Goal: Task Accomplishment & Management: Complete application form

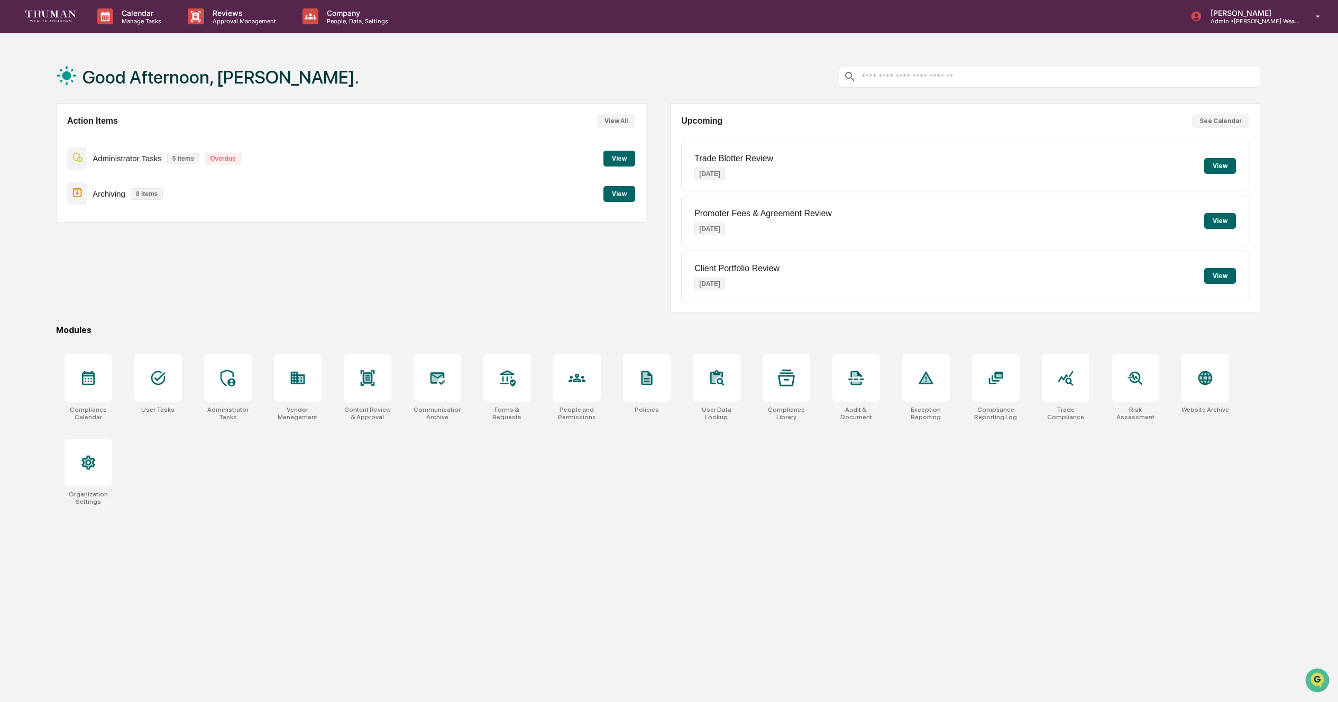
click at [629, 195] on button "View" at bounding box center [619, 194] width 32 height 16
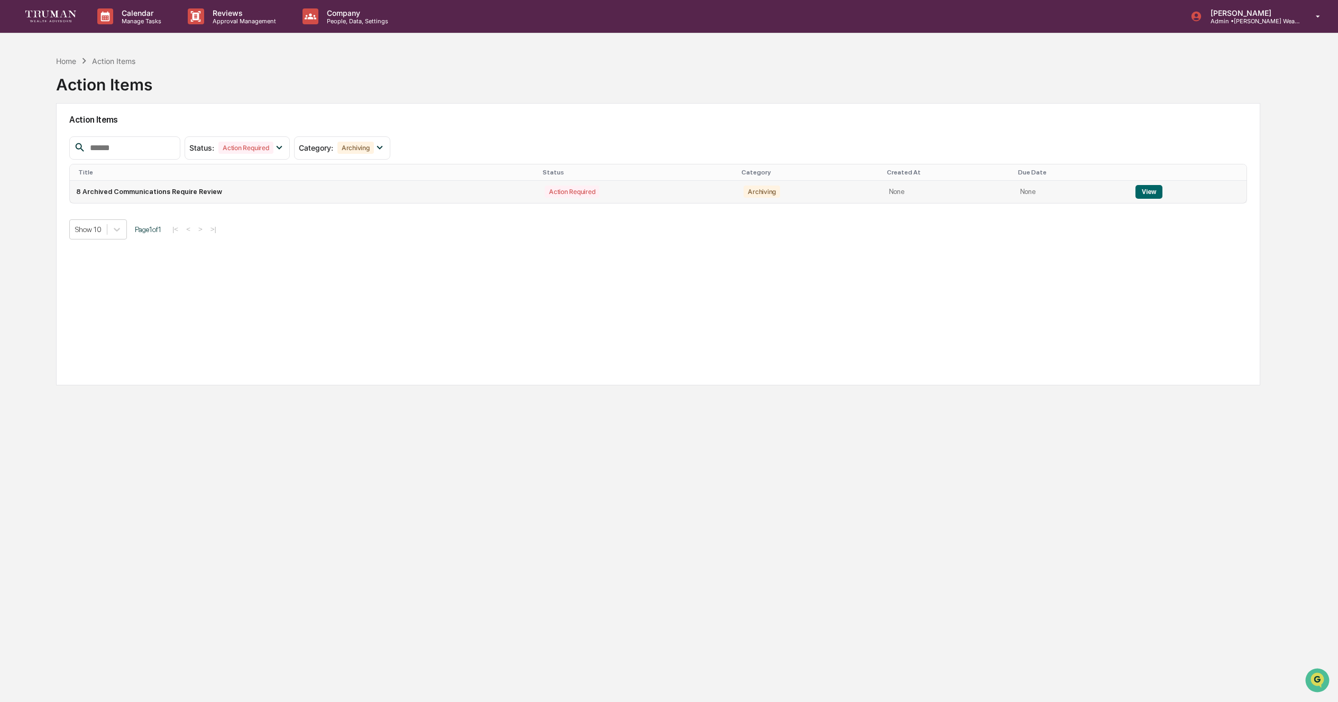
click at [1151, 189] on button "View" at bounding box center [1149, 192] width 27 height 14
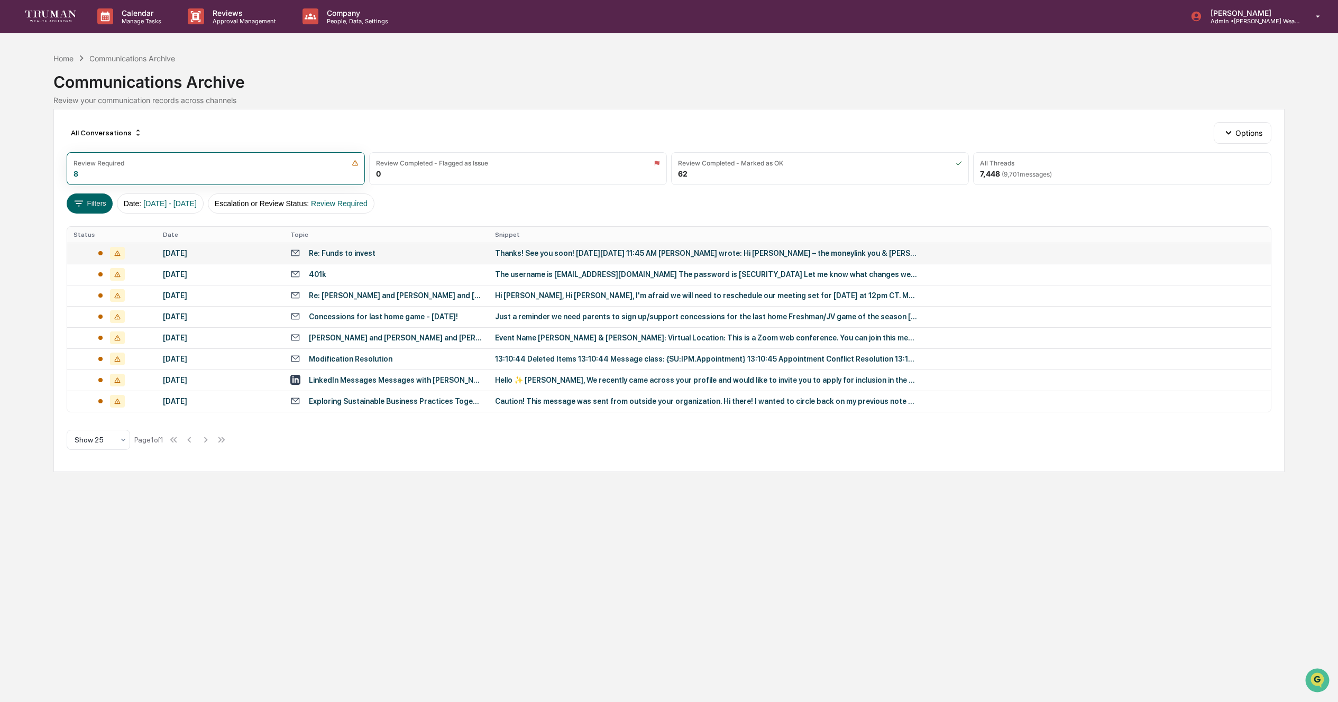
click at [489, 257] on td "Thanks! See you soon! On Mon, Oct 13, 2025 at 11:45 AM Melinda McCubbin wrote: …" at bounding box center [880, 253] width 782 height 21
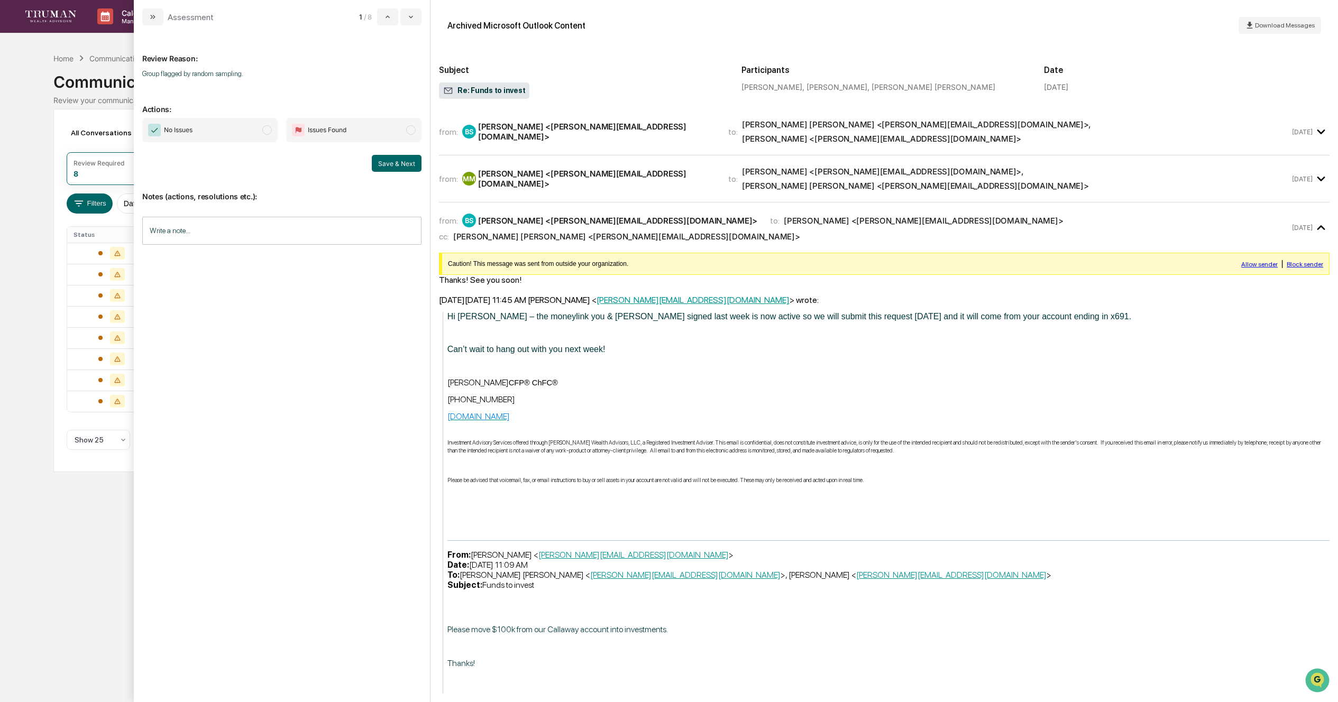
click at [256, 130] on span "No Issues" at bounding box center [209, 130] width 135 height 24
click at [225, 222] on input "Write a note..." at bounding box center [281, 231] width 279 height 28
click at [407, 318] on button "Save" at bounding box center [407, 317] width 28 height 17
click at [269, 260] on p "*" at bounding box center [282, 257] width 266 height 7
click at [399, 160] on button "Save & Next" at bounding box center [397, 163] width 50 height 17
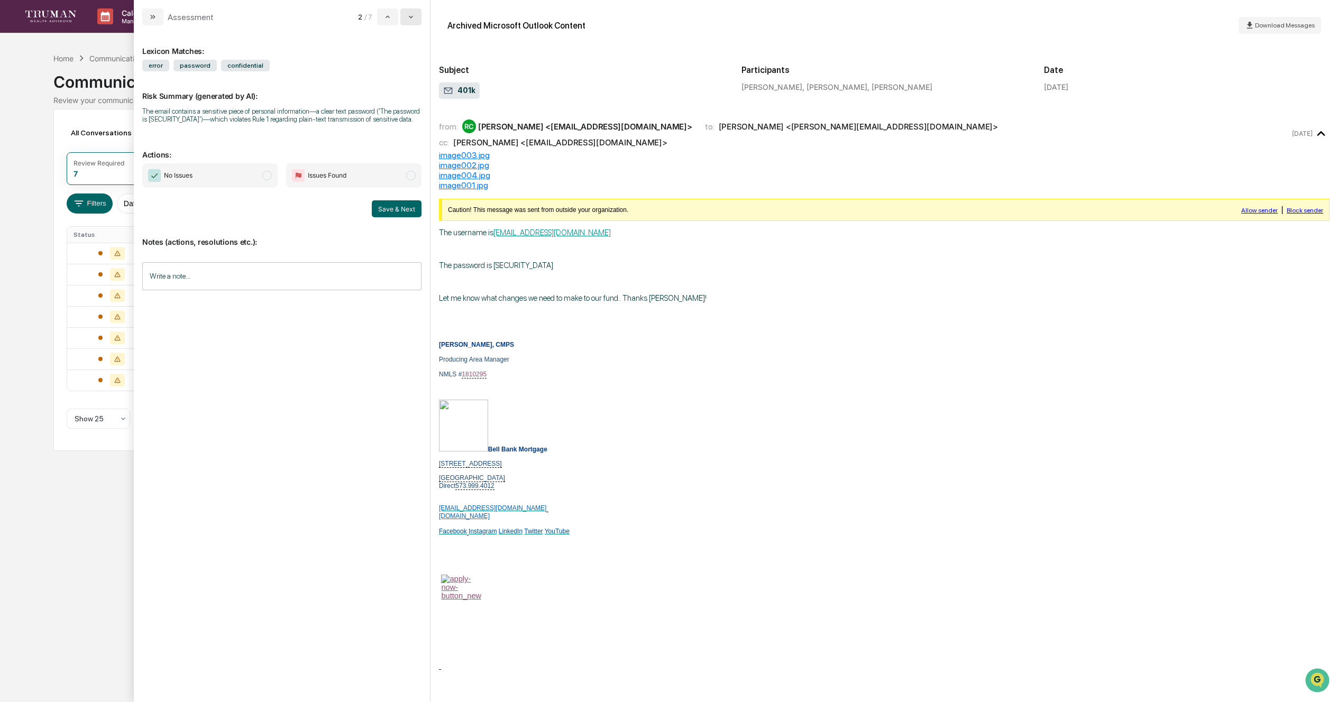
click at [411, 17] on icon "modal" at bounding box center [411, 17] width 8 height 8
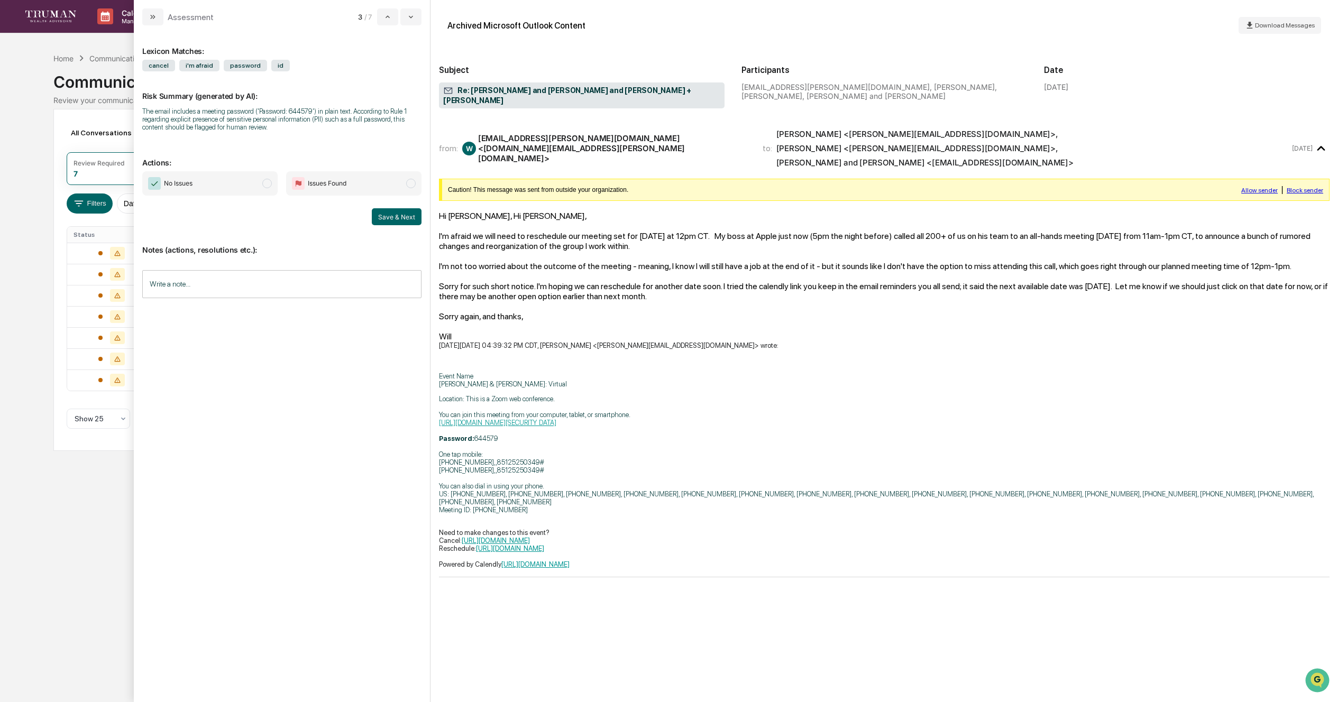
click at [266, 187] on span "modal" at bounding box center [267, 184] width 10 height 10
click at [215, 307] on div "modal" at bounding box center [281, 303] width 279 height 16
click at [196, 290] on input "Write a note..." at bounding box center [281, 284] width 279 height 28
click at [410, 370] on button "Save" at bounding box center [407, 371] width 28 height 17
click at [410, 224] on button "Save & Next" at bounding box center [397, 216] width 50 height 17
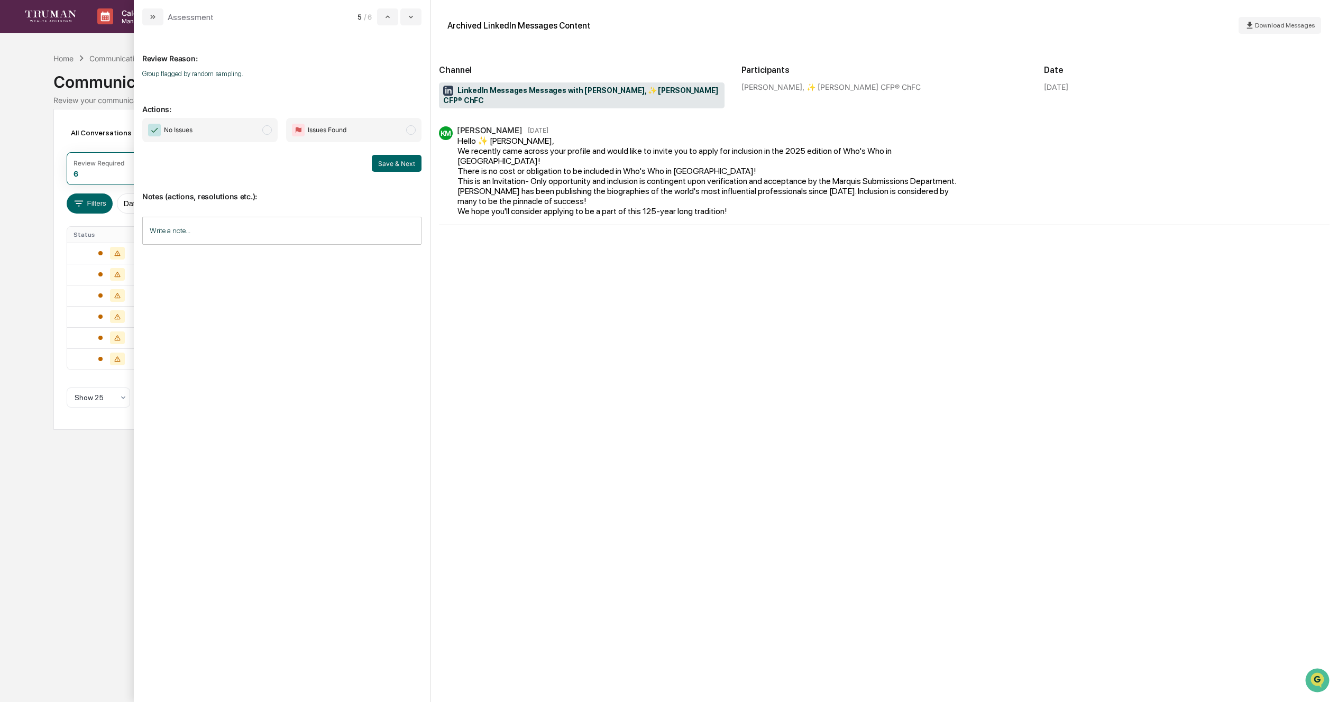
drag, startPoint x: 263, startPoint y: 133, endPoint x: 307, endPoint y: 145, distance: 46.2
click at [263, 133] on span "modal" at bounding box center [267, 130] width 10 height 10
click at [384, 163] on button "Save & Next" at bounding box center [397, 163] width 50 height 17
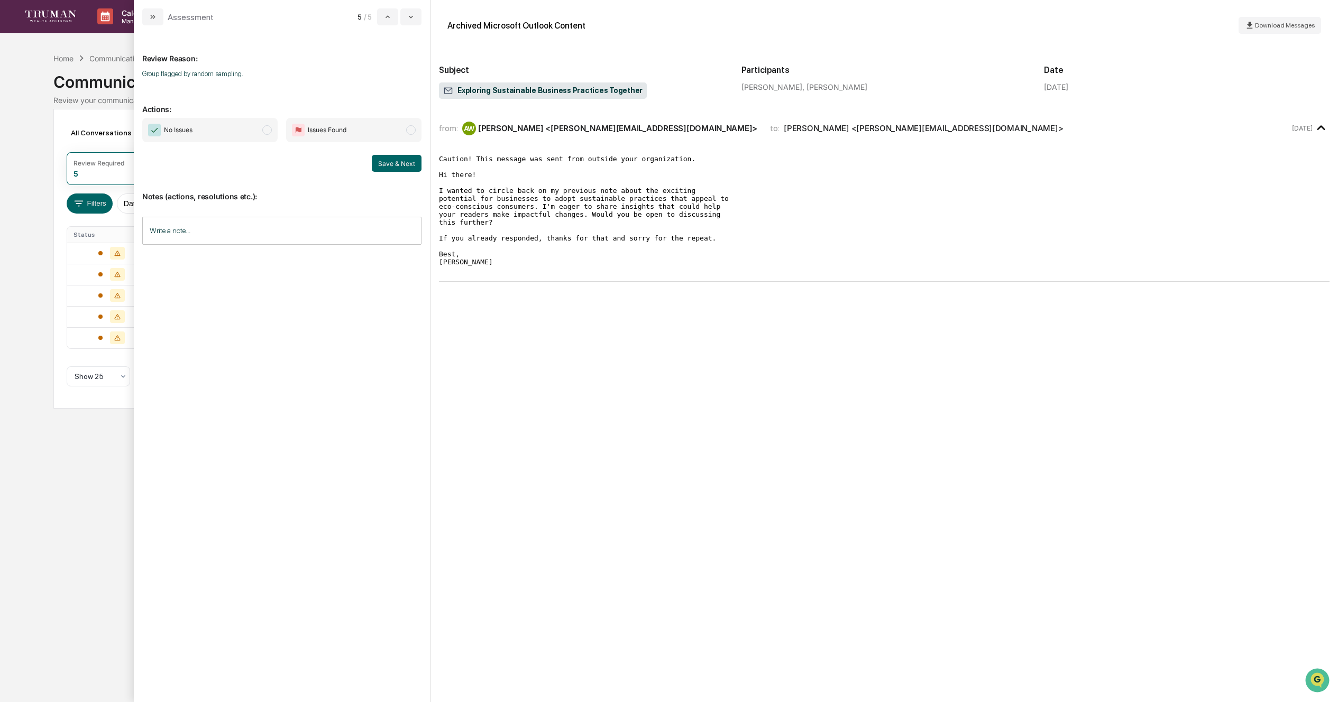
click at [267, 130] on span "modal" at bounding box center [267, 130] width 10 height 10
click at [399, 162] on button "Save & Next" at bounding box center [397, 163] width 50 height 17
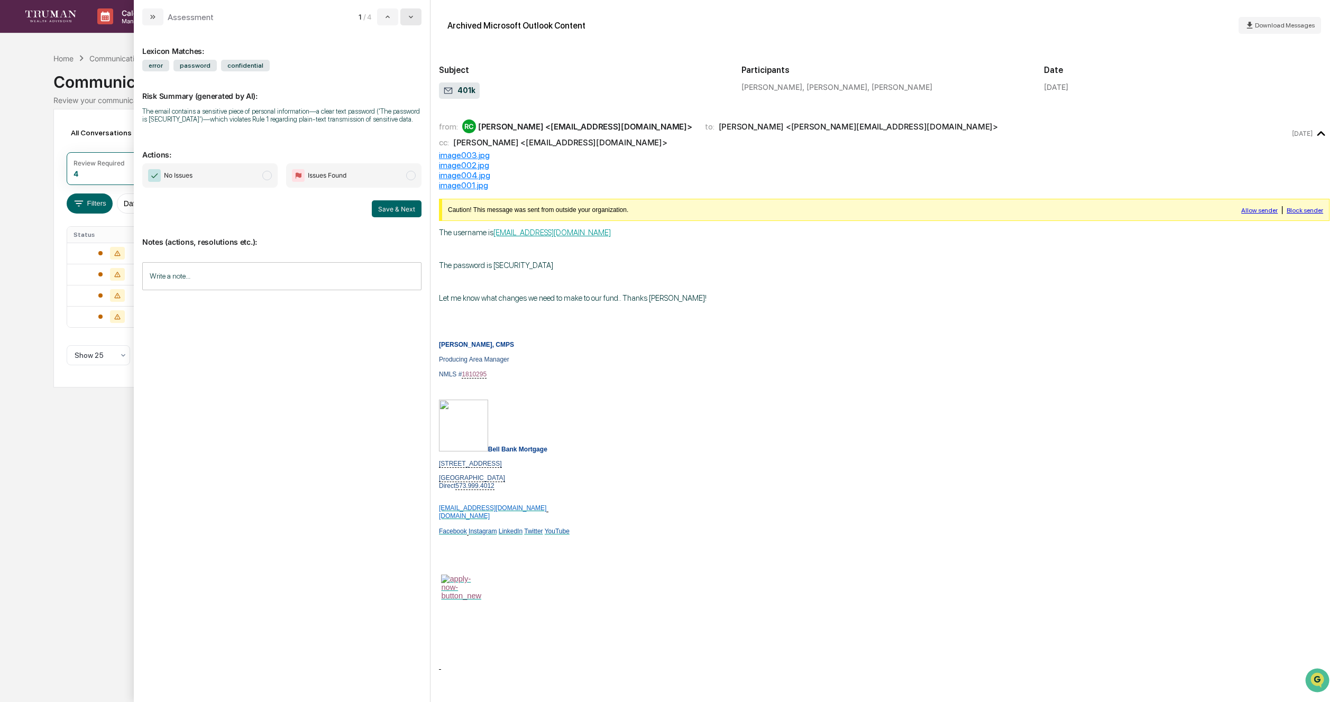
click at [414, 19] on icon "modal" at bounding box center [411, 17] width 8 height 8
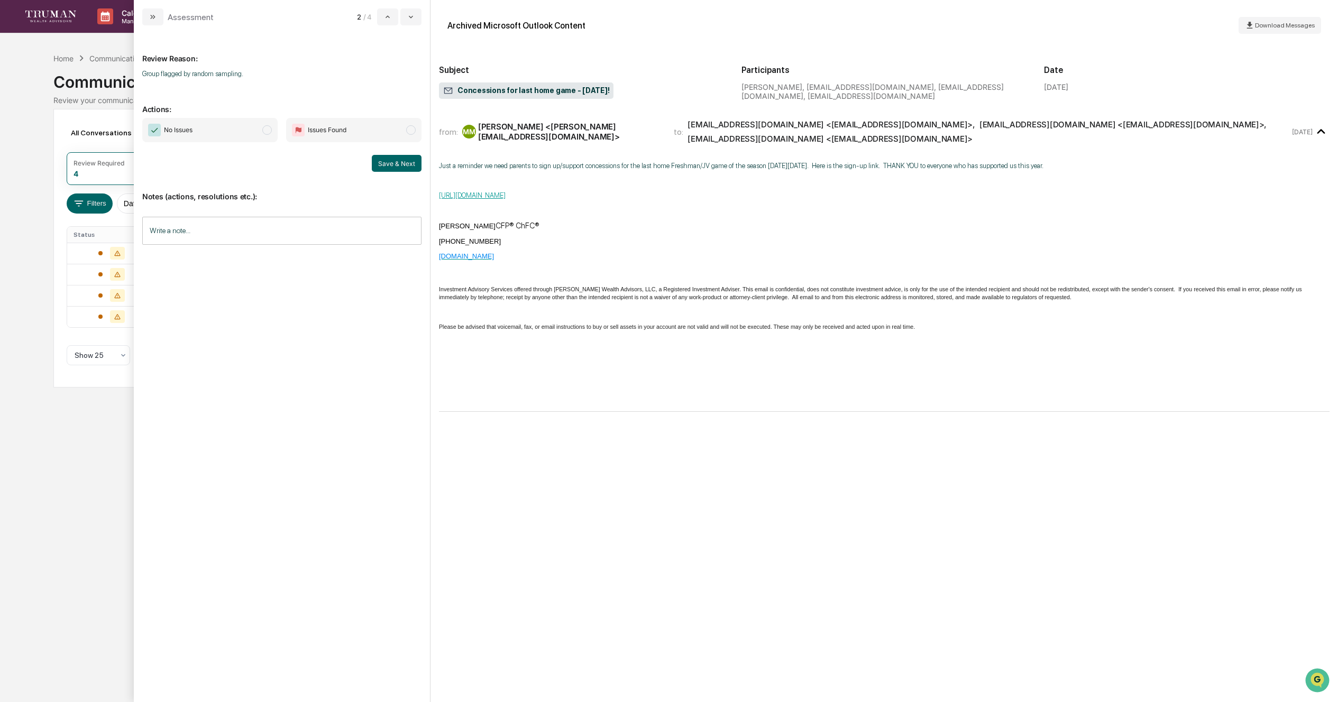
click at [268, 131] on span "modal" at bounding box center [267, 130] width 10 height 10
click at [390, 163] on button "Save & Next" at bounding box center [397, 163] width 50 height 17
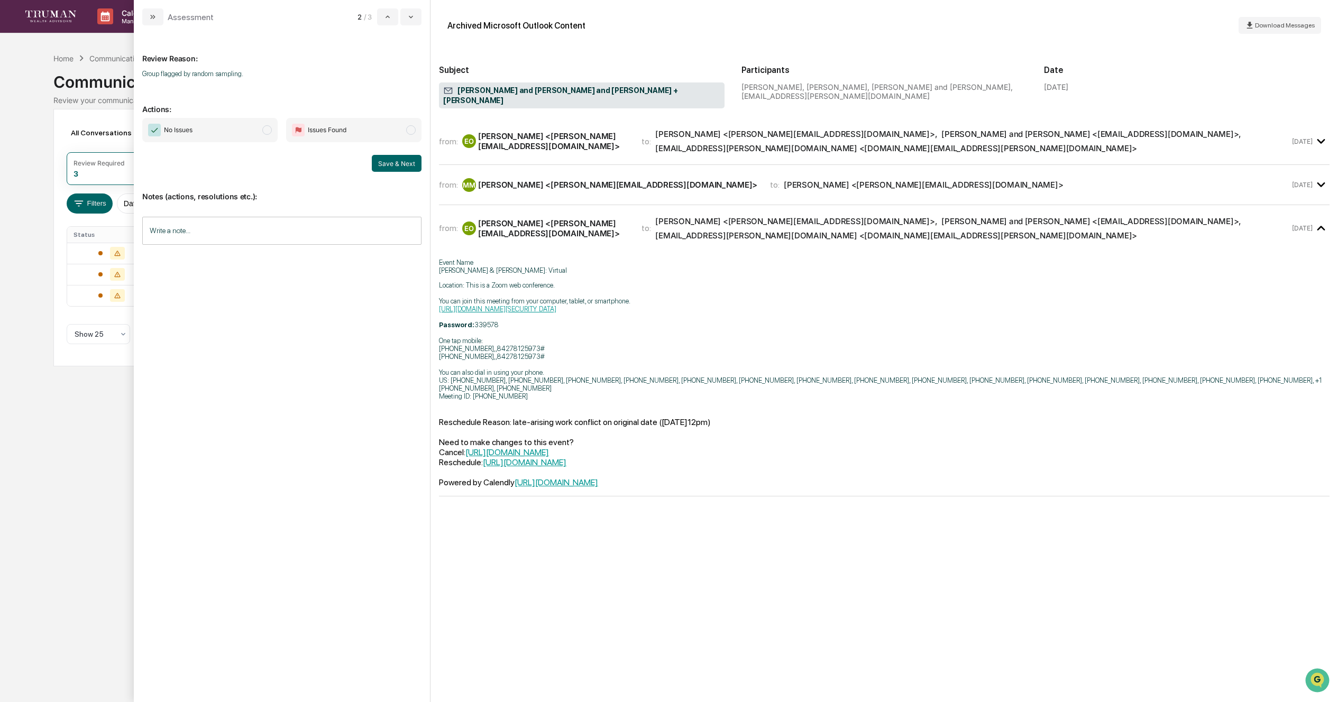
click at [266, 131] on span "modal" at bounding box center [267, 130] width 10 height 10
click at [410, 163] on button "Save & Next" at bounding box center [397, 163] width 50 height 17
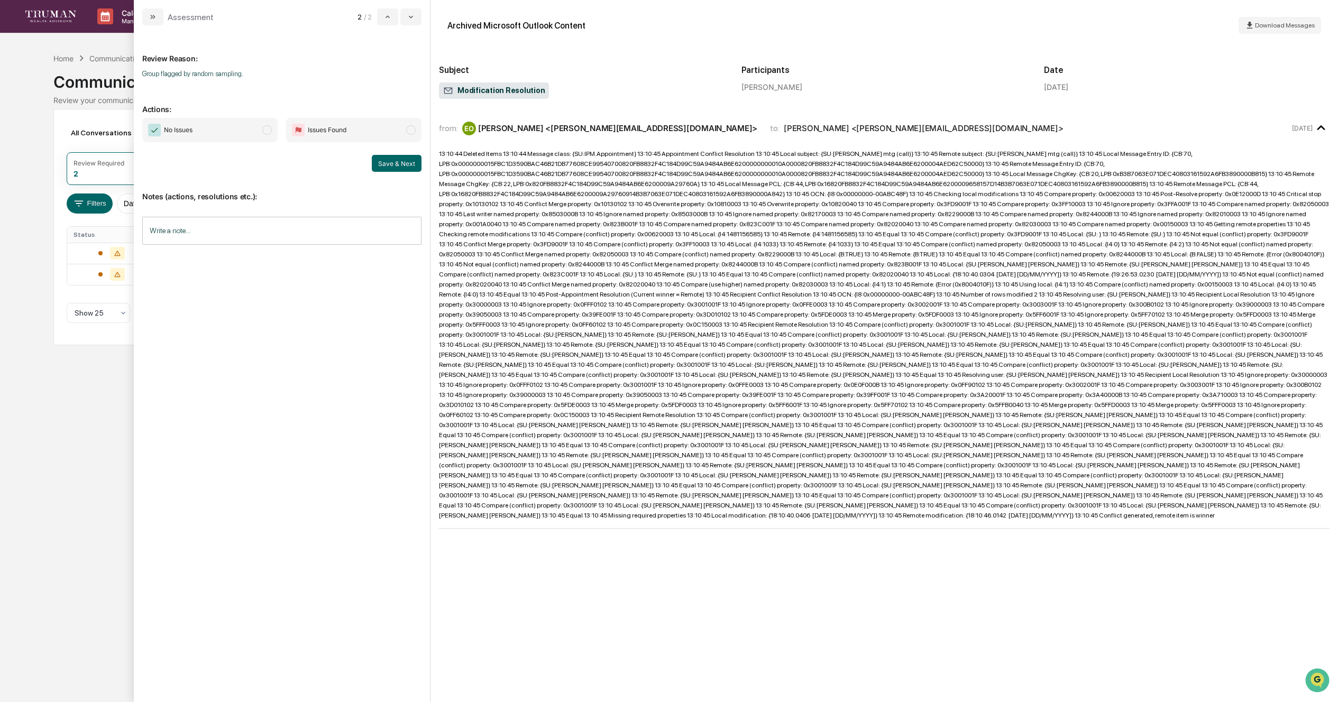
click at [262, 132] on span "modal" at bounding box center [267, 130] width 10 height 10
click at [402, 163] on button "Save & Next" at bounding box center [397, 163] width 50 height 17
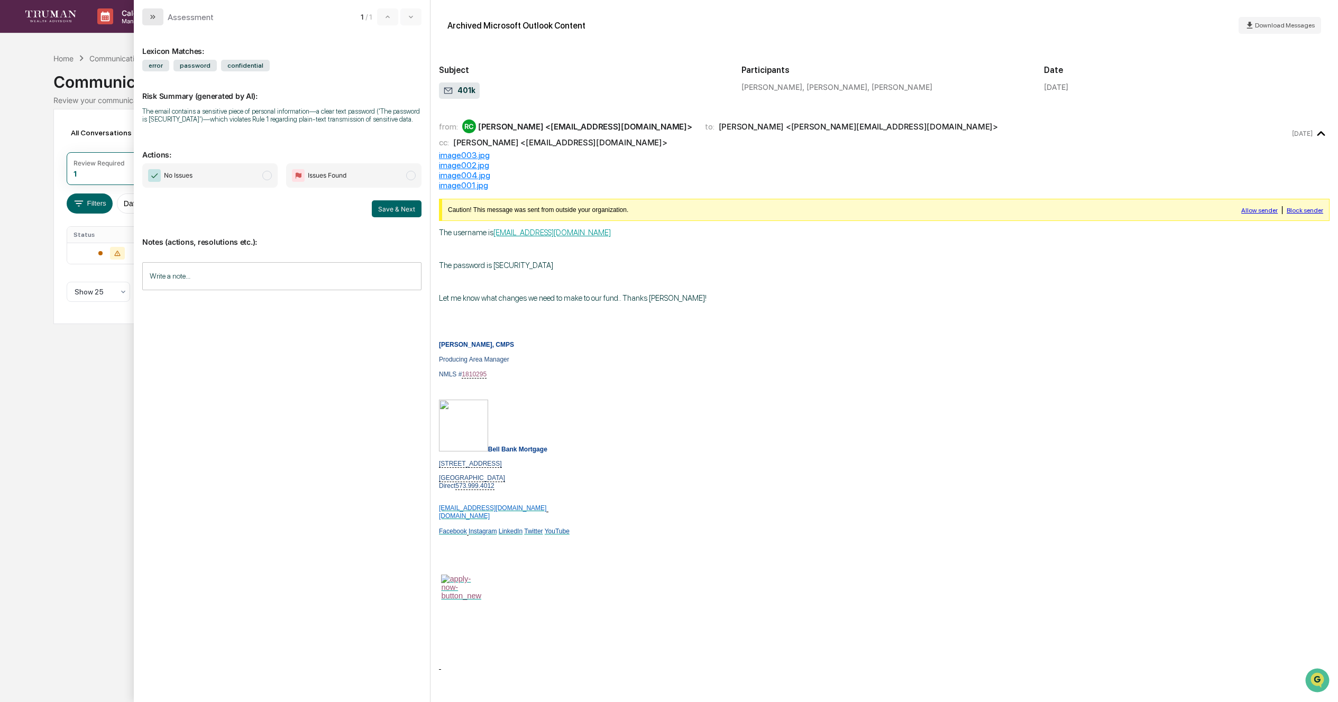
click at [154, 21] on icon "modal" at bounding box center [153, 17] width 8 height 8
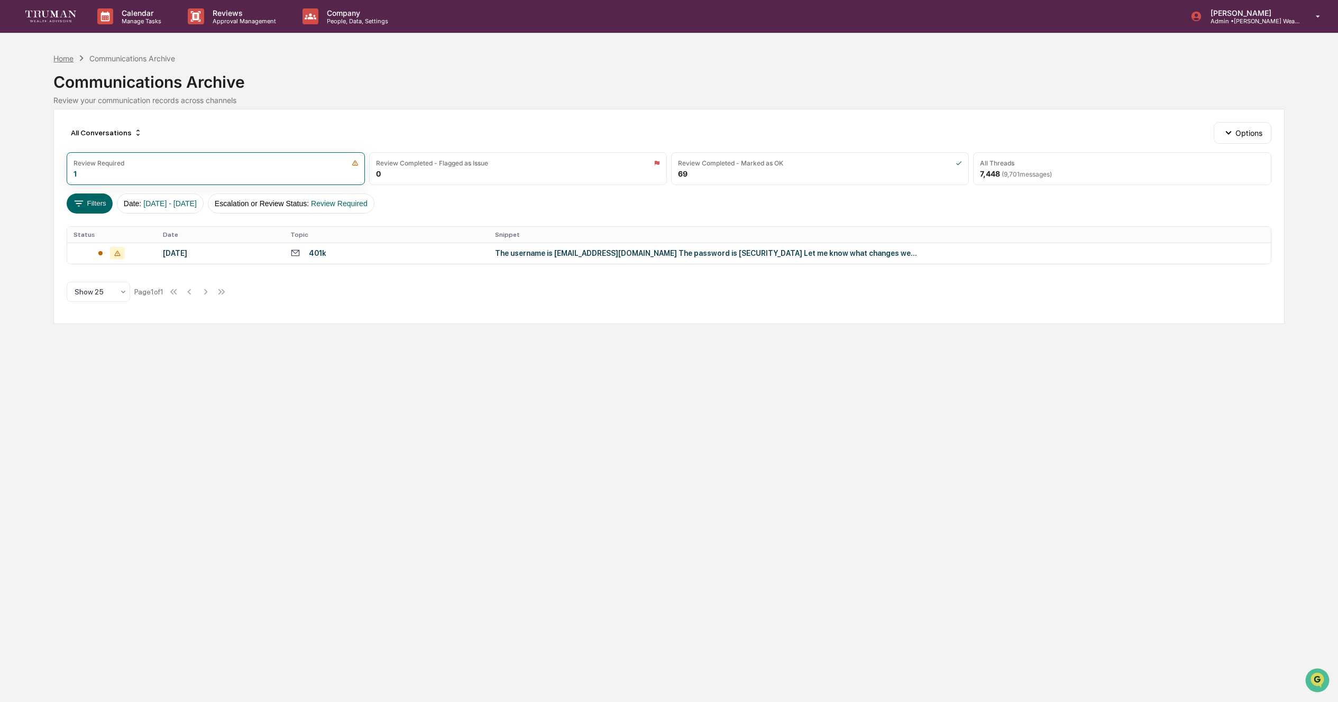
click at [66, 58] on div "Home" at bounding box center [63, 58] width 20 height 9
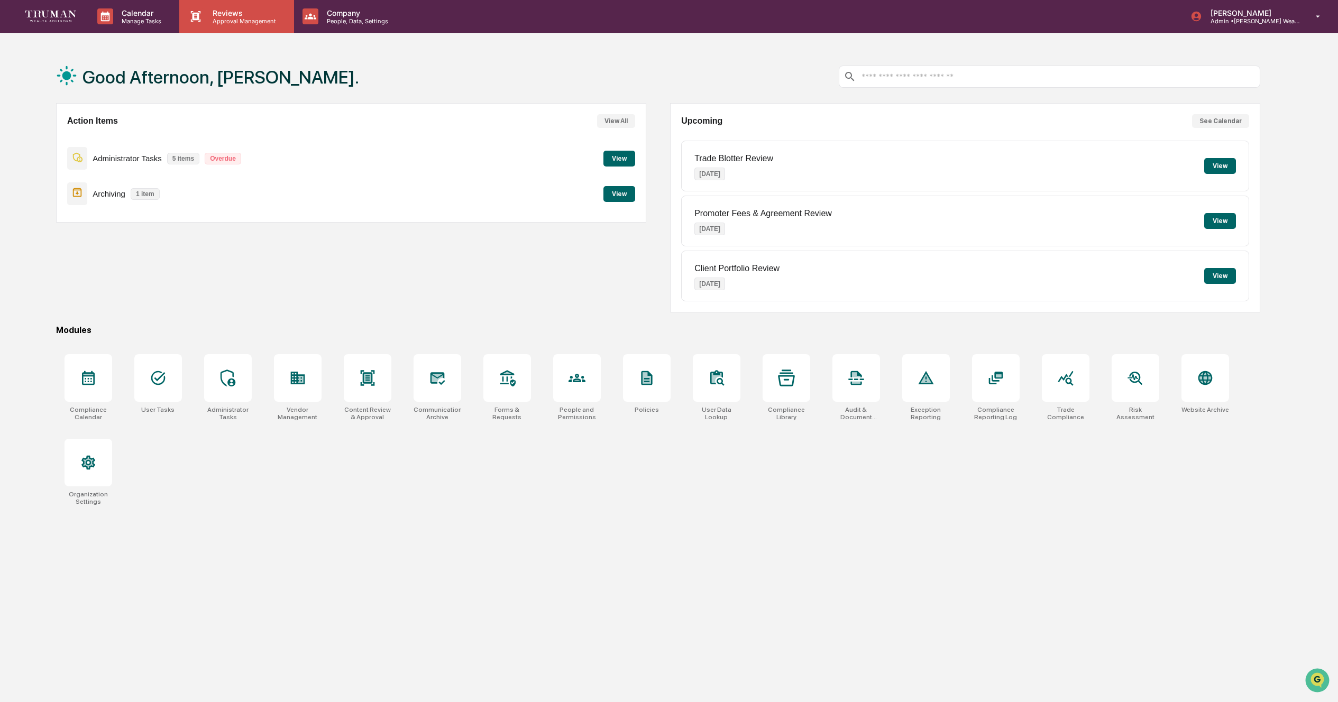
click at [226, 21] on p "Approval Management" at bounding box center [242, 20] width 77 height 7
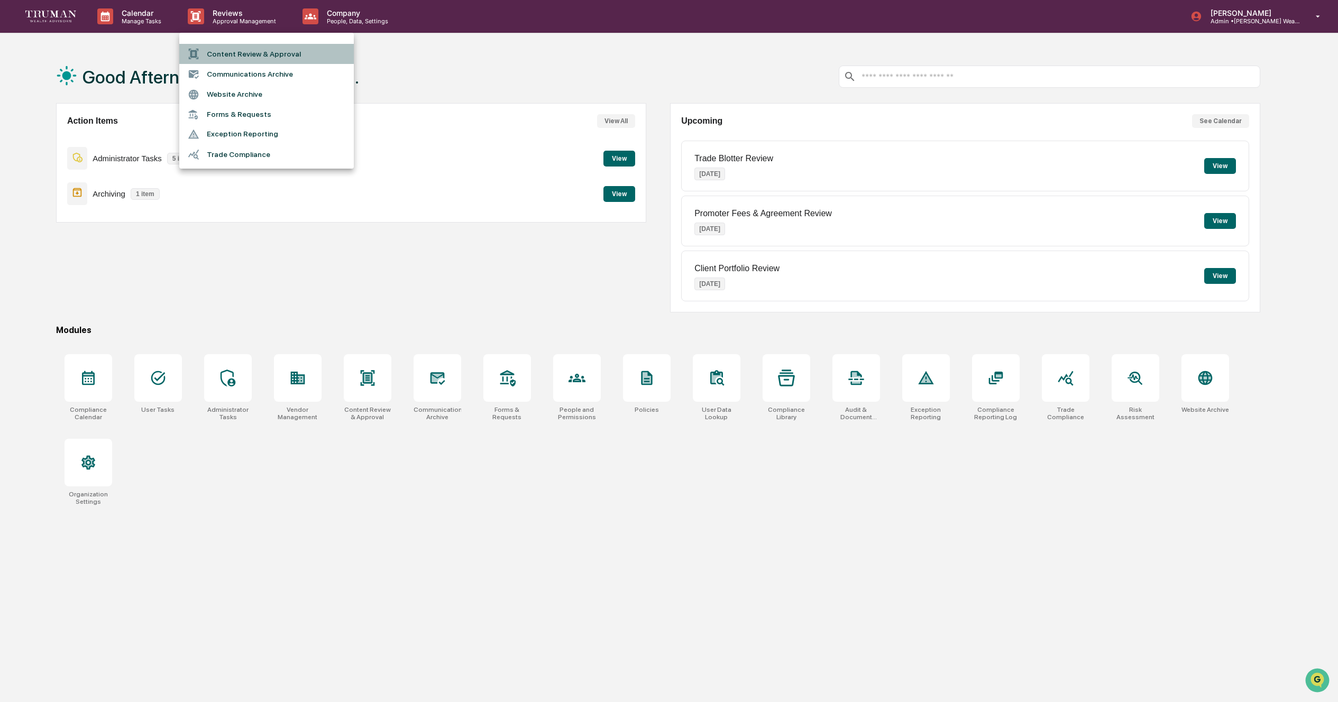
click at [271, 57] on li "Content Review & Approval" at bounding box center [266, 54] width 175 height 20
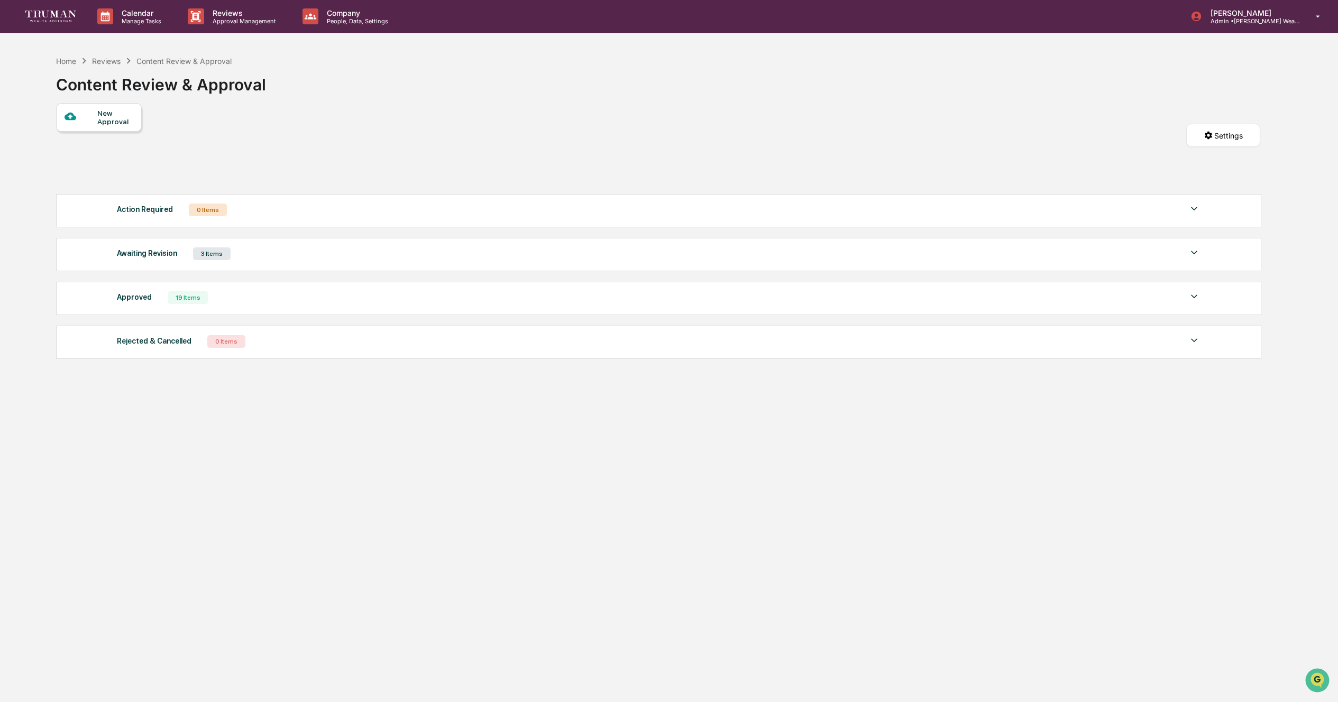
click at [214, 256] on div "3 Items" at bounding box center [212, 254] width 38 height 13
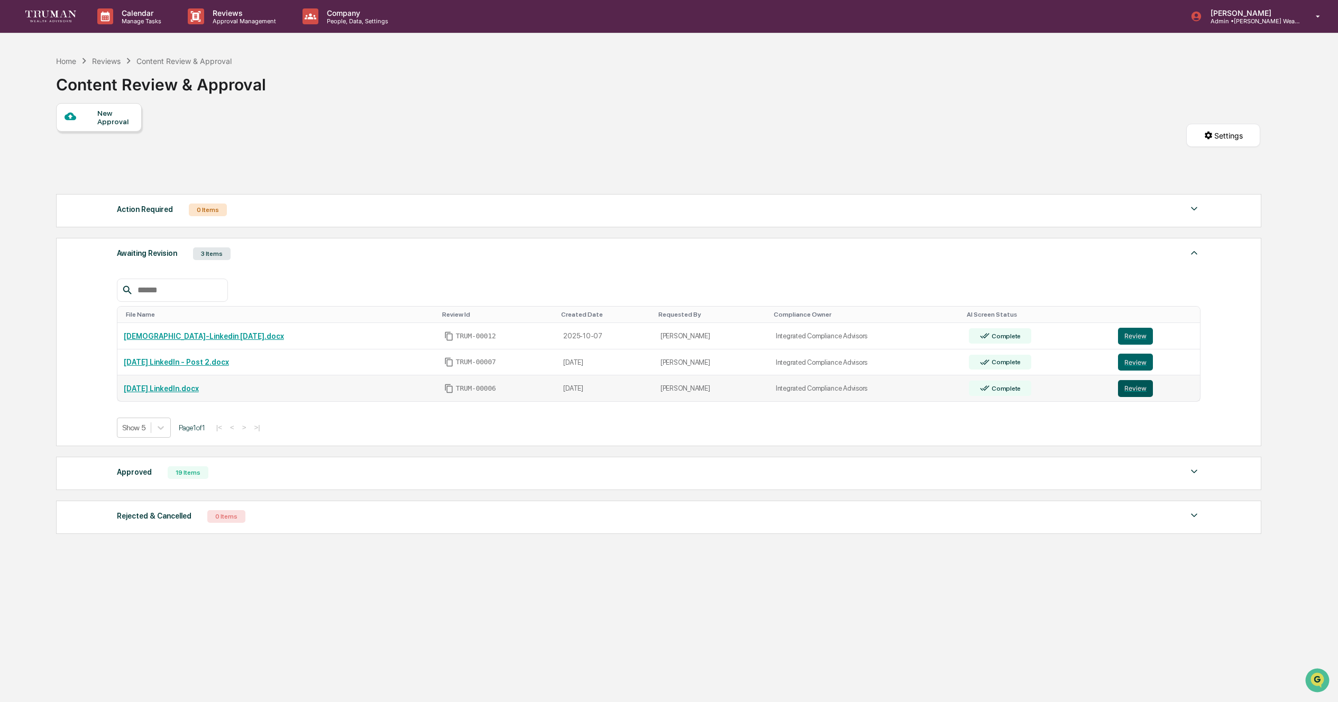
click at [1130, 393] on button "Review" at bounding box center [1135, 388] width 35 height 17
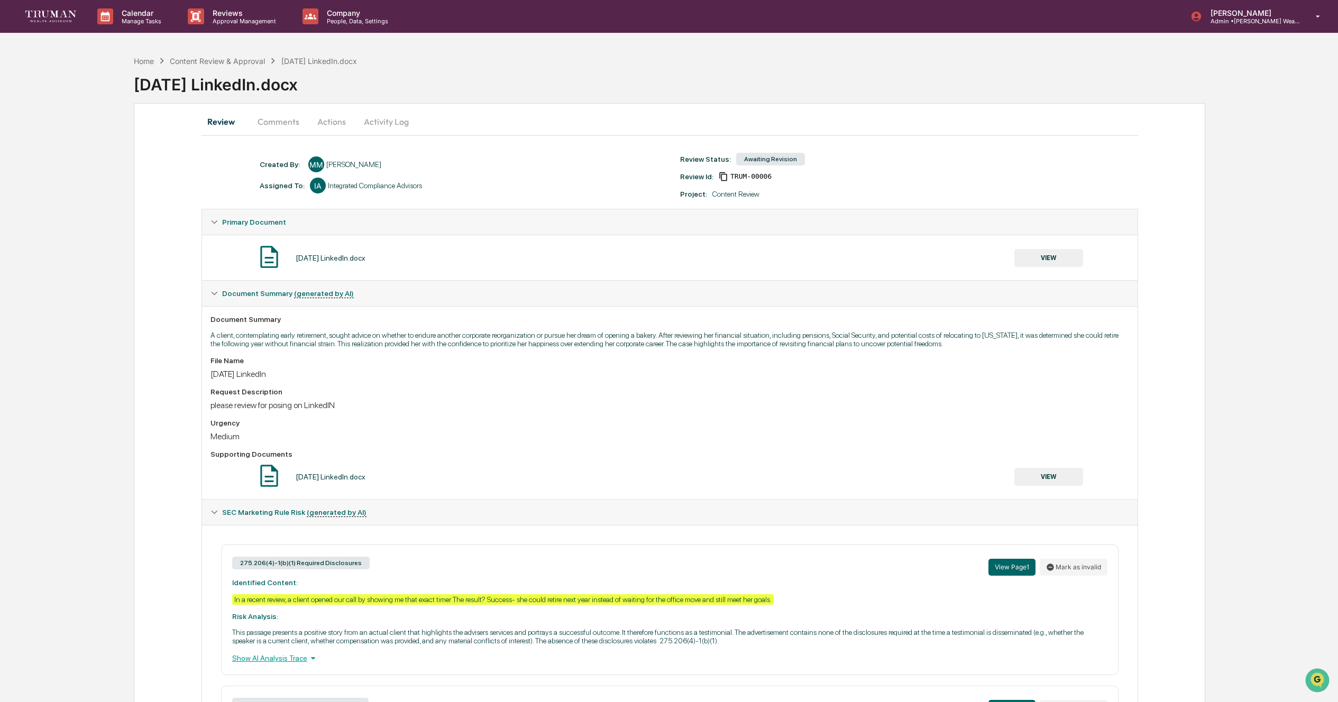
click at [332, 122] on button "Actions" at bounding box center [332, 121] width 48 height 25
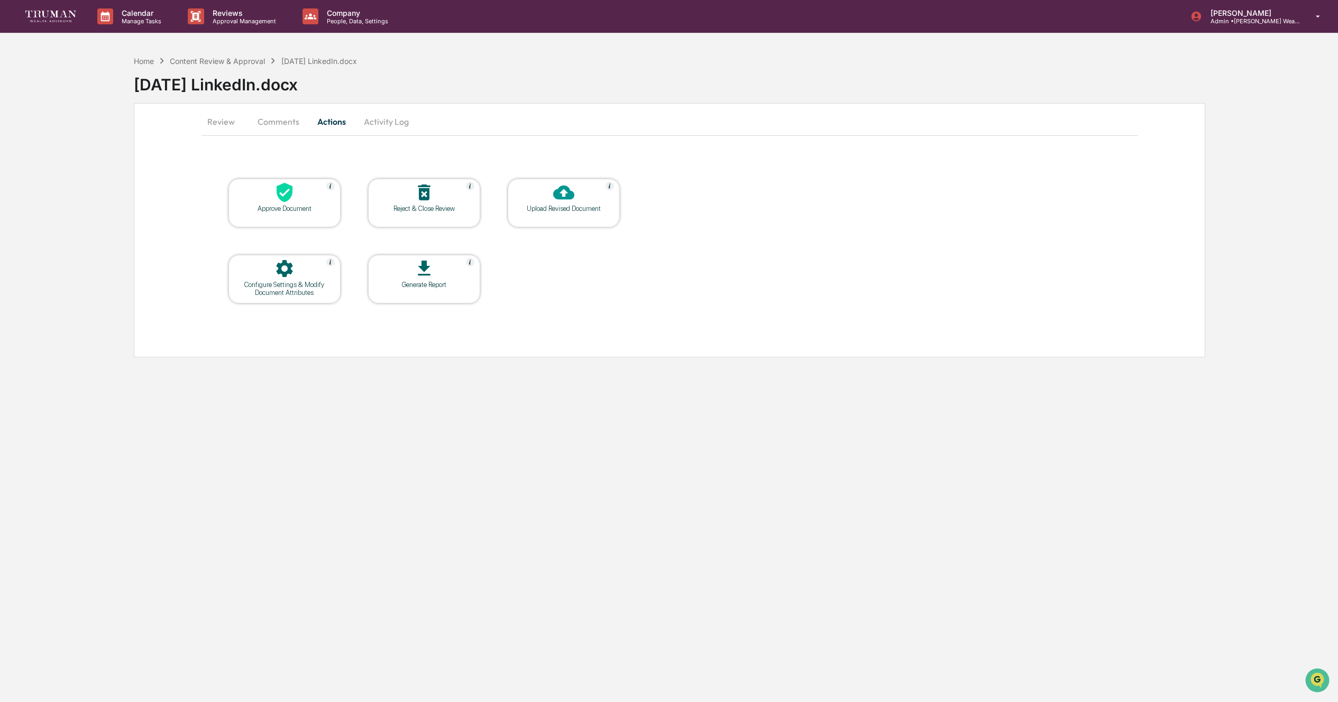
click at [281, 124] on button "Comments" at bounding box center [278, 121] width 59 height 25
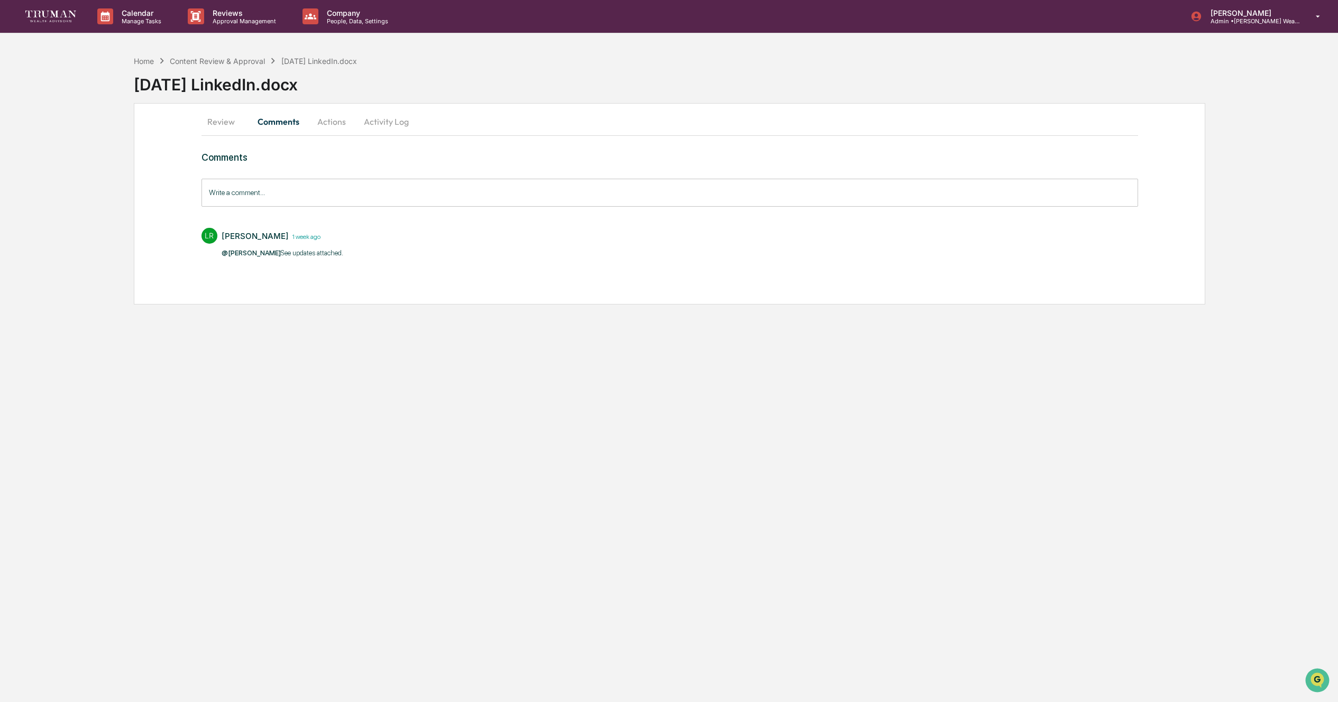
click at [219, 125] on button "Review" at bounding box center [226, 121] width 48 height 25
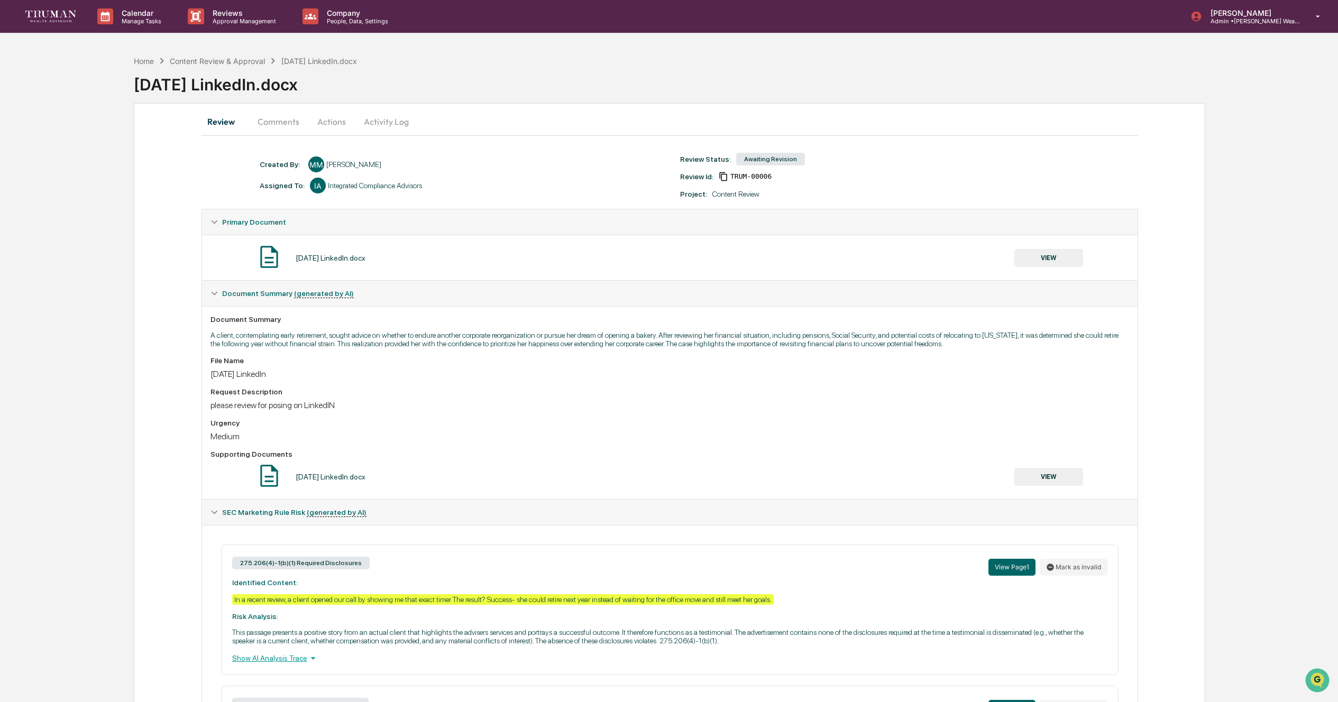
click at [1048, 255] on button "VIEW" at bounding box center [1048, 258] width 69 height 18
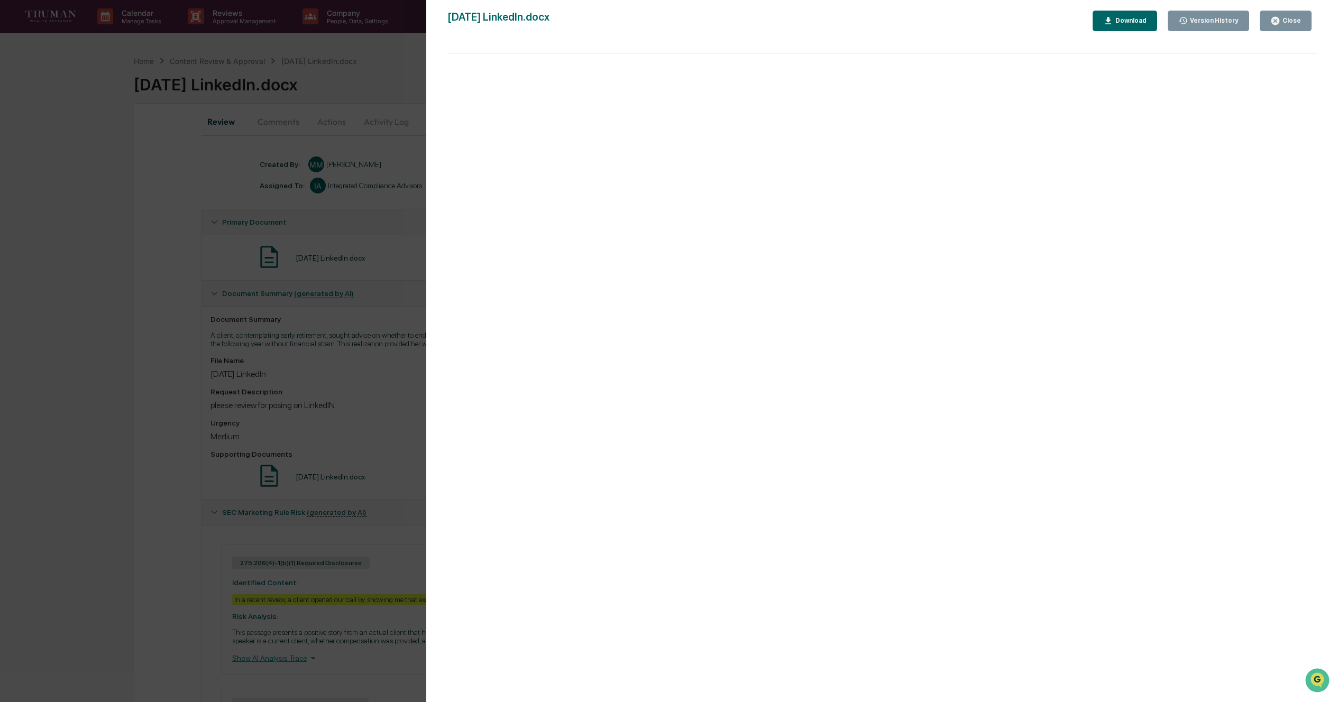
click at [1133, 21] on div "Download" at bounding box center [1129, 20] width 33 height 7
click at [1222, 22] on div "Version History" at bounding box center [1213, 20] width 51 height 7
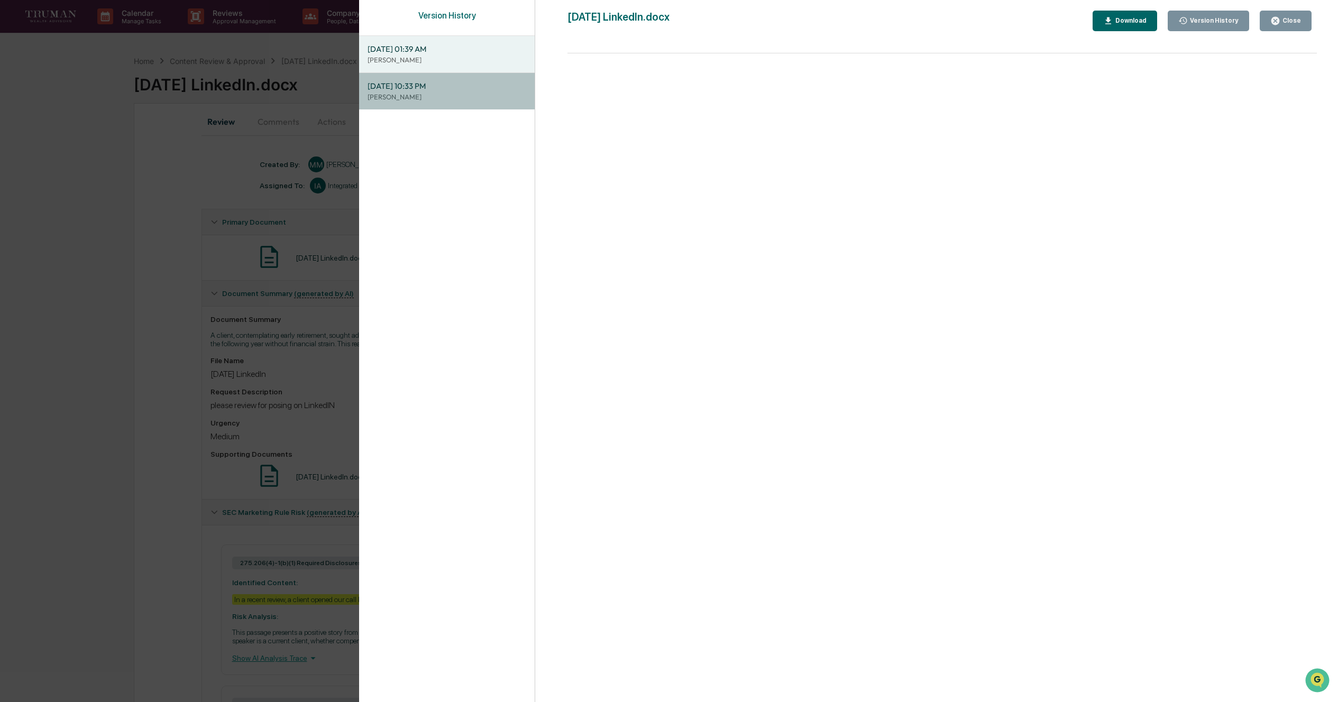
click at [443, 95] on p "[PERSON_NAME]" at bounding box center [447, 97] width 159 height 10
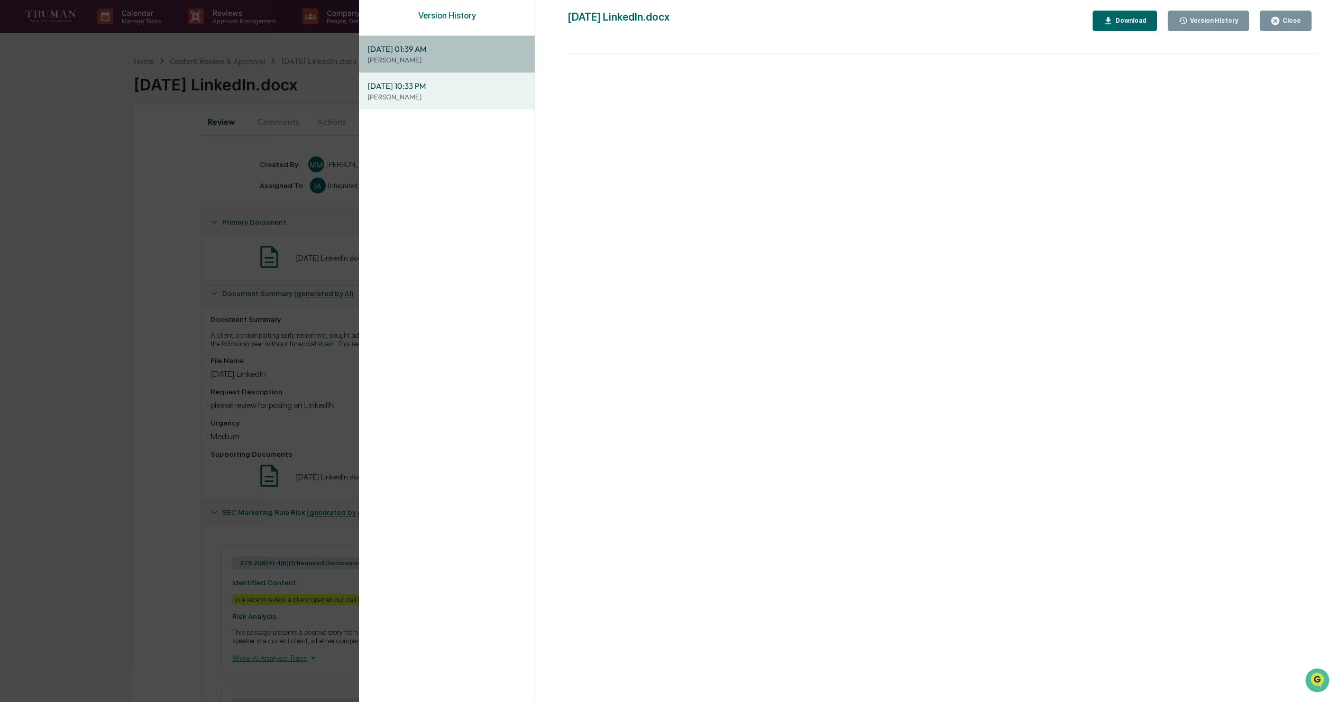
click at [434, 53] on span "10/07/2025, 01:39 AM" at bounding box center [447, 49] width 159 height 12
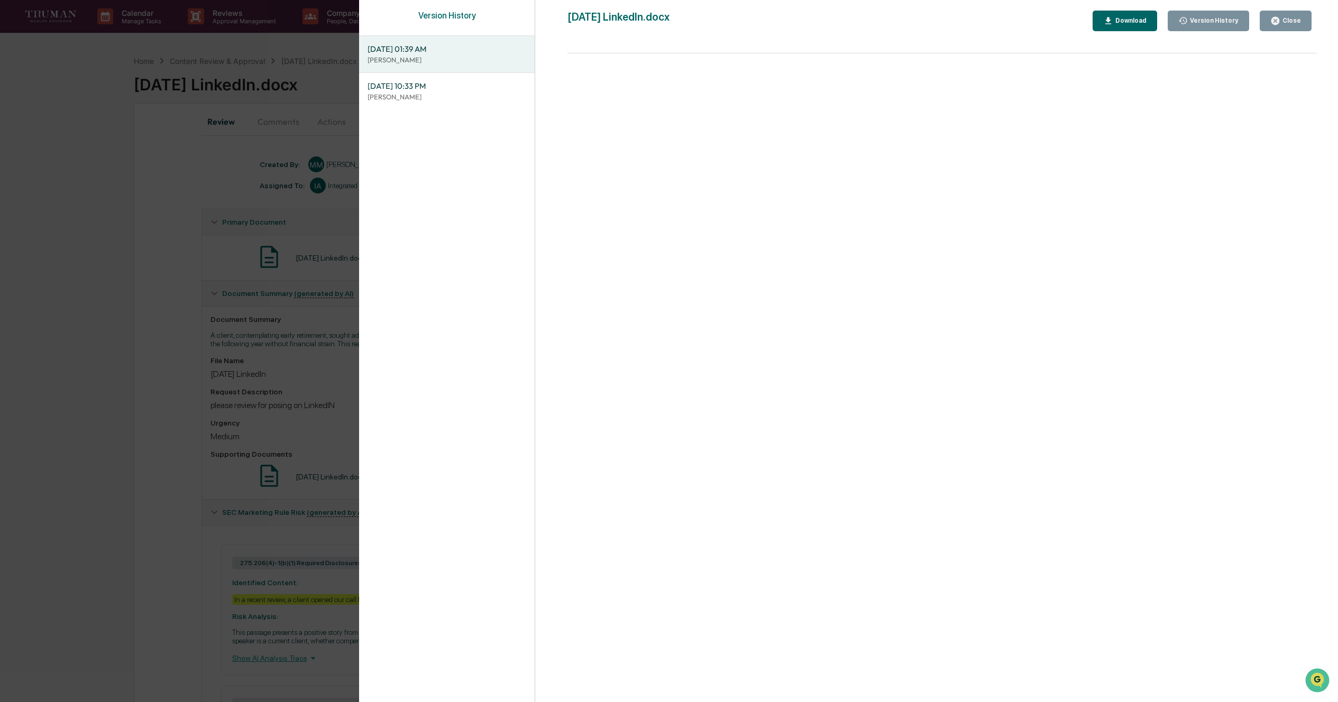
click at [1301, 19] on div "Close" at bounding box center [1290, 20] width 21 height 7
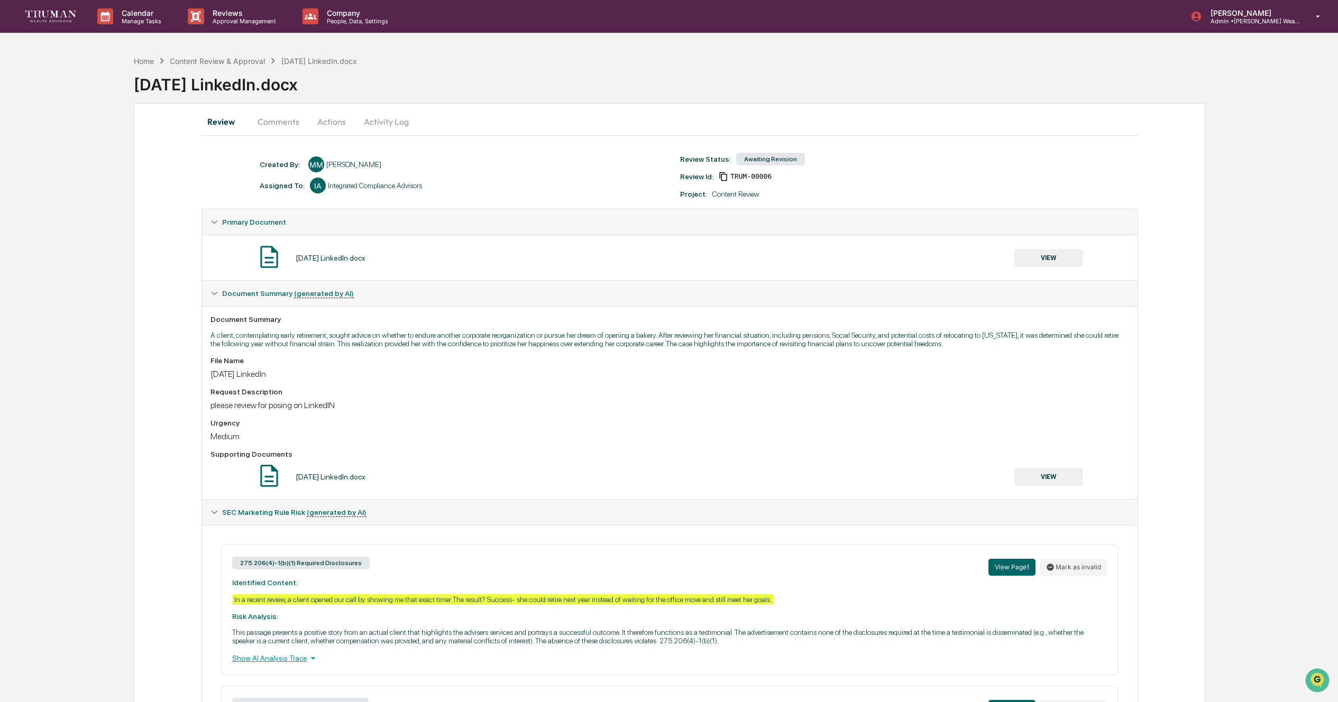
drag, startPoint x: 340, startPoint y: 124, endPoint x: 333, endPoint y: 117, distance: 10.1
click at [339, 124] on button "Actions" at bounding box center [332, 121] width 48 height 25
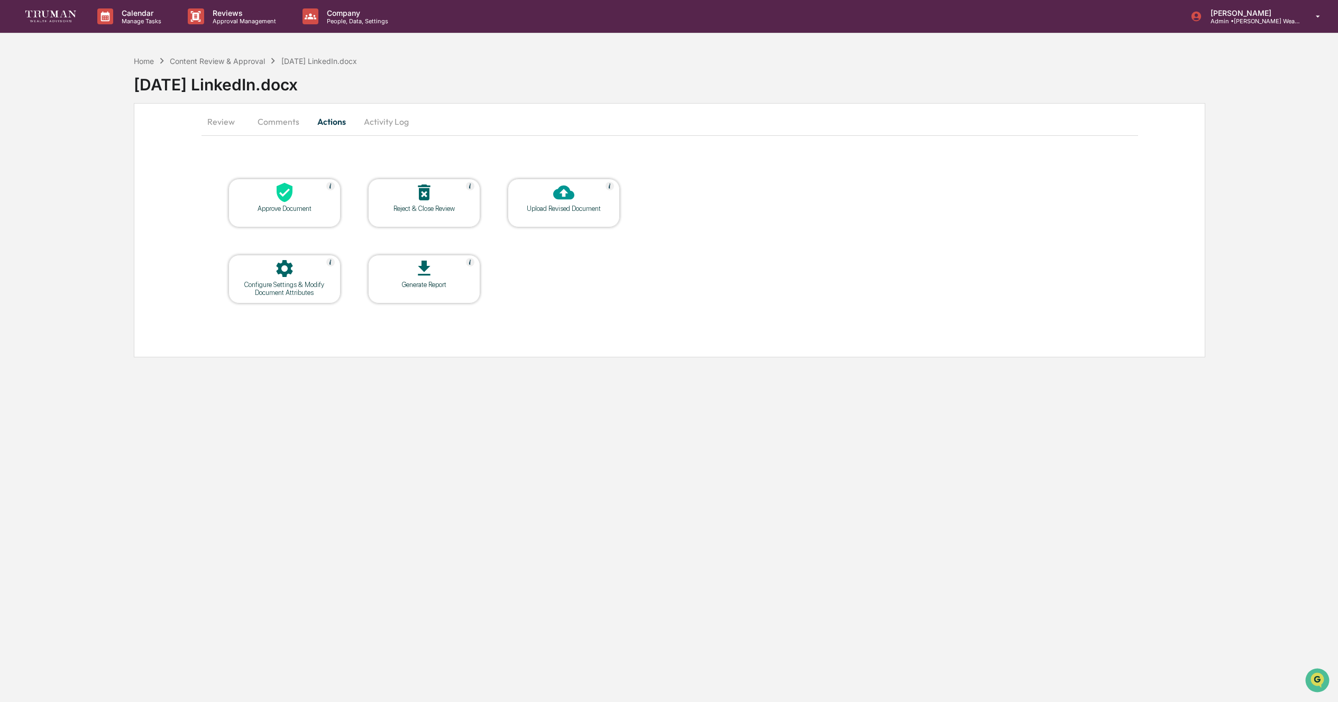
click at [289, 195] on icon at bounding box center [285, 193] width 16 height 20
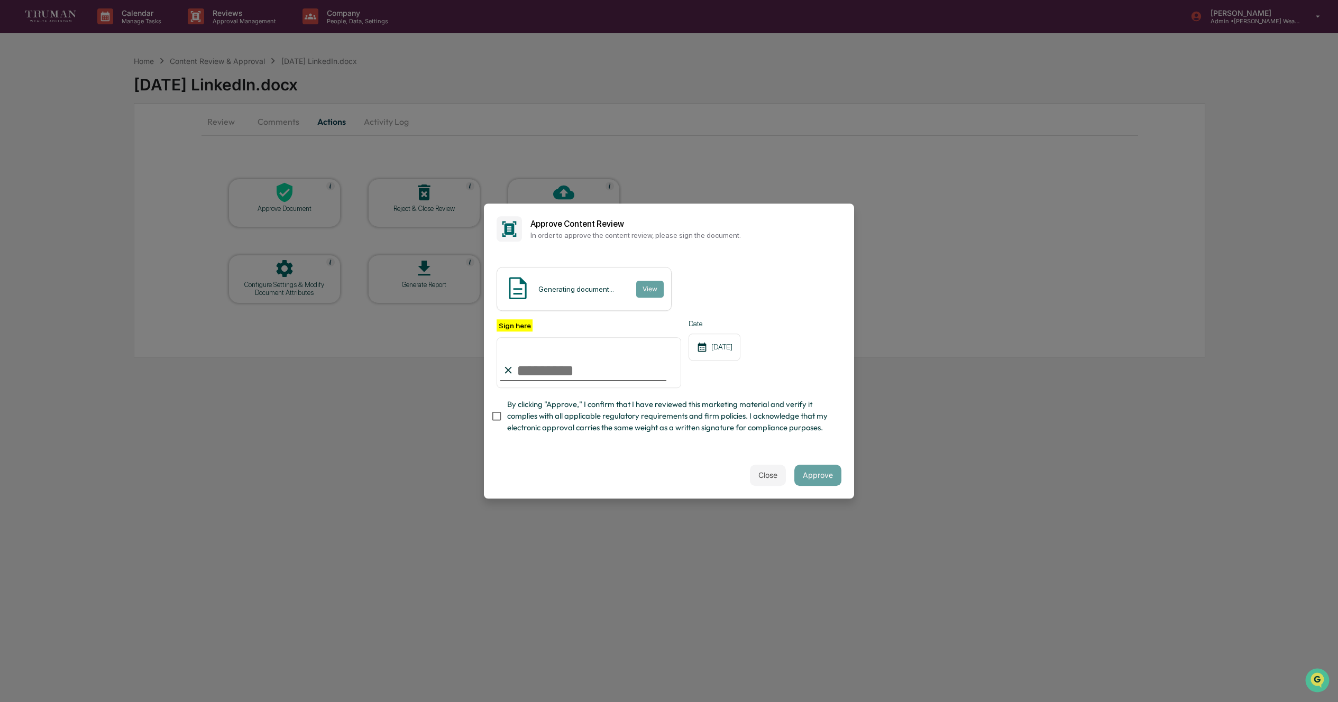
click at [569, 373] on input "Sign here" at bounding box center [589, 362] width 185 height 51
type input "**********"
click at [824, 427] on span "By clicking "Approve," I confirm that I have reviewed this marketing material a…" at bounding box center [670, 416] width 326 height 35
click at [647, 286] on button "View" at bounding box center [650, 289] width 28 height 17
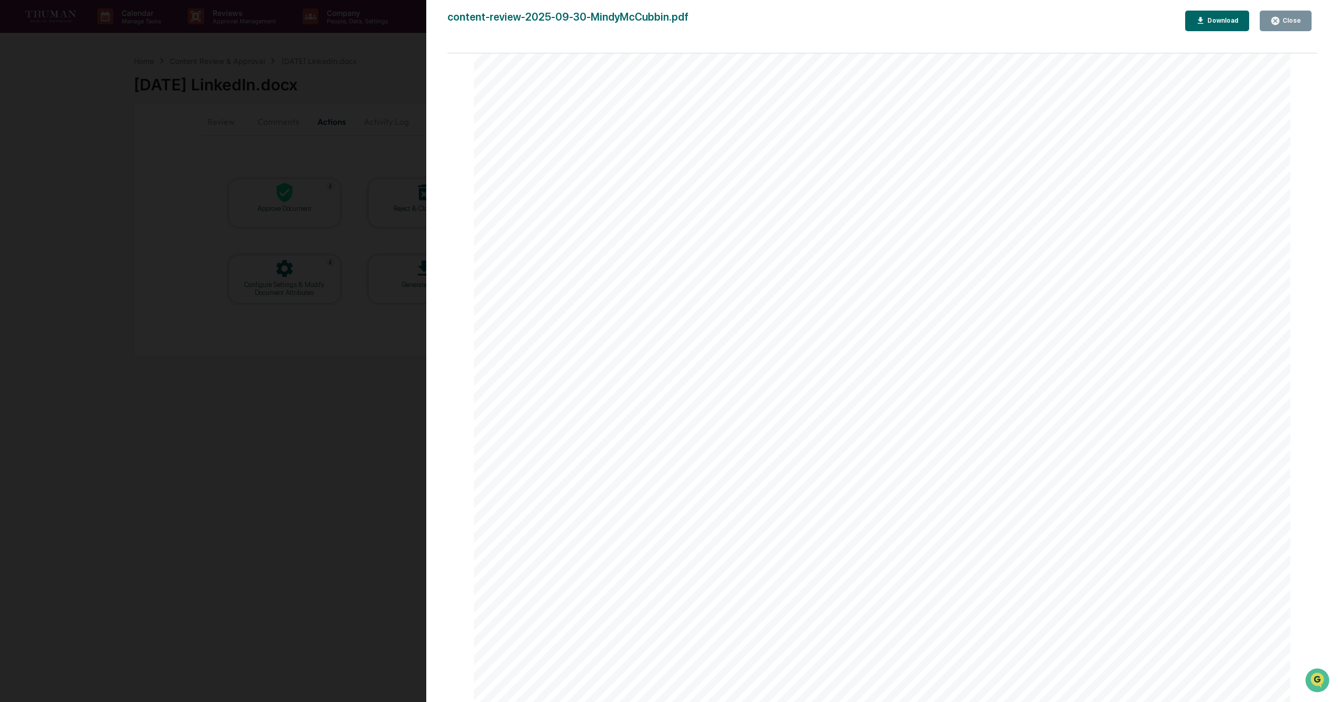
scroll to position [455, 0]
click at [1299, 20] on div "Close" at bounding box center [1290, 20] width 21 height 7
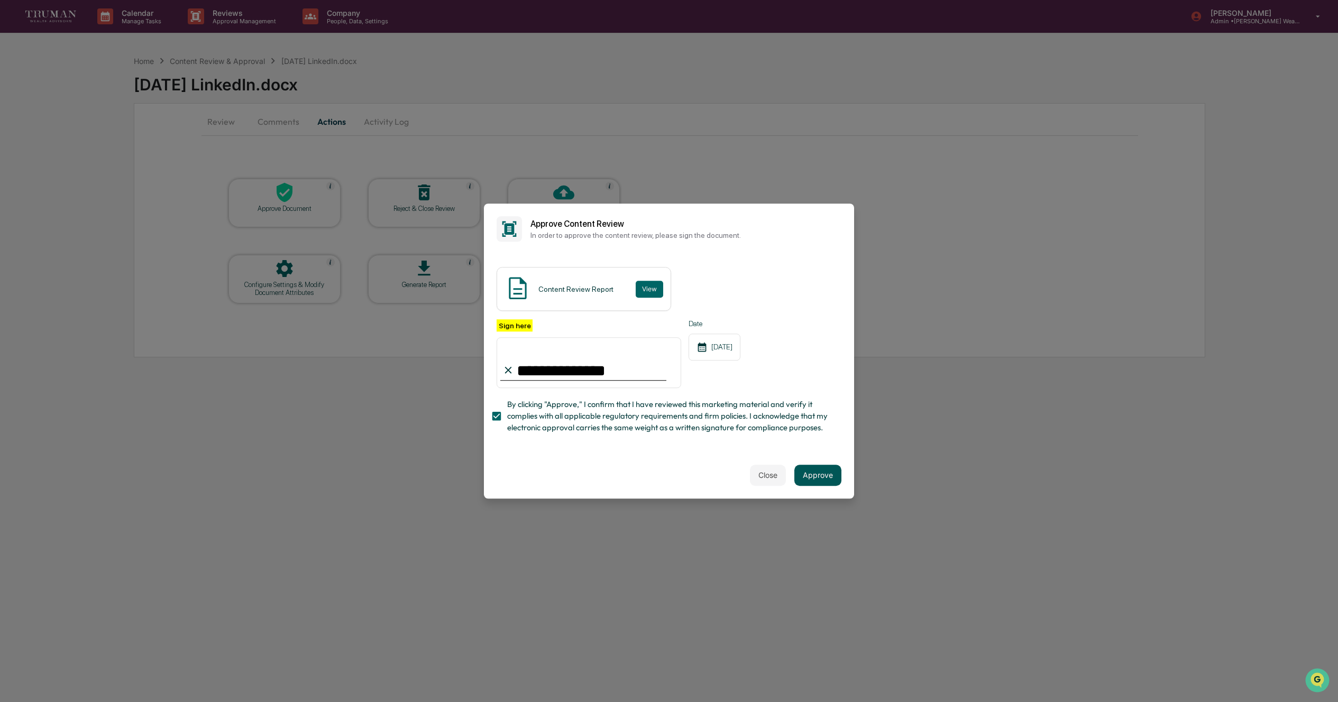
click at [820, 473] on button "Approve" at bounding box center [817, 475] width 47 height 21
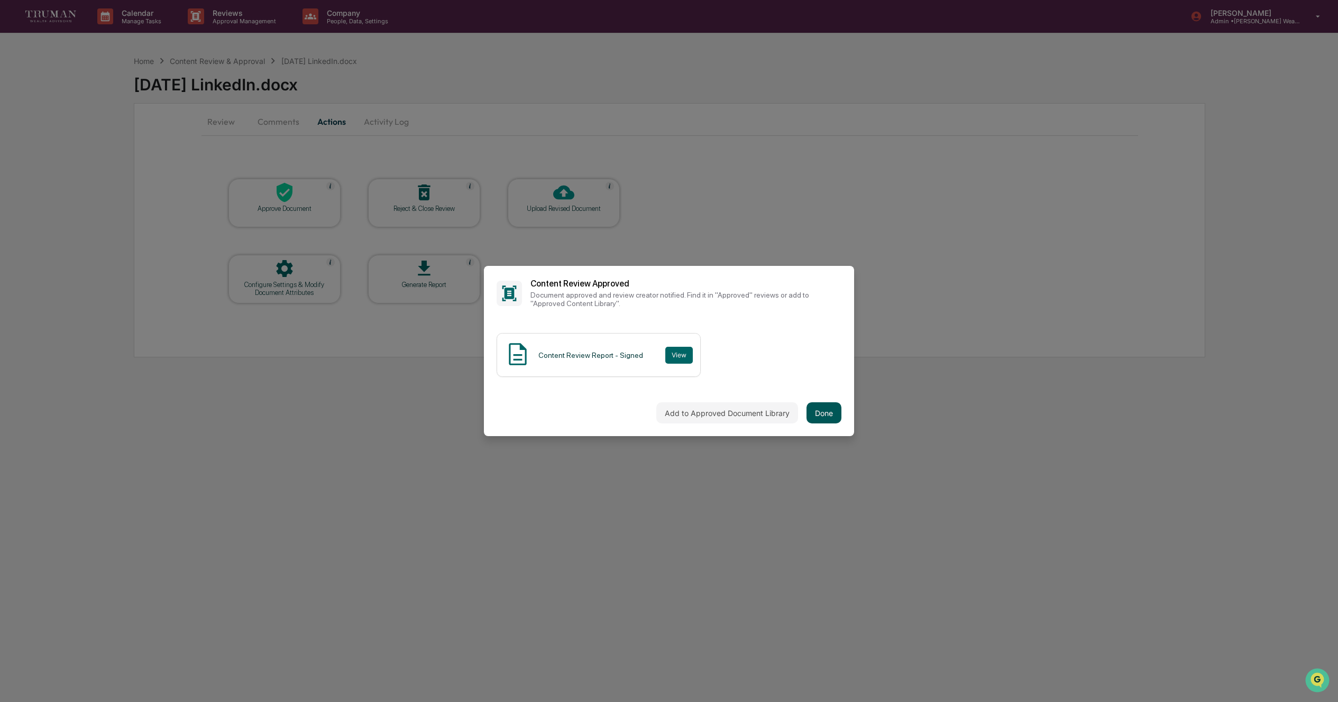
click at [828, 408] on button "Done" at bounding box center [824, 412] width 35 height 21
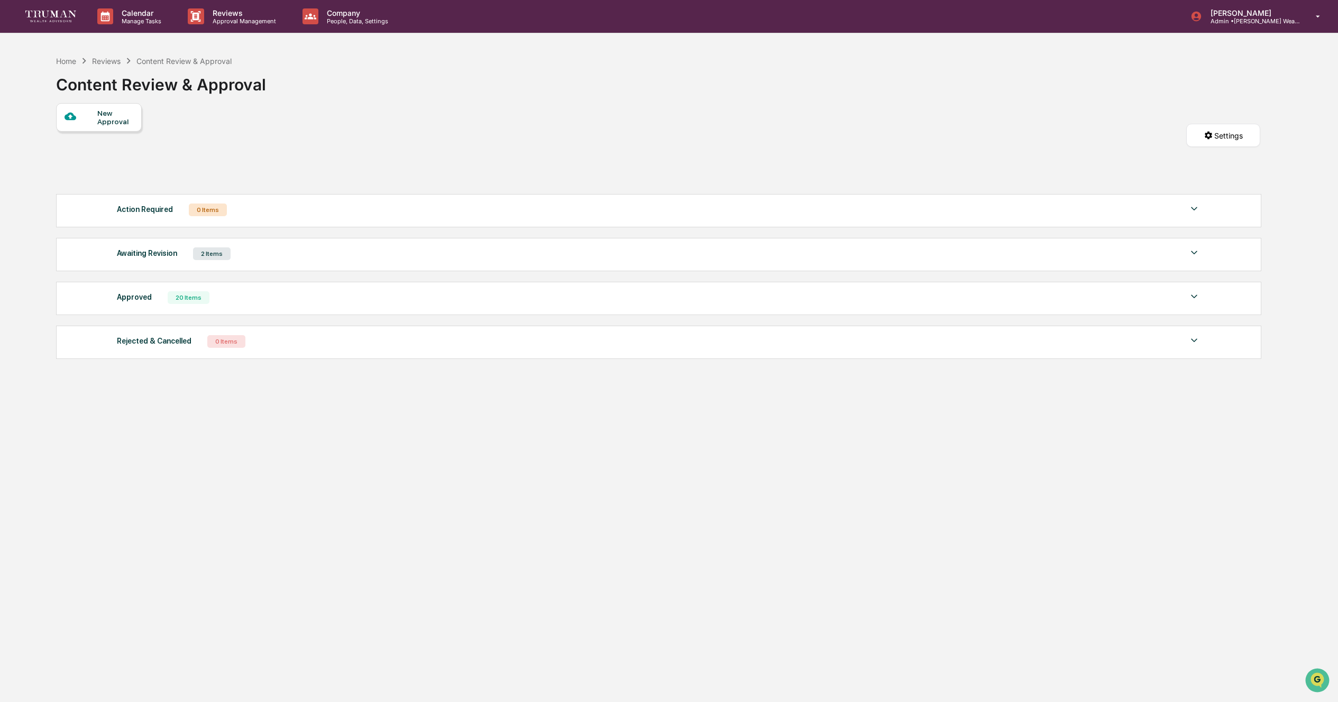
drag, startPoint x: 226, startPoint y: 255, endPoint x: 297, endPoint y: 261, distance: 70.6
click at [227, 255] on div "2 Items" at bounding box center [212, 254] width 38 height 13
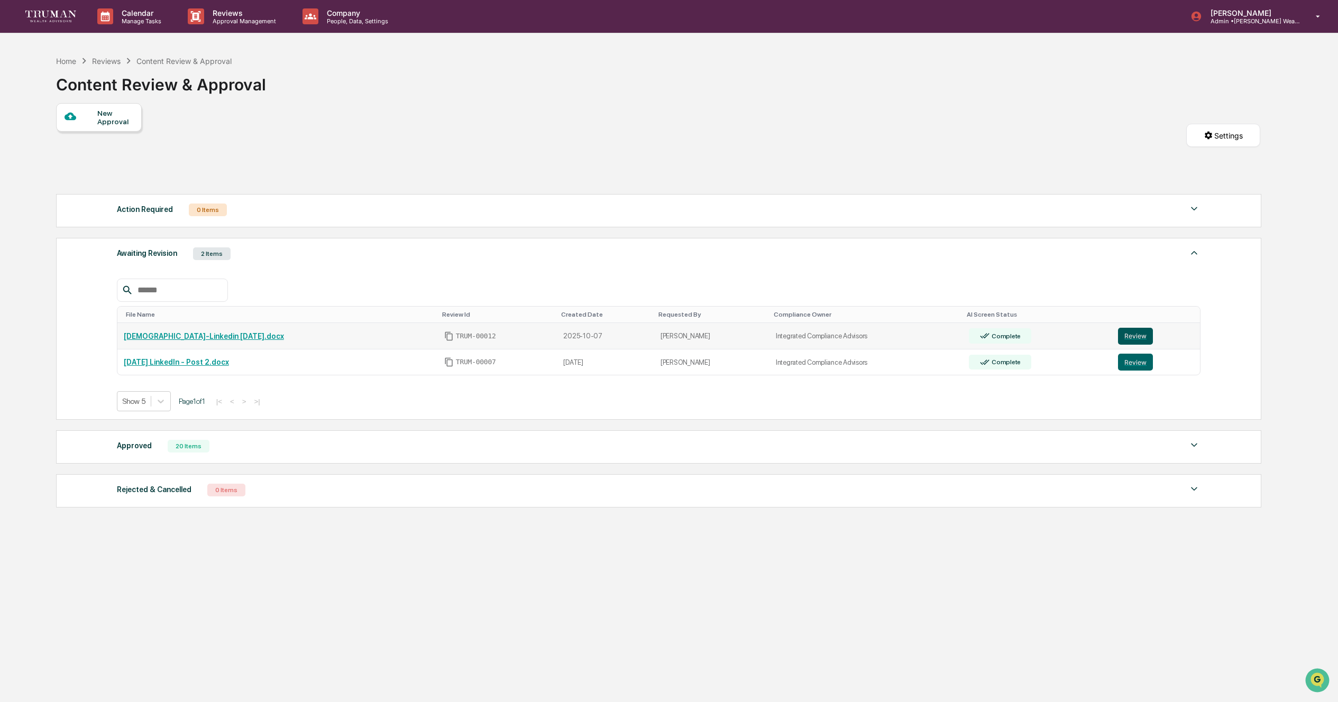
click at [1141, 337] on button "Review" at bounding box center [1135, 336] width 35 height 17
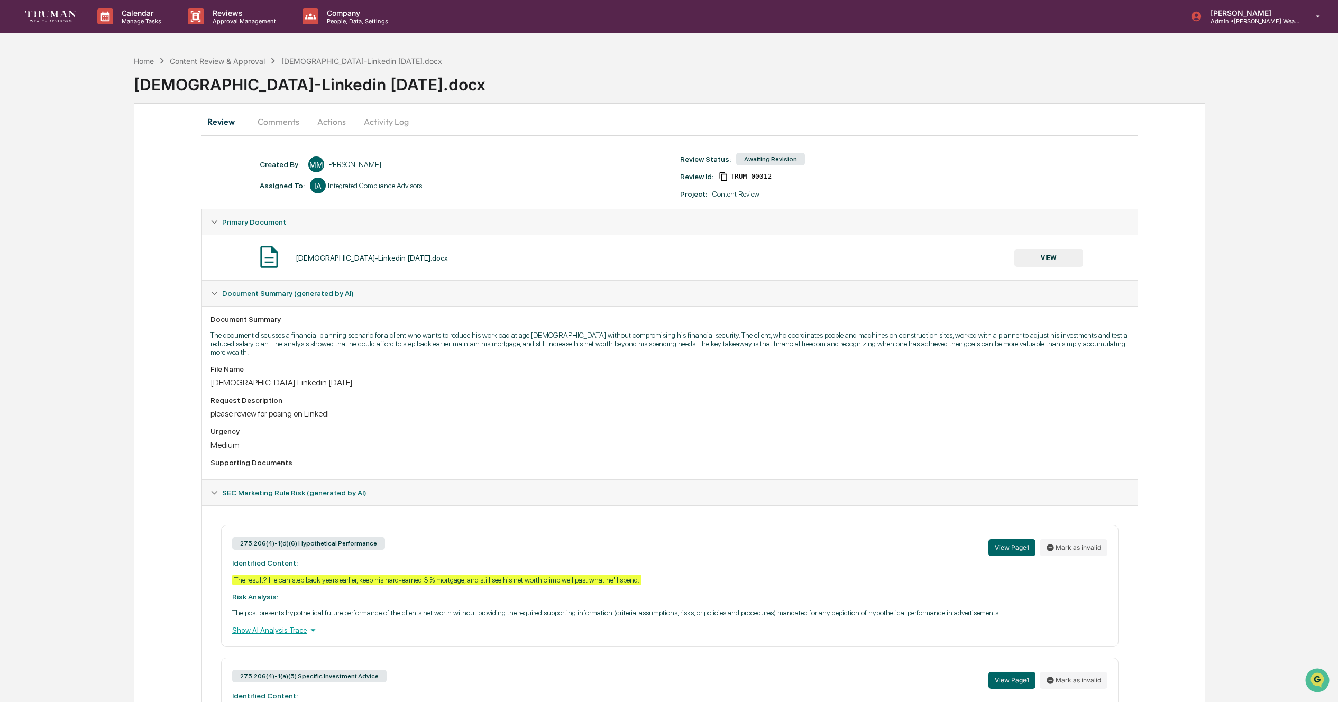
click at [1045, 251] on button "VIEW" at bounding box center [1048, 258] width 69 height 18
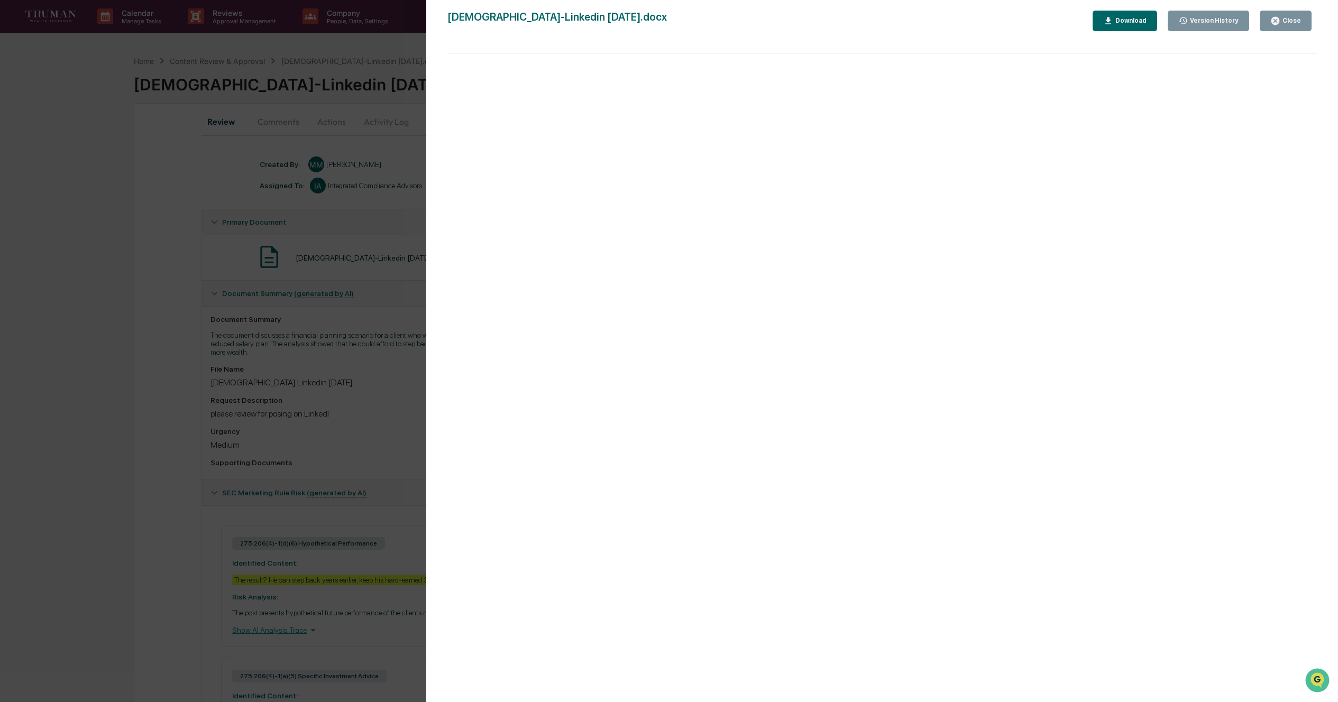
click at [1206, 20] on div "Version History" at bounding box center [1213, 20] width 51 height 7
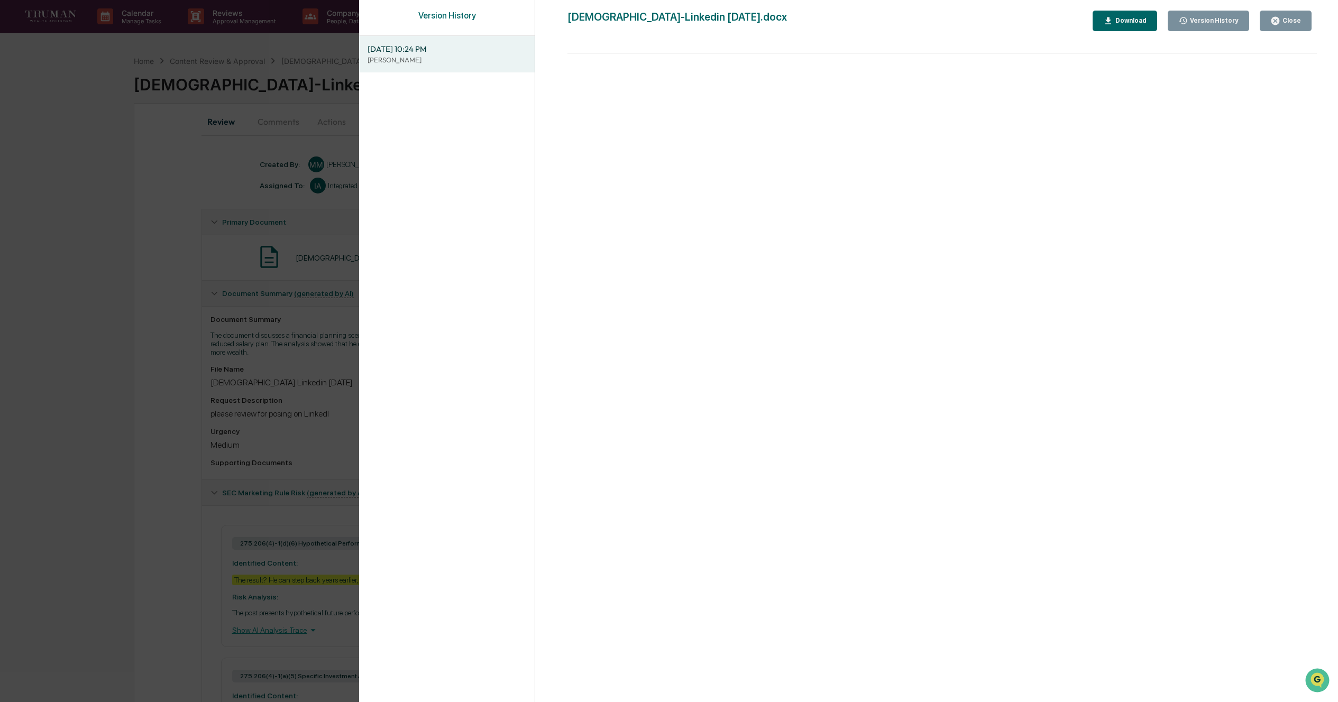
click at [1295, 21] on div "Close" at bounding box center [1290, 20] width 21 height 7
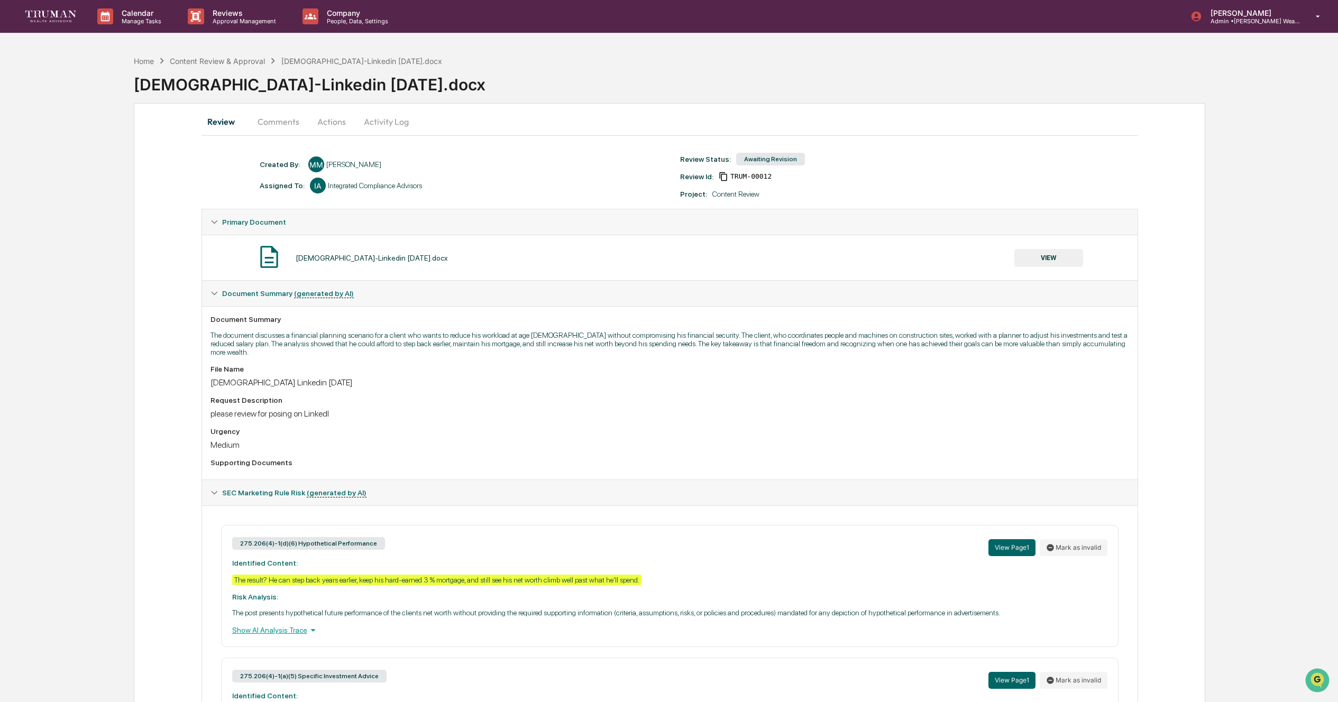
click at [337, 122] on button "Actions" at bounding box center [332, 121] width 48 height 25
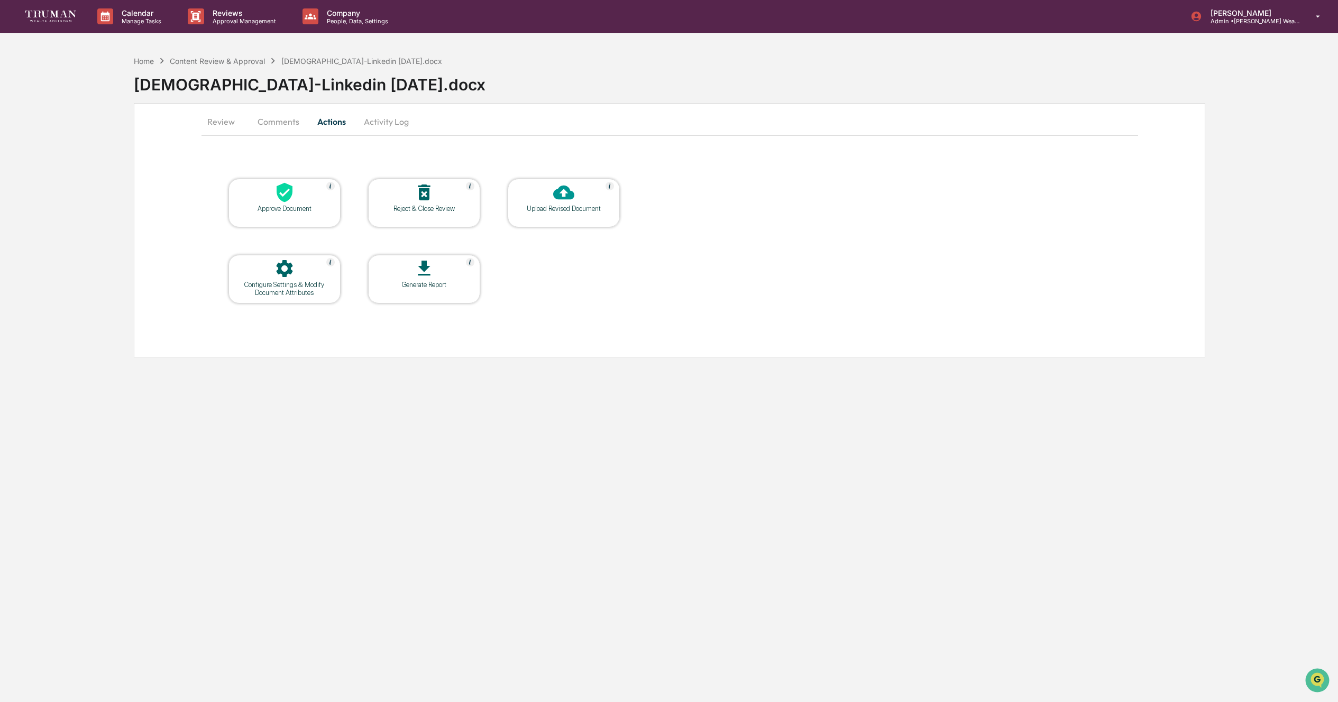
click at [381, 121] on button "Activity Log" at bounding box center [386, 121] width 62 height 25
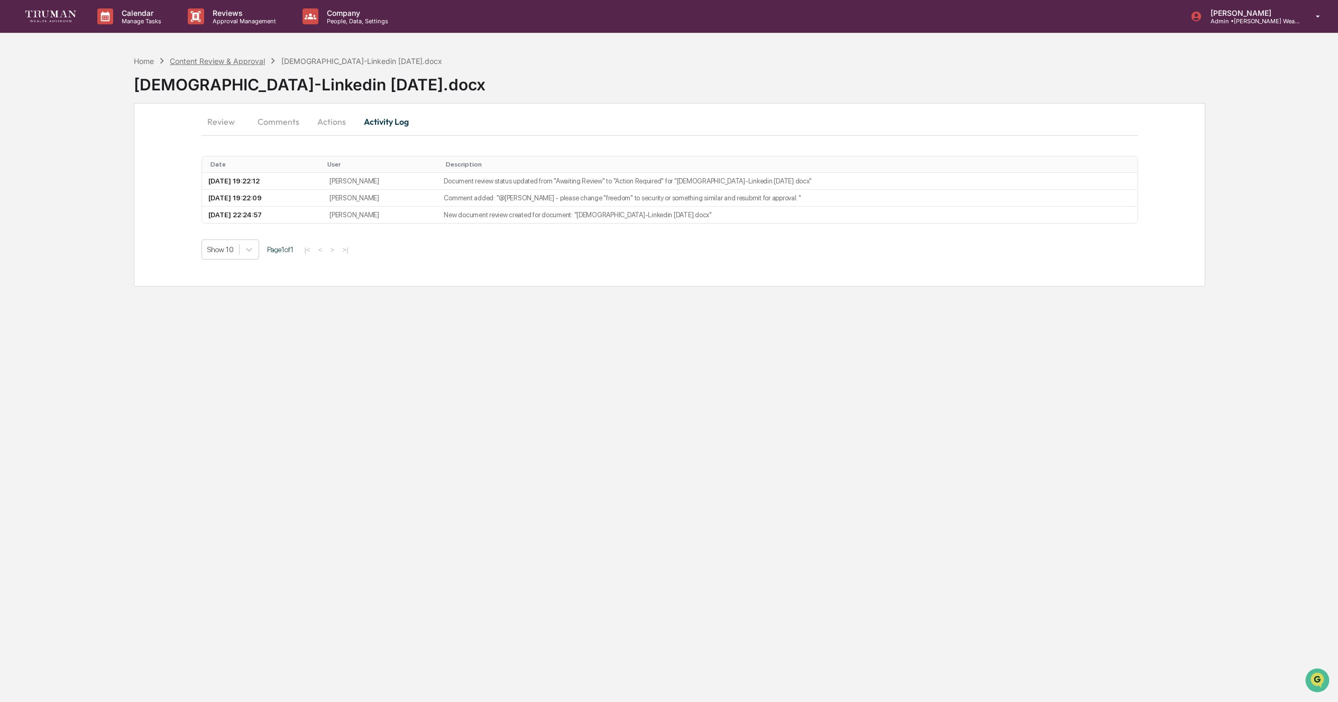
click at [227, 59] on div "Content Review & Approval" at bounding box center [217, 61] width 95 height 9
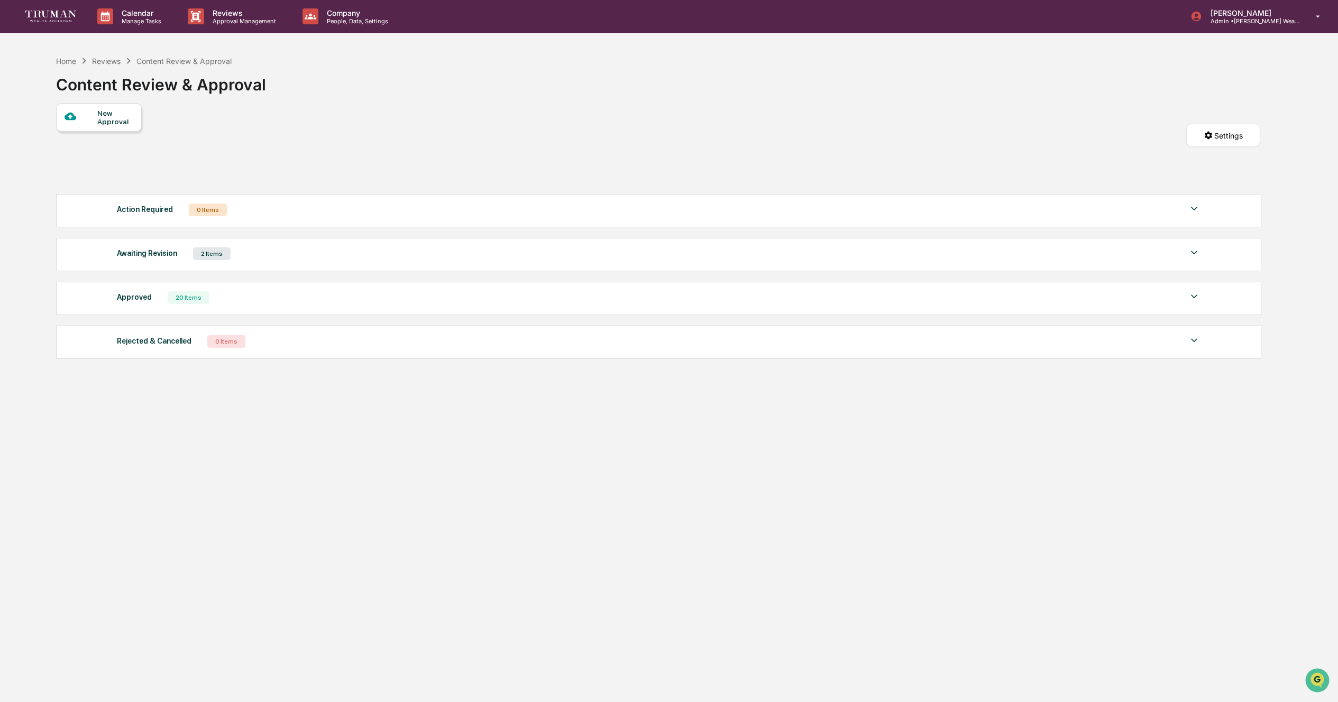
drag, startPoint x: 218, startPoint y: 255, endPoint x: 406, endPoint y: 251, distance: 187.8
click at [222, 254] on div "2 Items" at bounding box center [212, 254] width 38 height 13
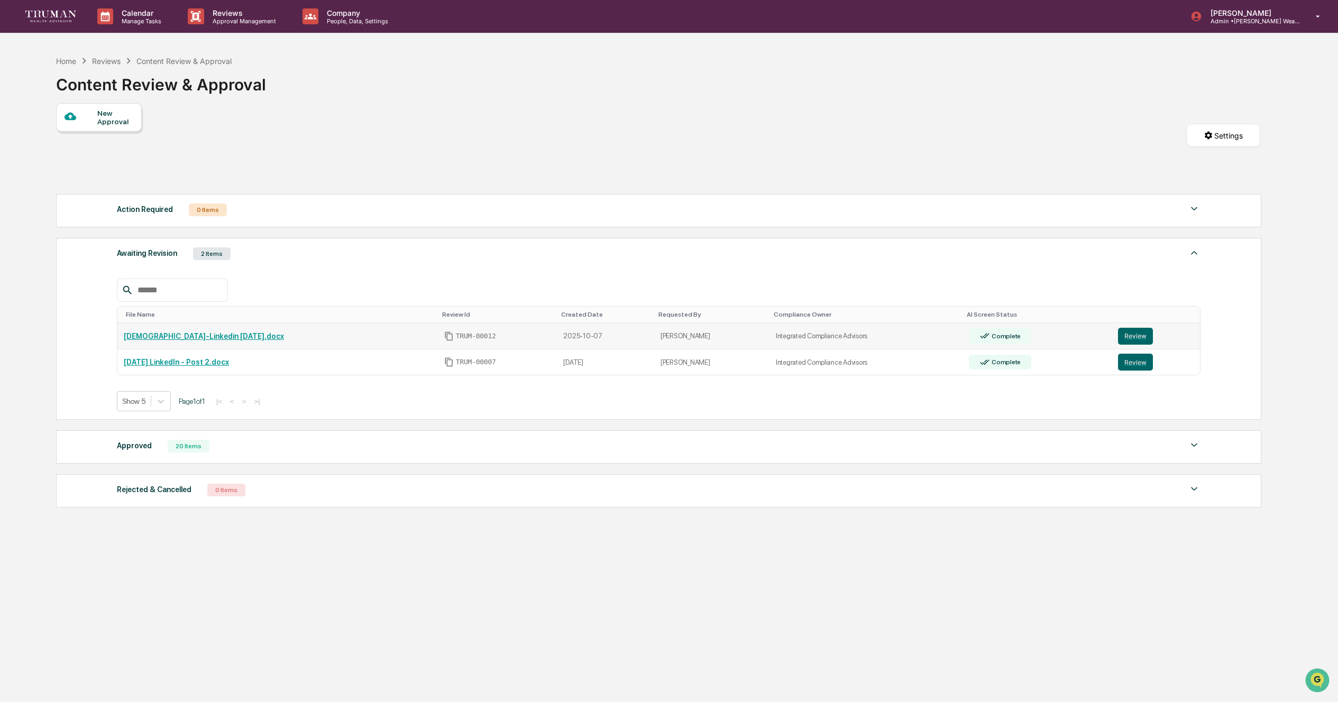
click at [195, 331] on td "[DEMOGRAPHIC_DATA]-Linkedin [DATE].docx" at bounding box center [277, 336] width 321 height 26
click at [1139, 336] on button "Review" at bounding box center [1135, 336] width 35 height 17
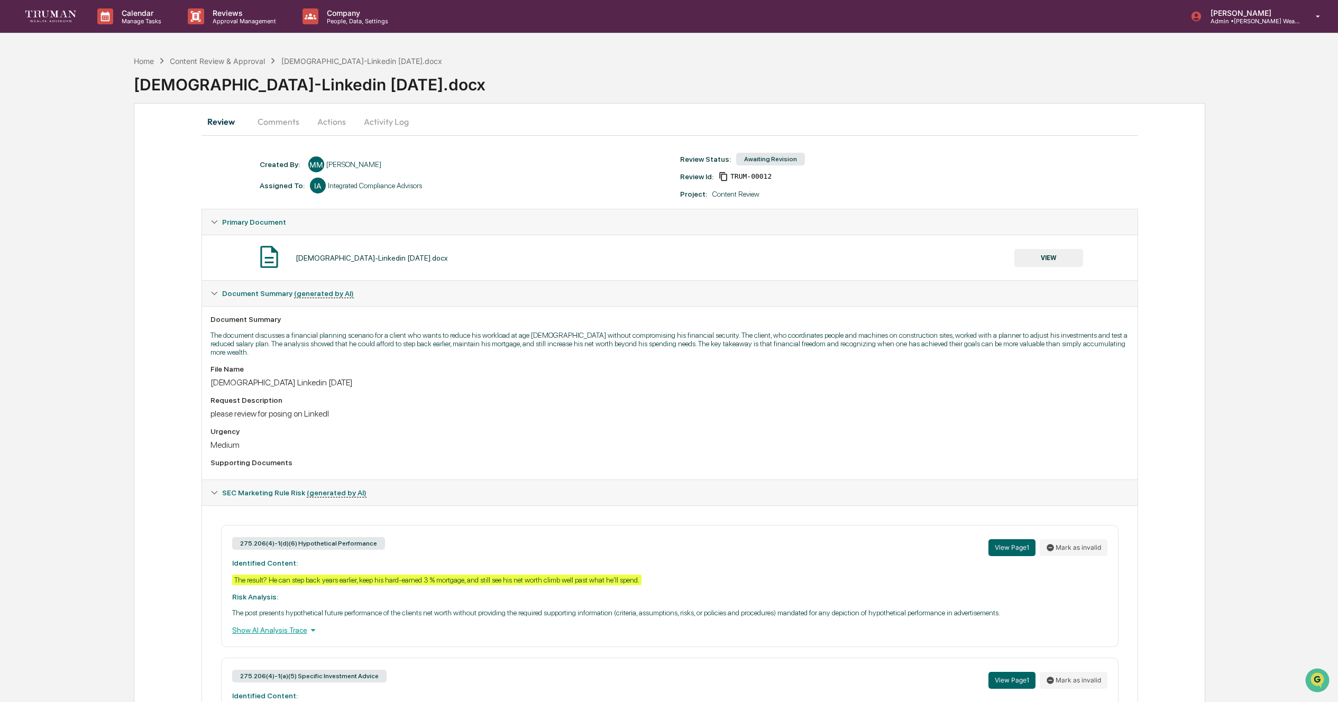
click at [374, 122] on button "Activity Log" at bounding box center [386, 121] width 62 height 25
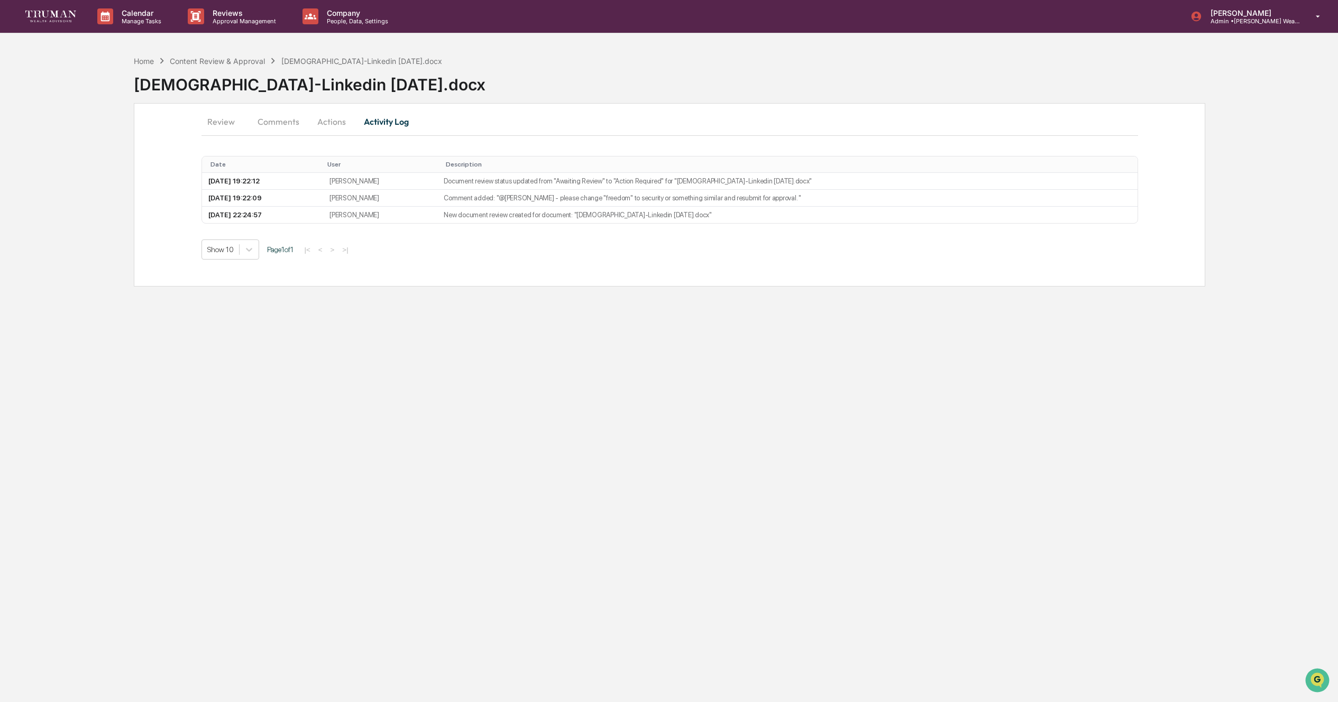
click at [271, 122] on button "Comments" at bounding box center [278, 121] width 59 height 25
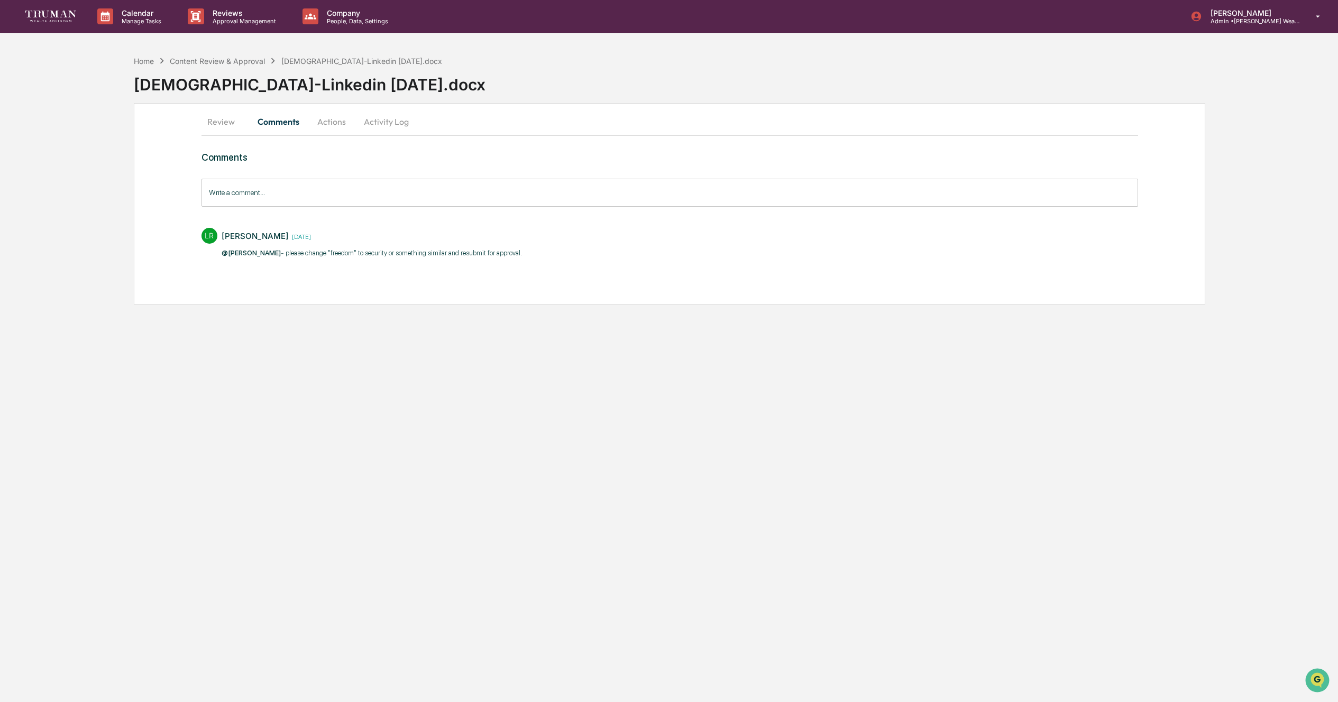
click at [340, 121] on button "Actions" at bounding box center [332, 121] width 48 height 25
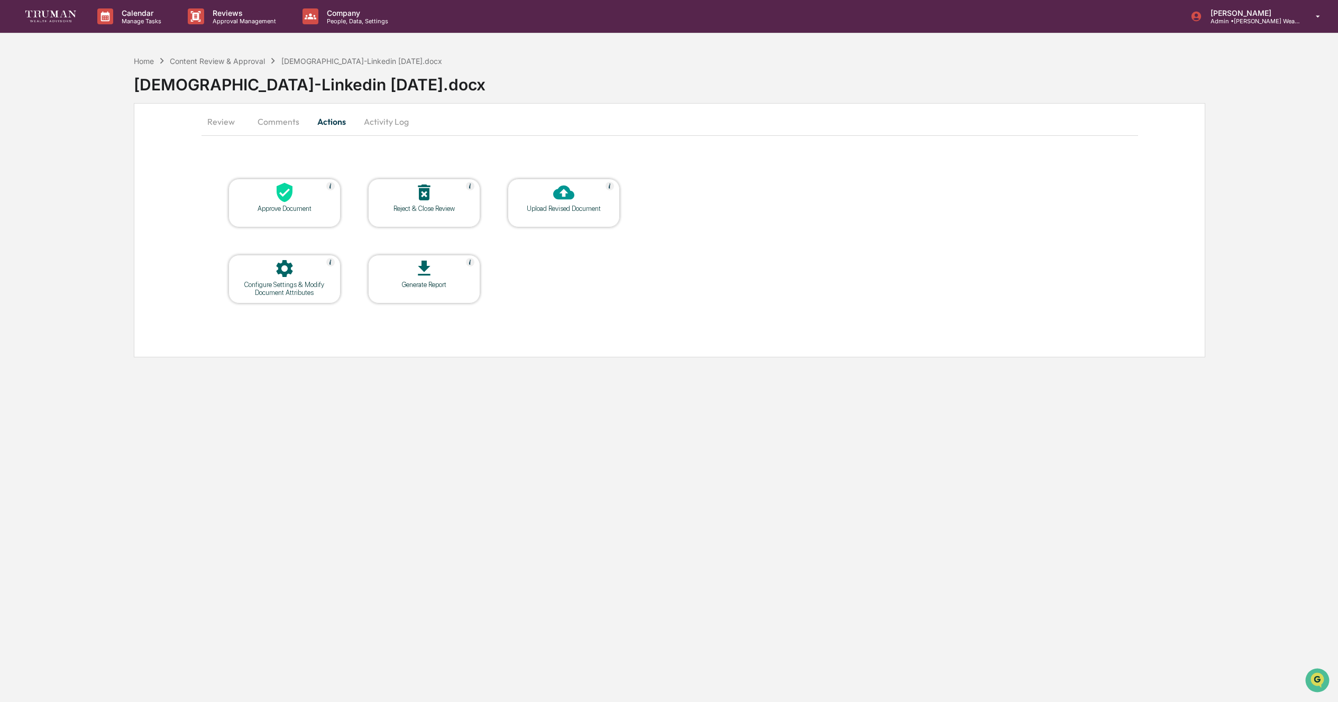
click at [556, 205] on div "Upload Revised Document" at bounding box center [563, 209] width 95 height 8
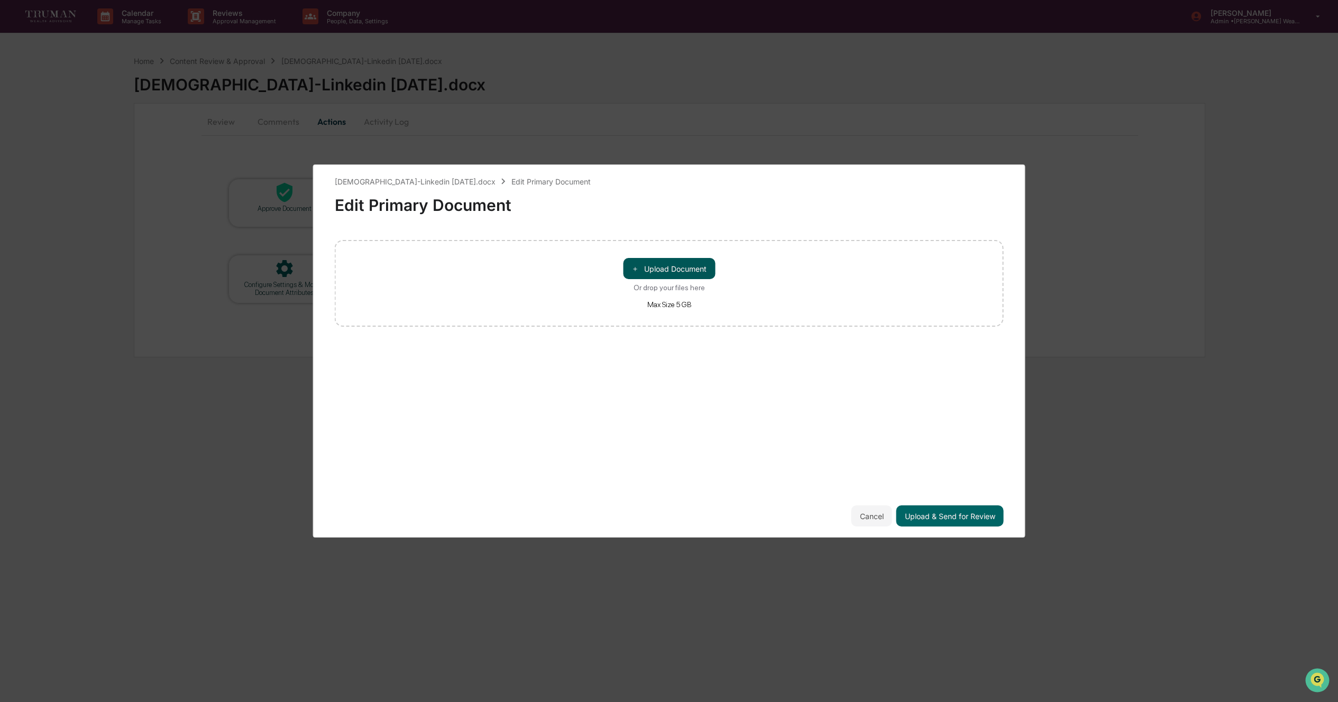
click at [673, 269] on button "＋ Upload Document" at bounding box center [669, 268] width 92 height 21
click at [959, 512] on button "Upload & Send for Review" at bounding box center [949, 516] width 107 height 21
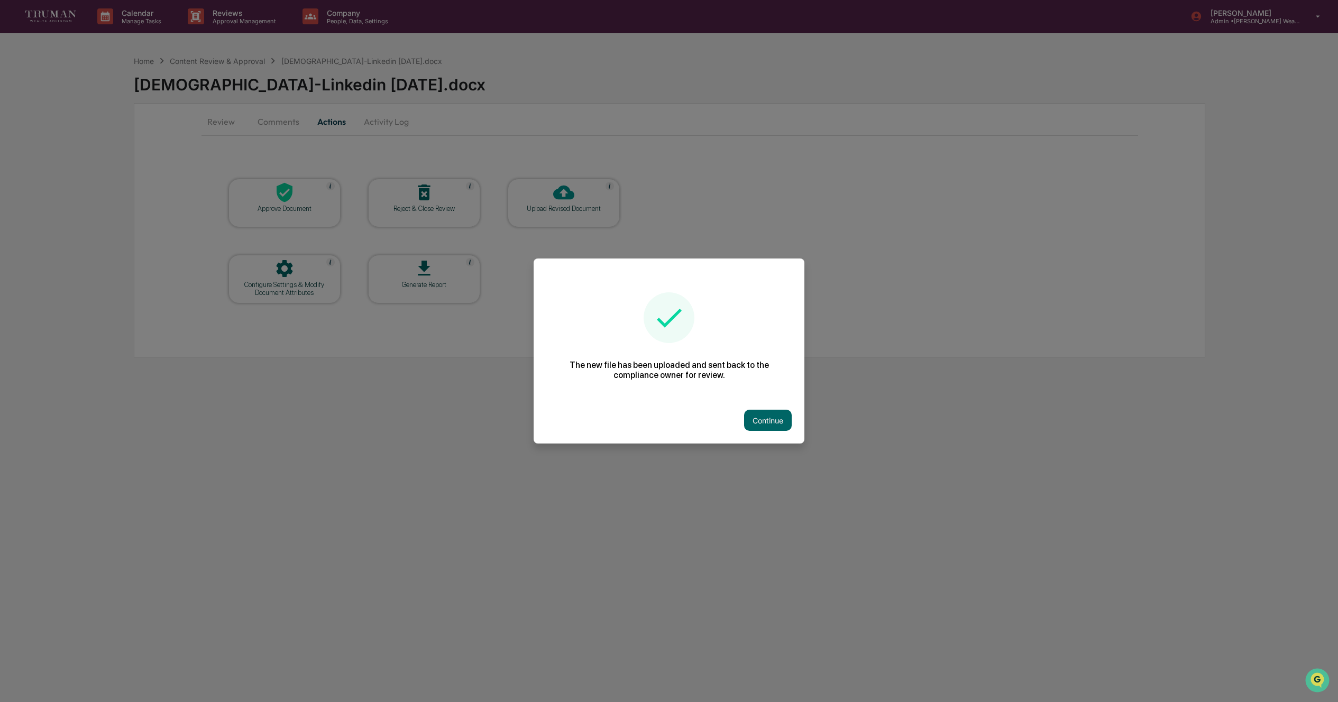
click at [766, 410] on button "Continue" at bounding box center [768, 420] width 48 height 21
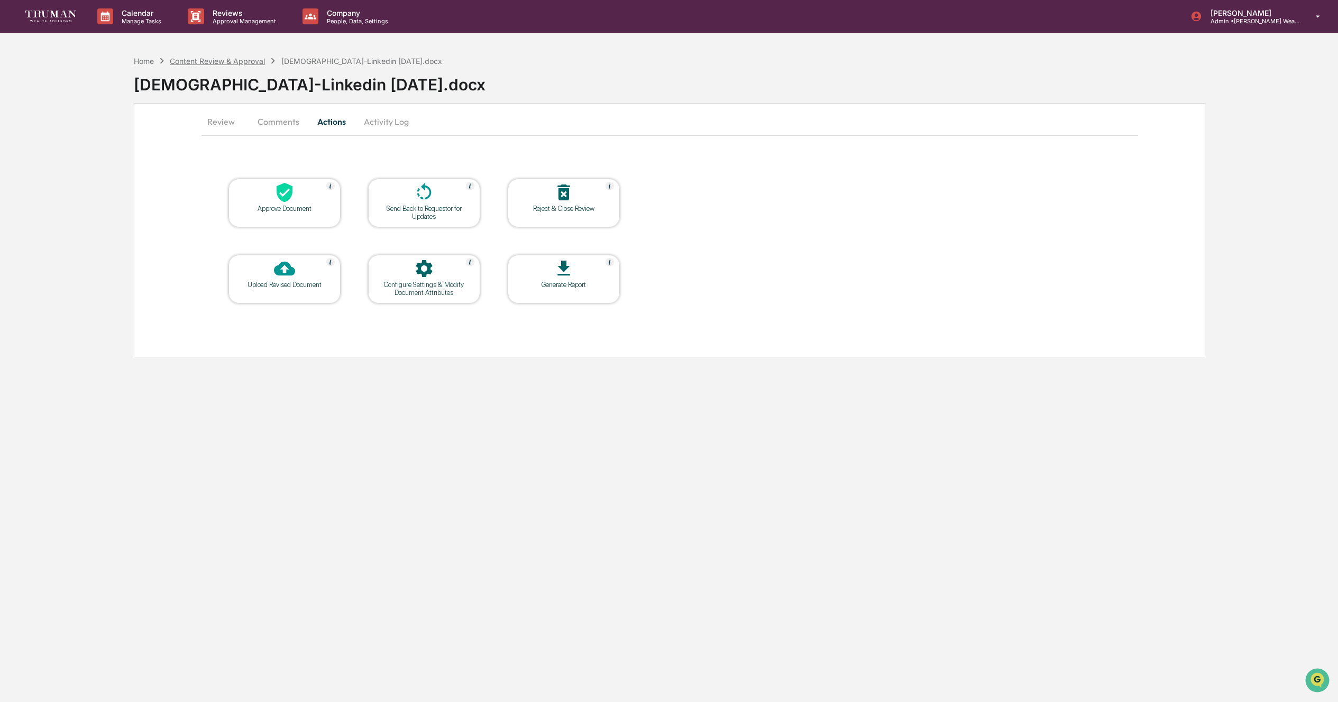
click at [255, 57] on div "Content Review & Approval" at bounding box center [217, 61] width 95 height 9
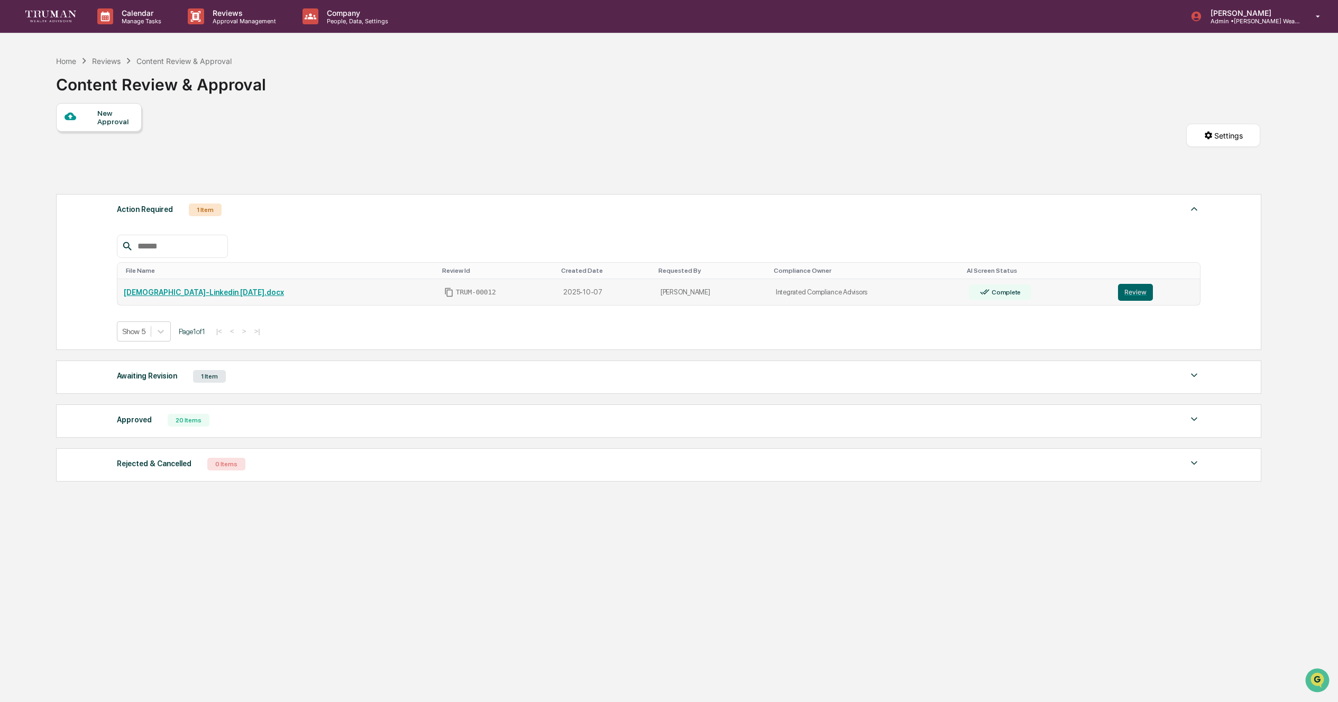
scroll to position [50, 0]
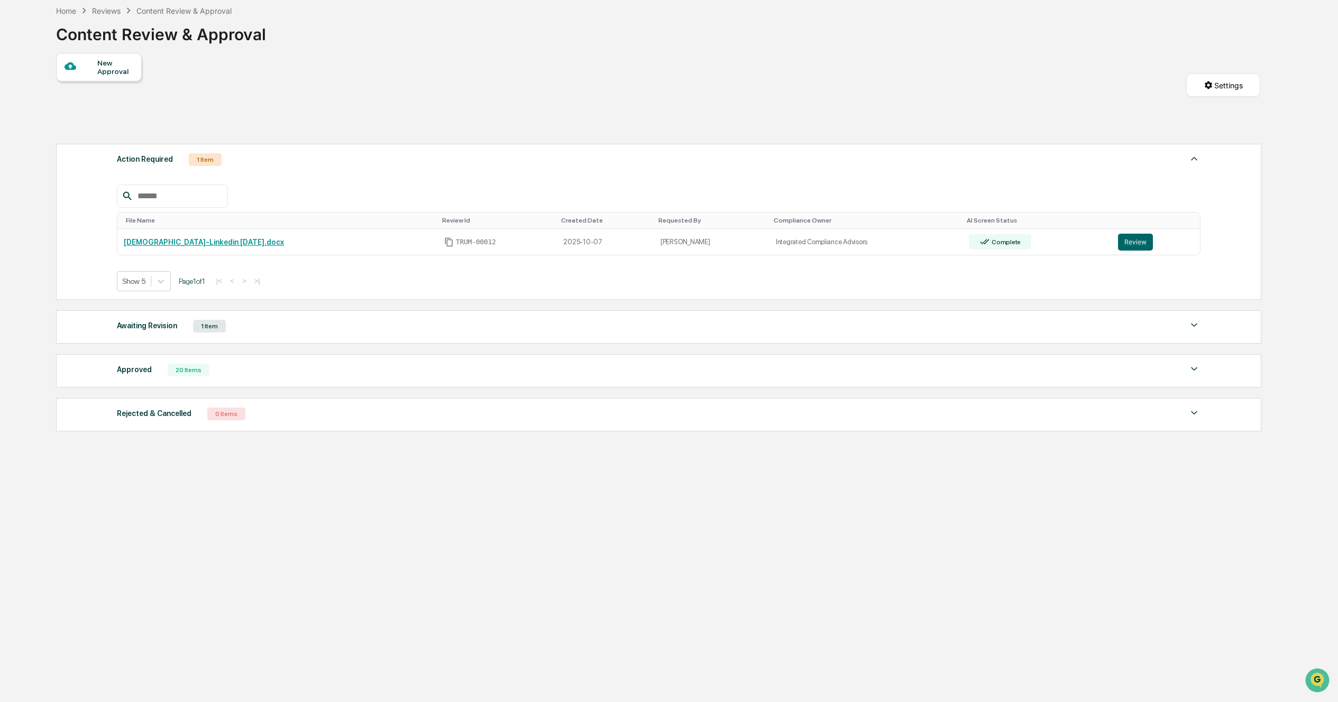
click at [215, 325] on div "1 Item" at bounding box center [209, 326] width 33 height 13
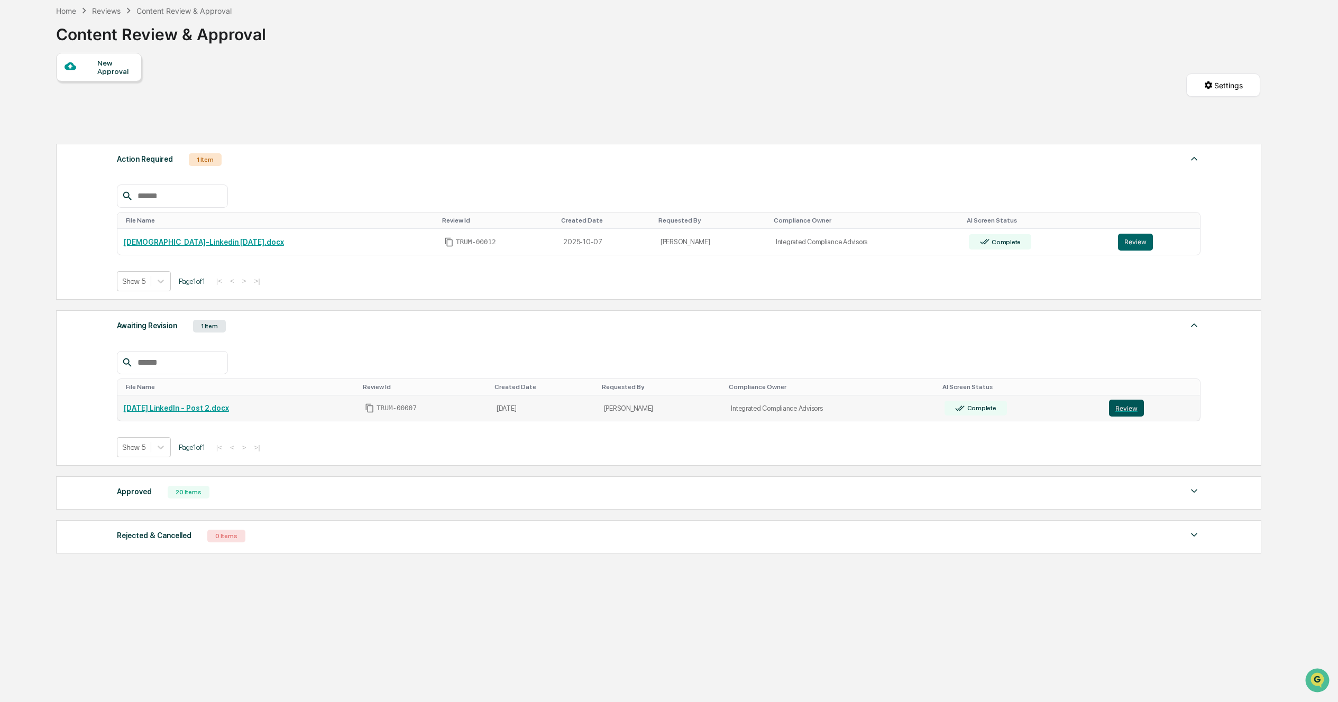
click at [1137, 414] on button "Review" at bounding box center [1126, 408] width 35 height 17
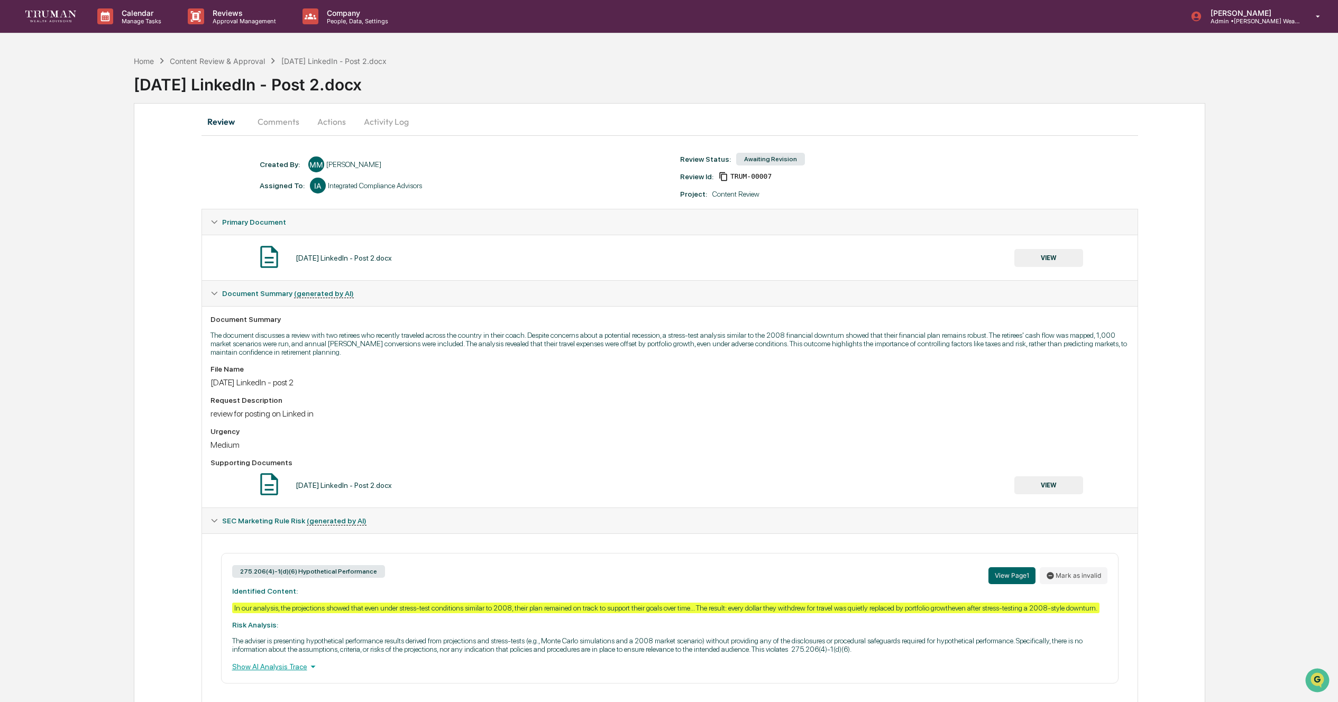
click at [368, 122] on button "Activity Log" at bounding box center [386, 121] width 62 height 25
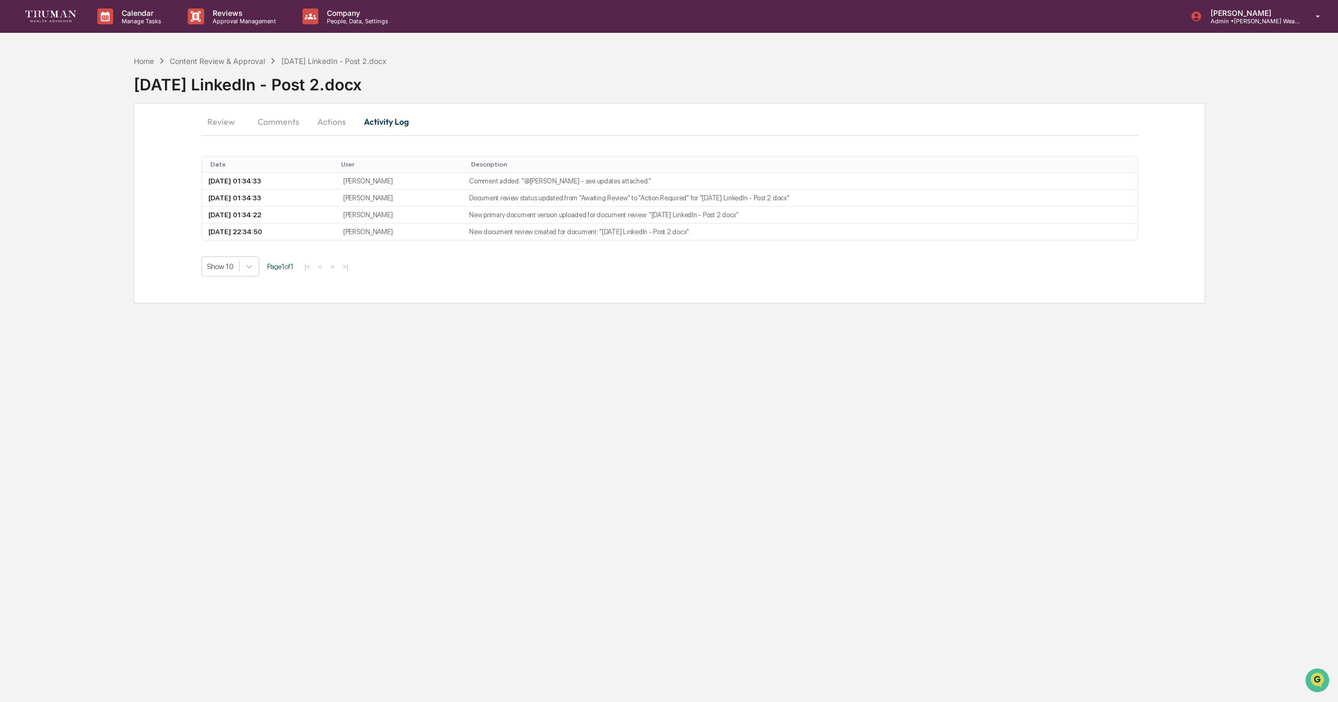
drag, startPoint x: 227, startPoint y: 122, endPoint x: 233, endPoint y: 122, distance: 6.4
click at [228, 122] on button "Review" at bounding box center [226, 121] width 48 height 25
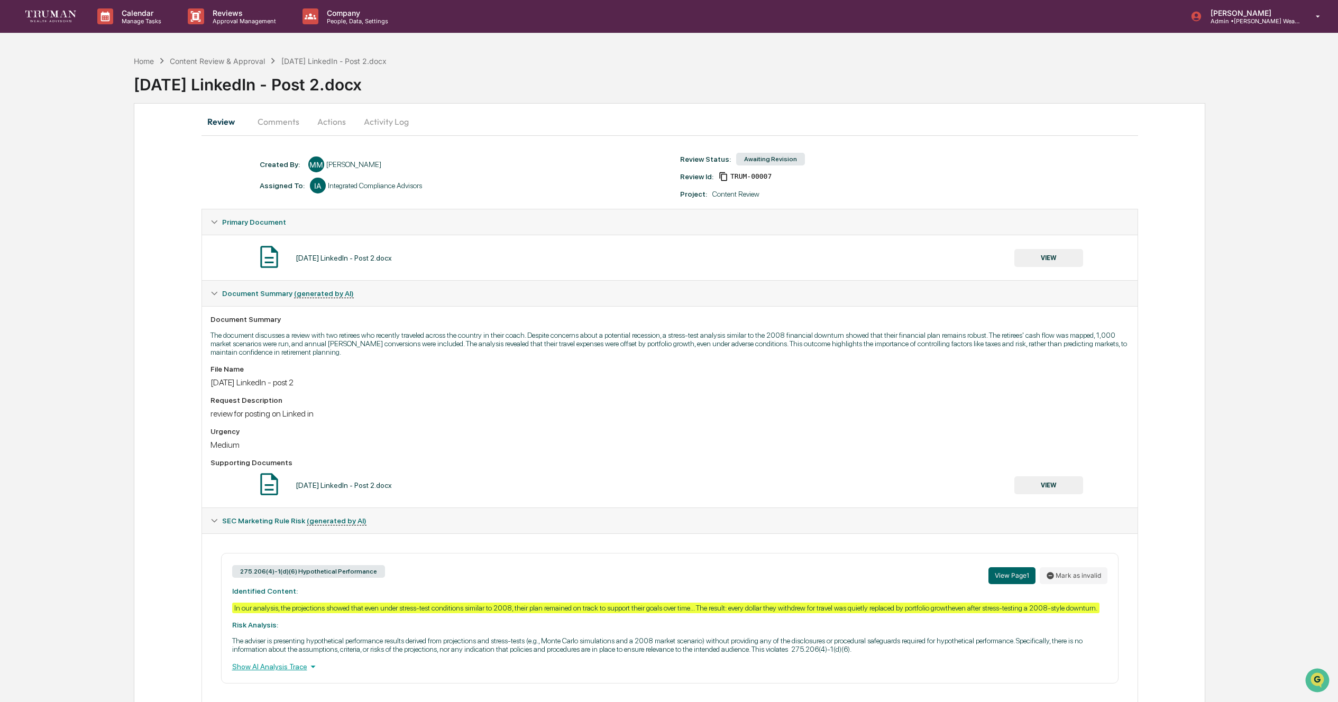
click at [1060, 257] on button "VIEW" at bounding box center [1048, 258] width 69 height 18
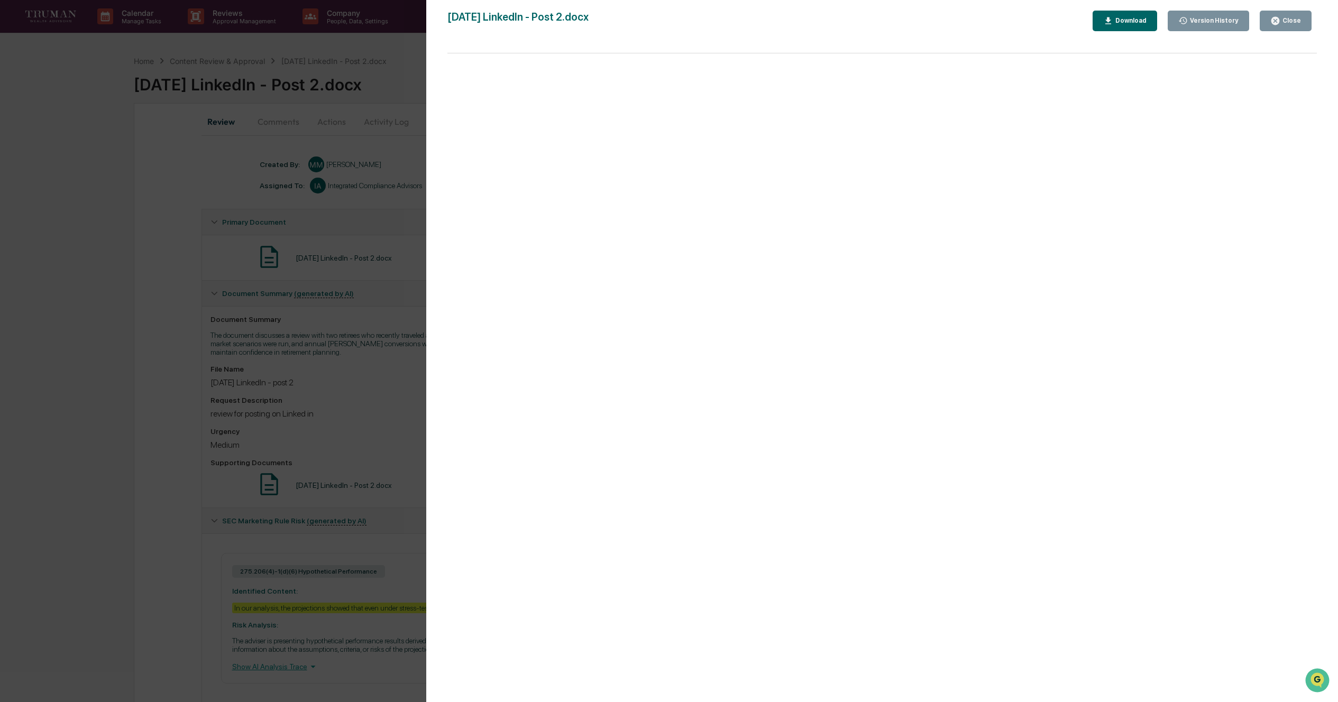
click at [1207, 22] on div "Version History" at bounding box center [1213, 20] width 51 height 7
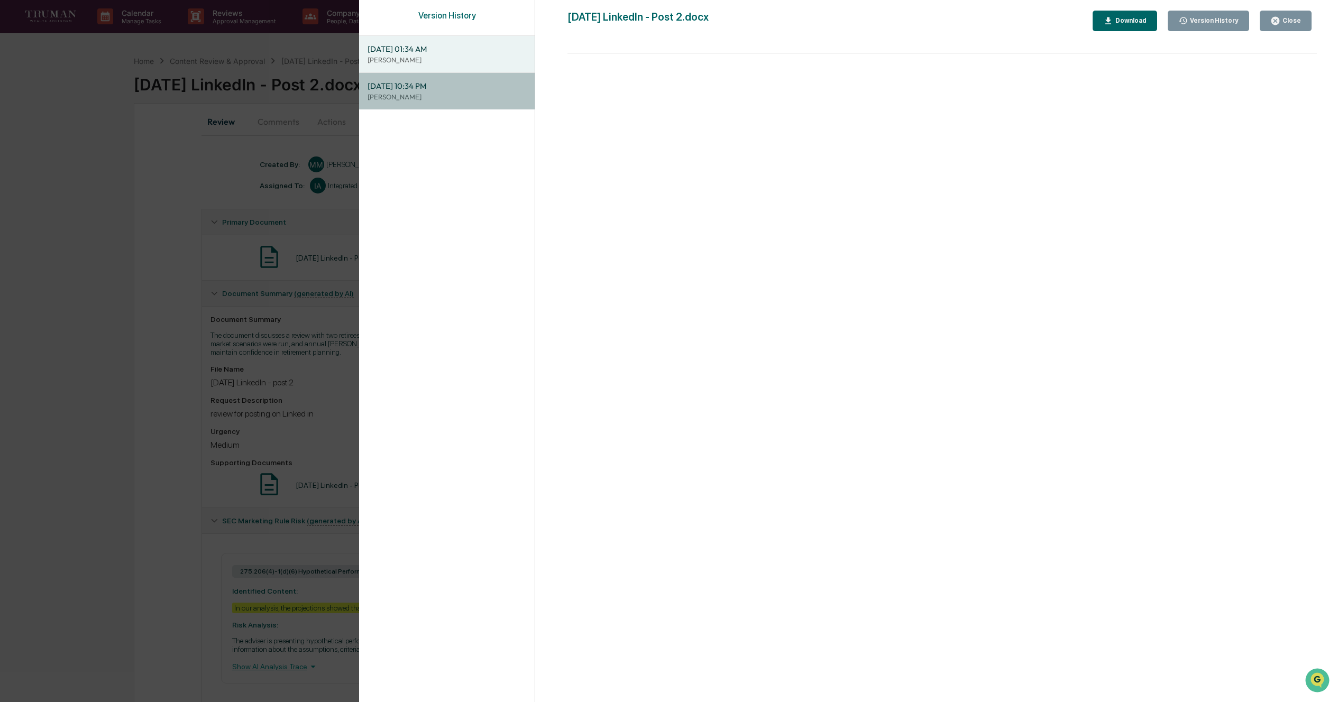
click at [409, 86] on span "09/30/2025, 10:34 PM" at bounding box center [447, 86] width 159 height 12
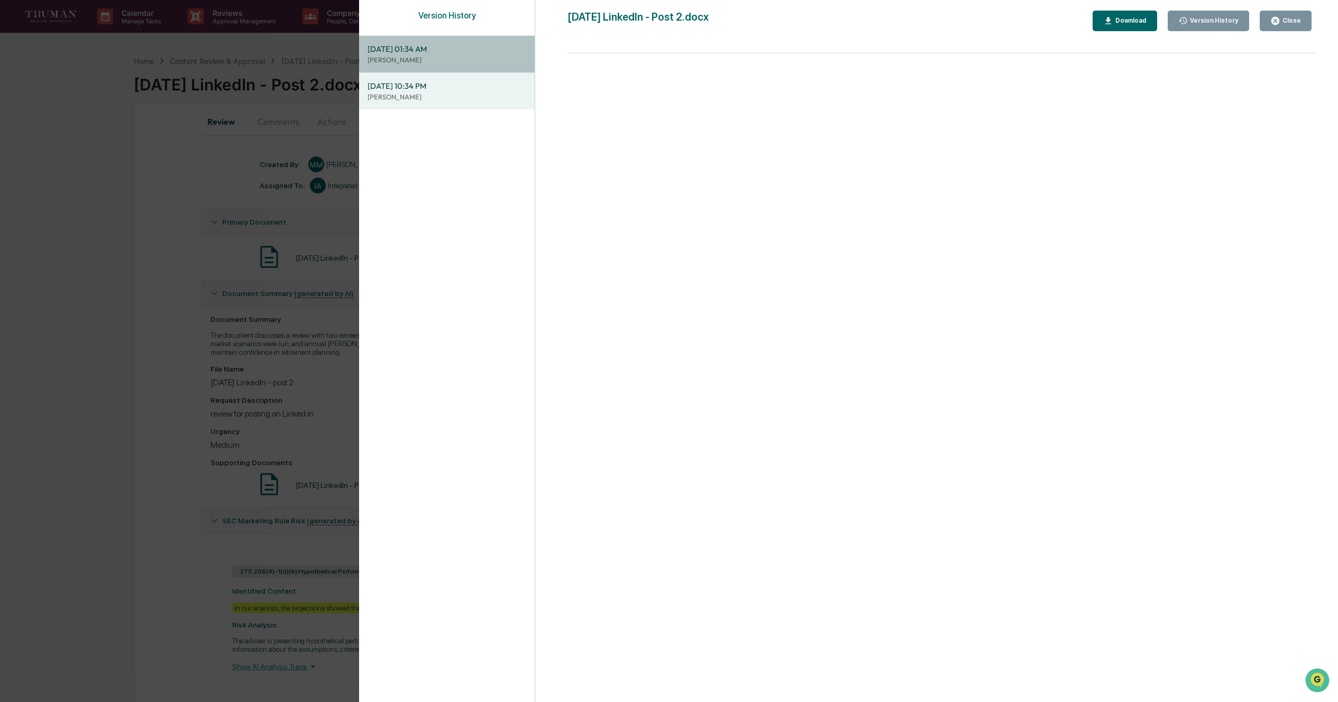
click at [428, 47] on span "10/07/2025, 01:34 AM" at bounding box center [447, 49] width 159 height 12
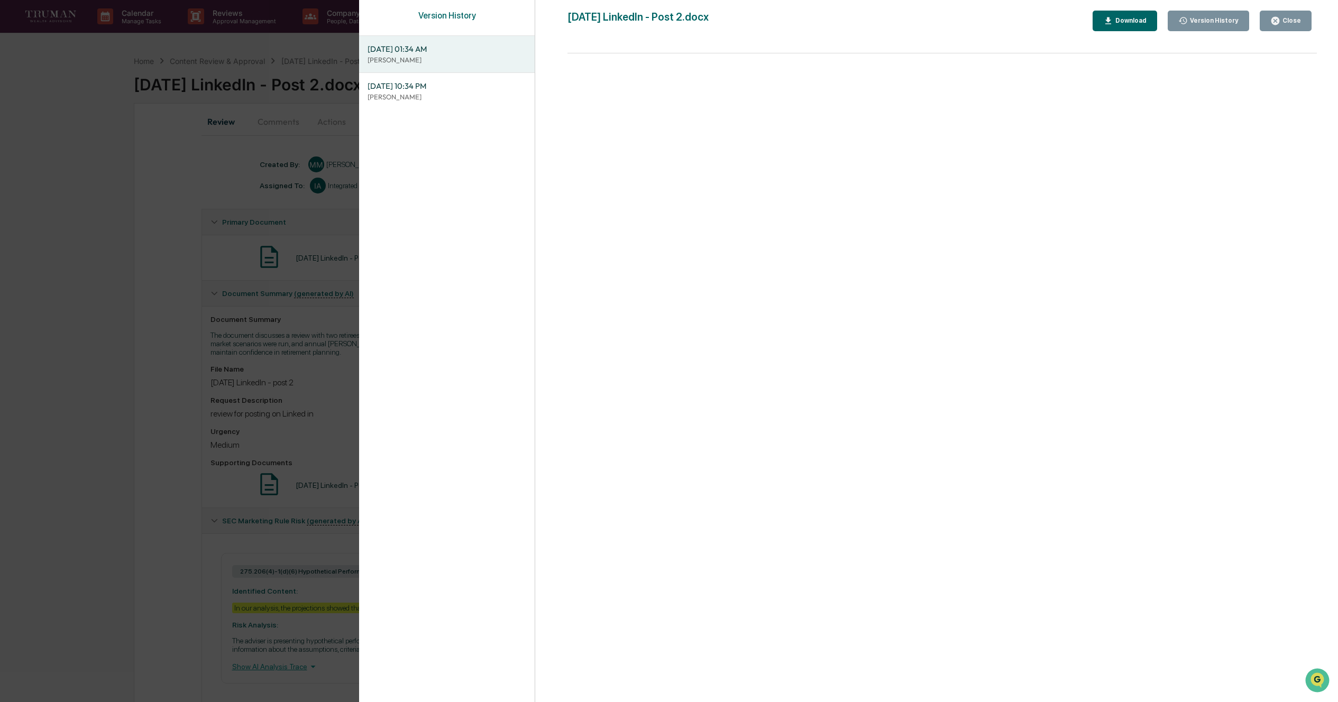
click at [1123, 22] on div "Download" at bounding box center [1129, 20] width 33 height 7
click at [1292, 17] on div "Close" at bounding box center [1290, 20] width 21 height 7
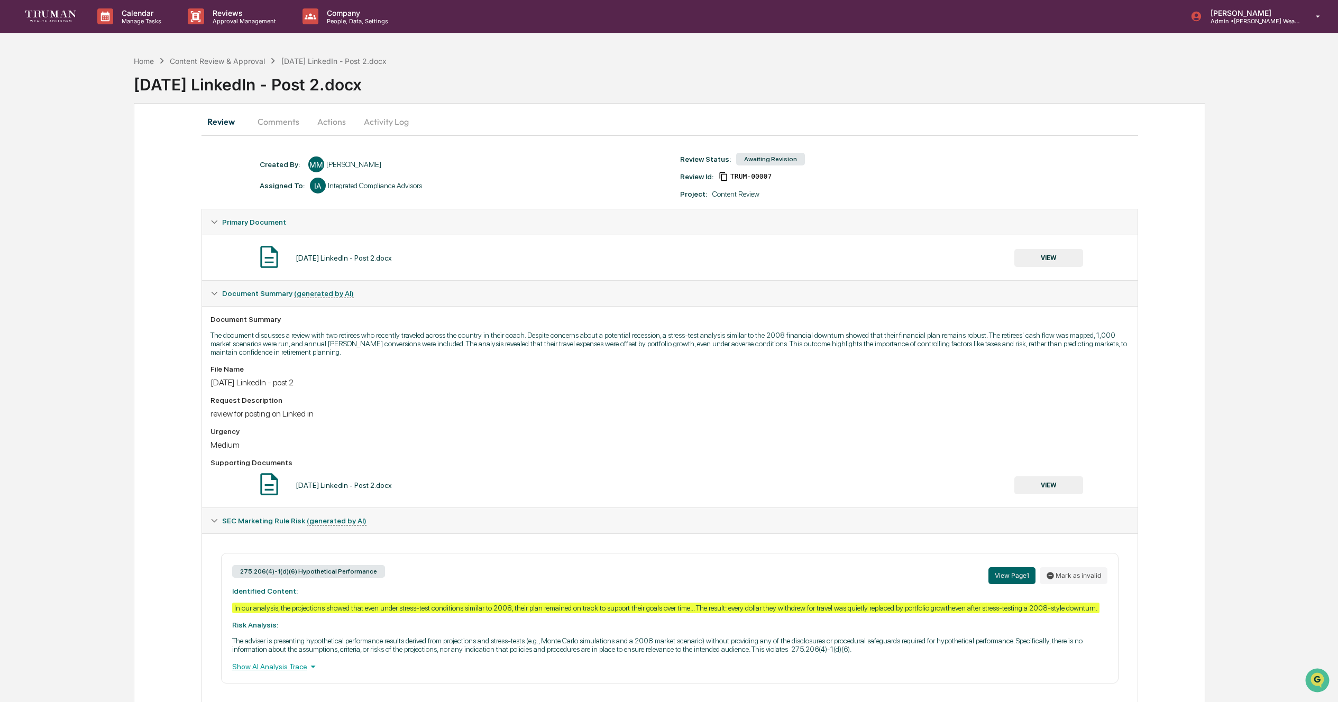
scroll to position [45, 0]
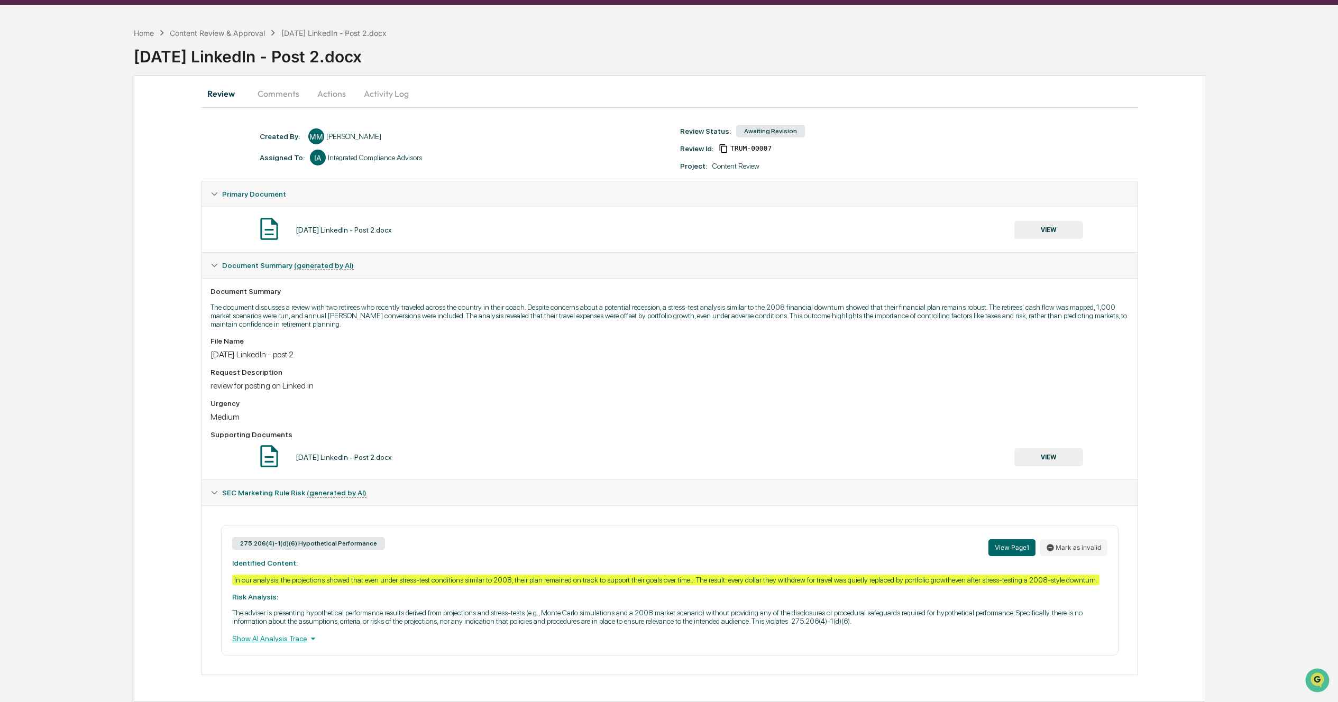
drag, startPoint x: 277, startPoint y: 75, endPoint x: 293, endPoint y: 76, distance: 16.4
click at [277, 81] on button "Comments" at bounding box center [278, 93] width 59 height 25
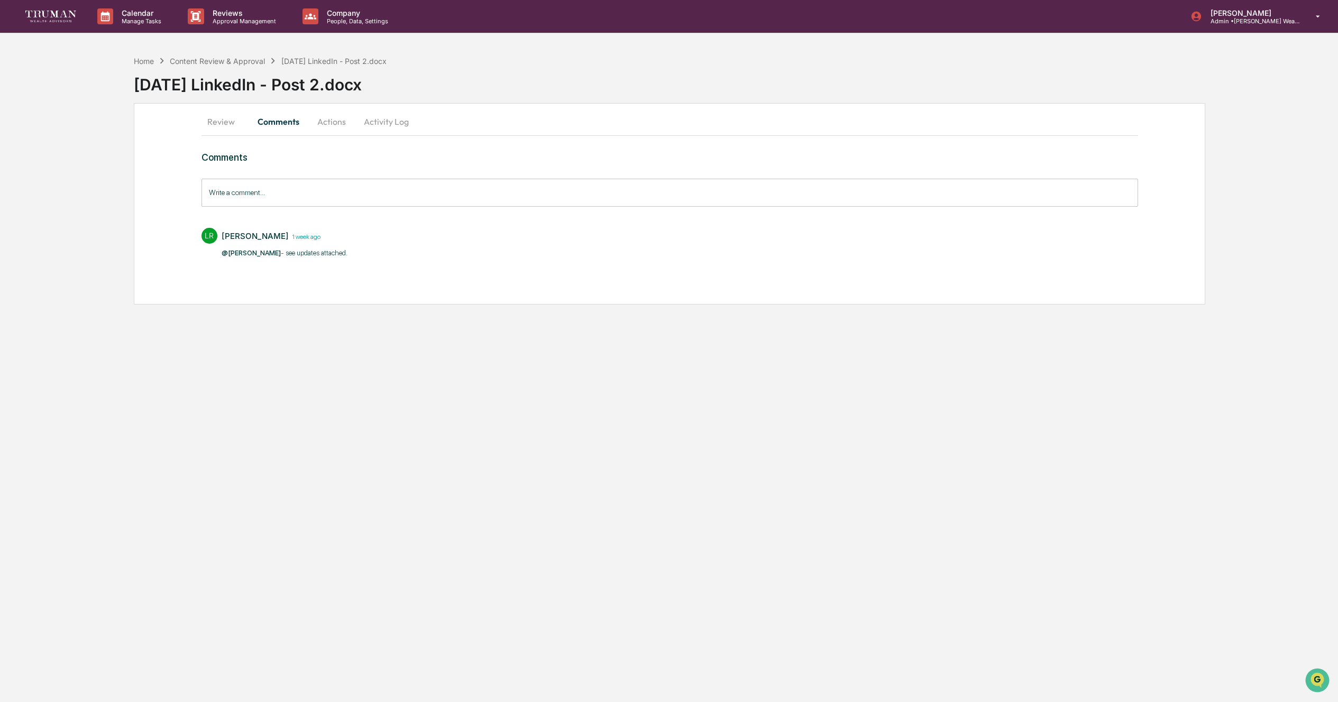
click at [330, 81] on div "9-30-2025 LinkedIn - Post 2.docx" at bounding box center [736, 81] width 1204 height 28
drag, startPoint x: 336, startPoint y: 118, endPoint x: 373, endPoint y: 122, distance: 36.7
click at [336, 118] on button "Actions" at bounding box center [332, 121] width 48 height 25
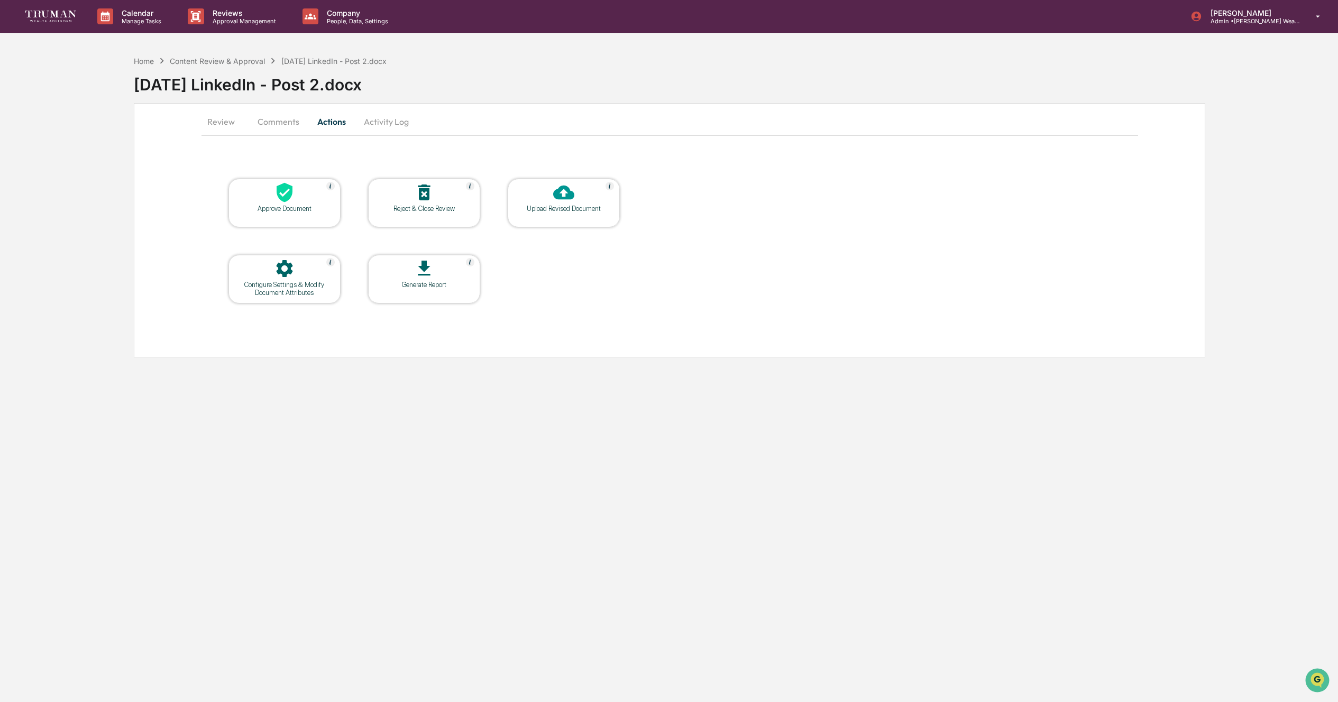
click at [278, 208] on div "Approve Document" at bounding box center [284, 209] width 95 height 8
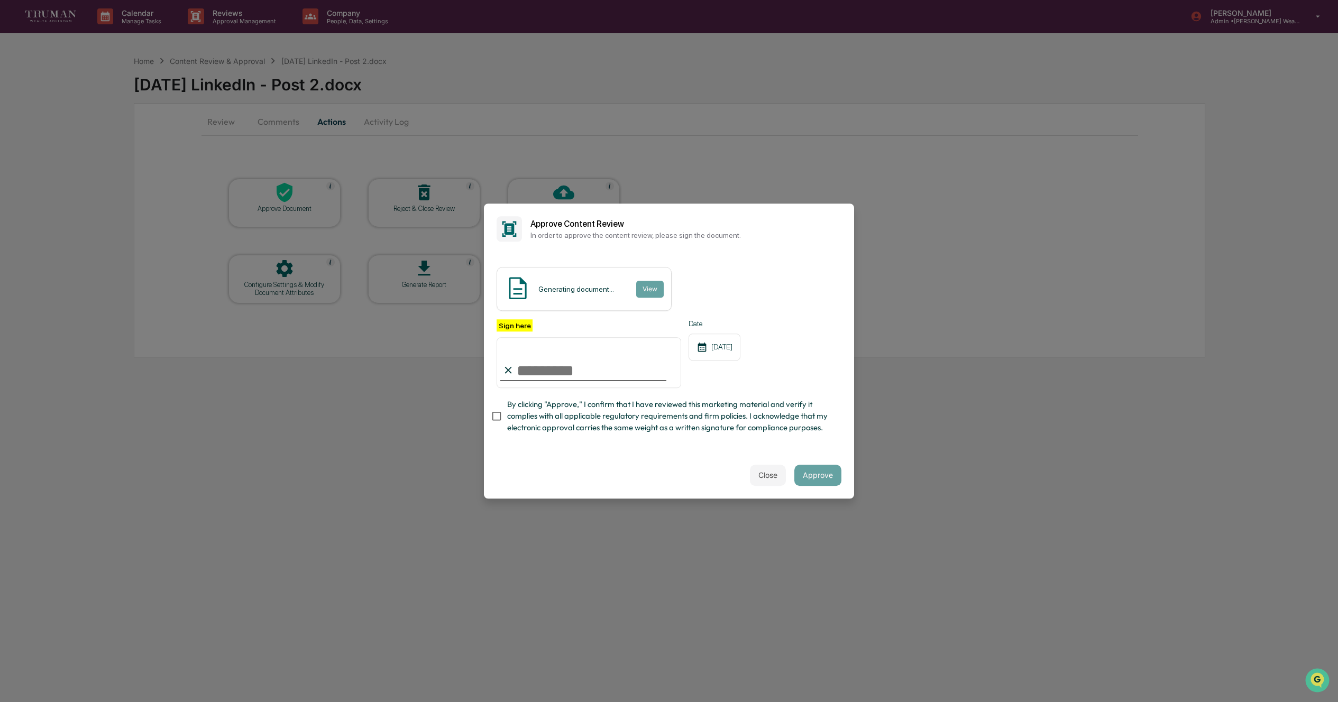
click at [771, 472] on button "Close" at bounding box center [768, 475] width 36 height 21
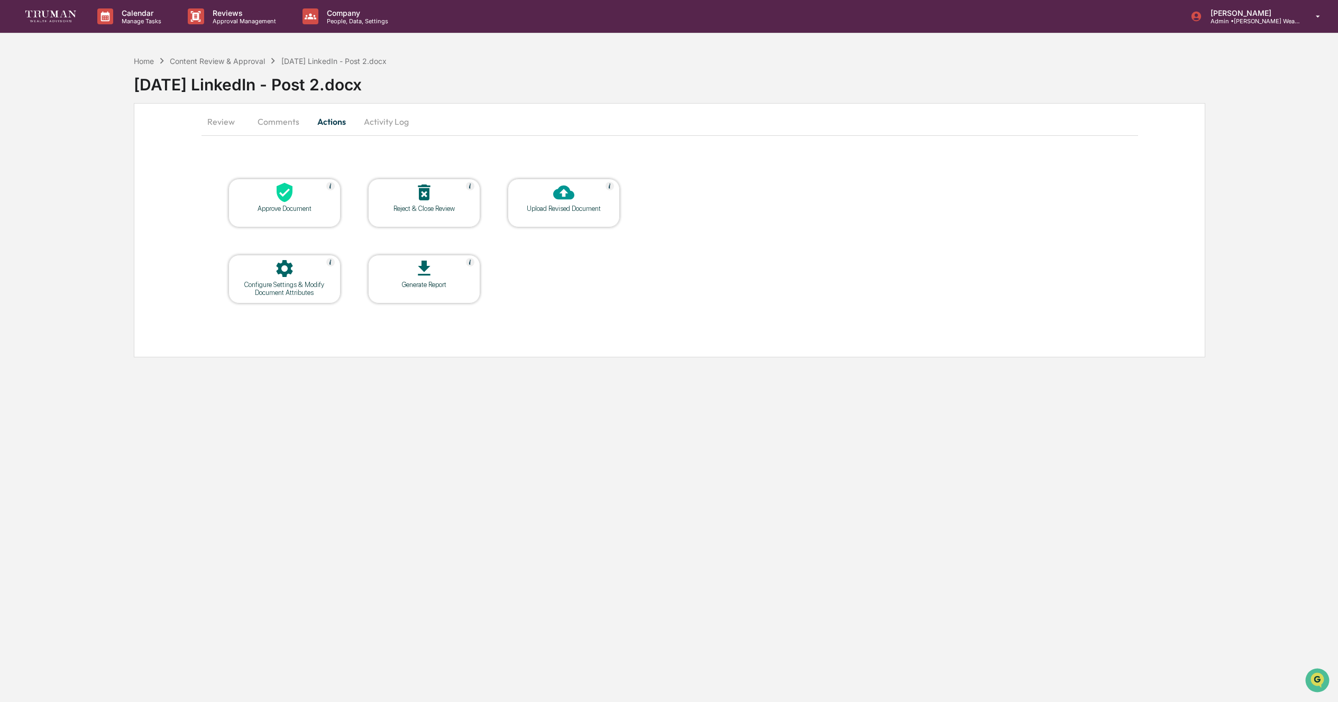
click at [278, 123] on button "Comments" at bounding box center [278, 121] width 59 height 25
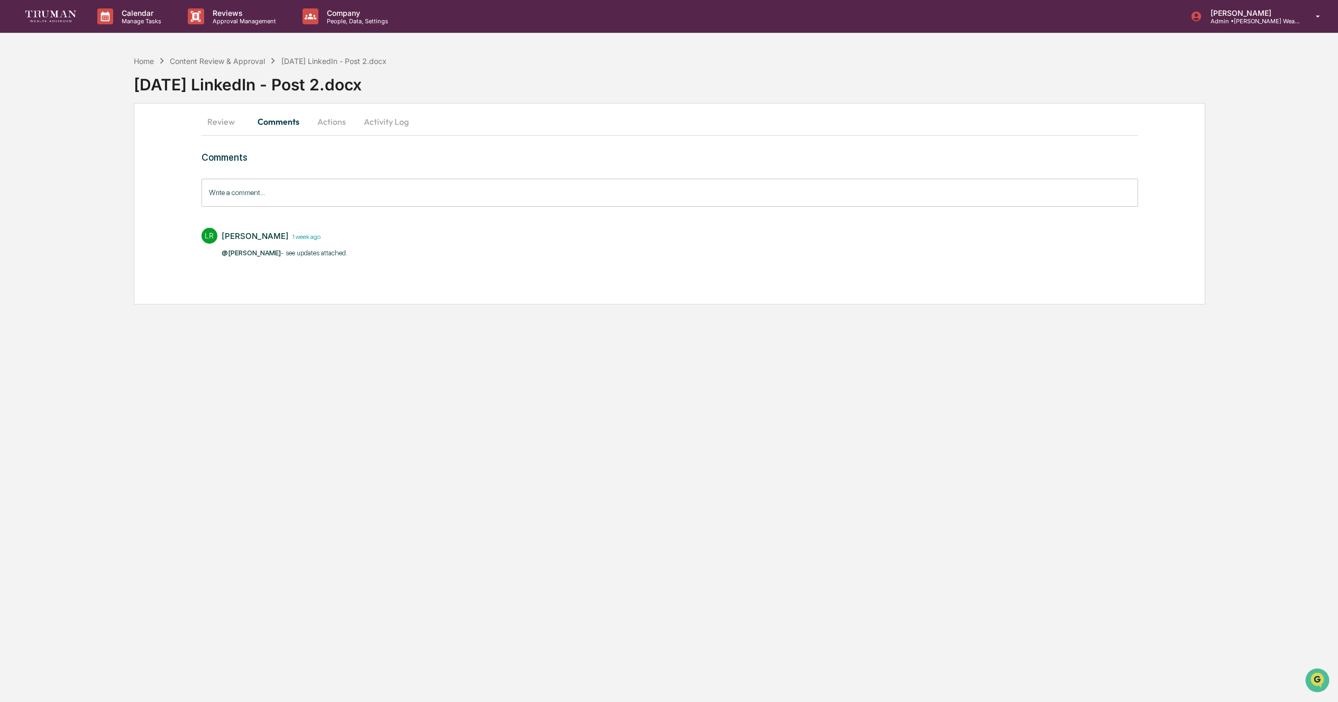
click at [290, 195] on input "Write a comment..." at bounding box center [670, 193] width 937 height 28
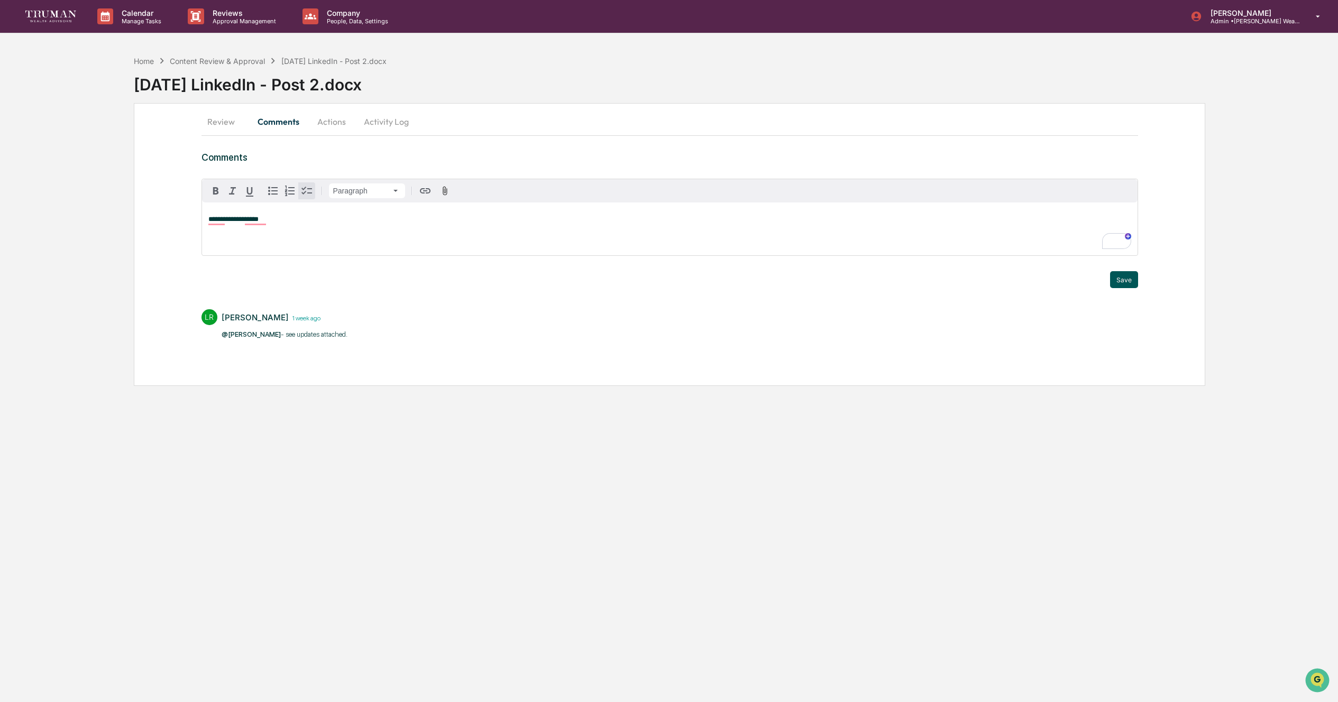
click at [1129, 274] on button "Save" at bounding box center [1124, 279] width 28 height 17
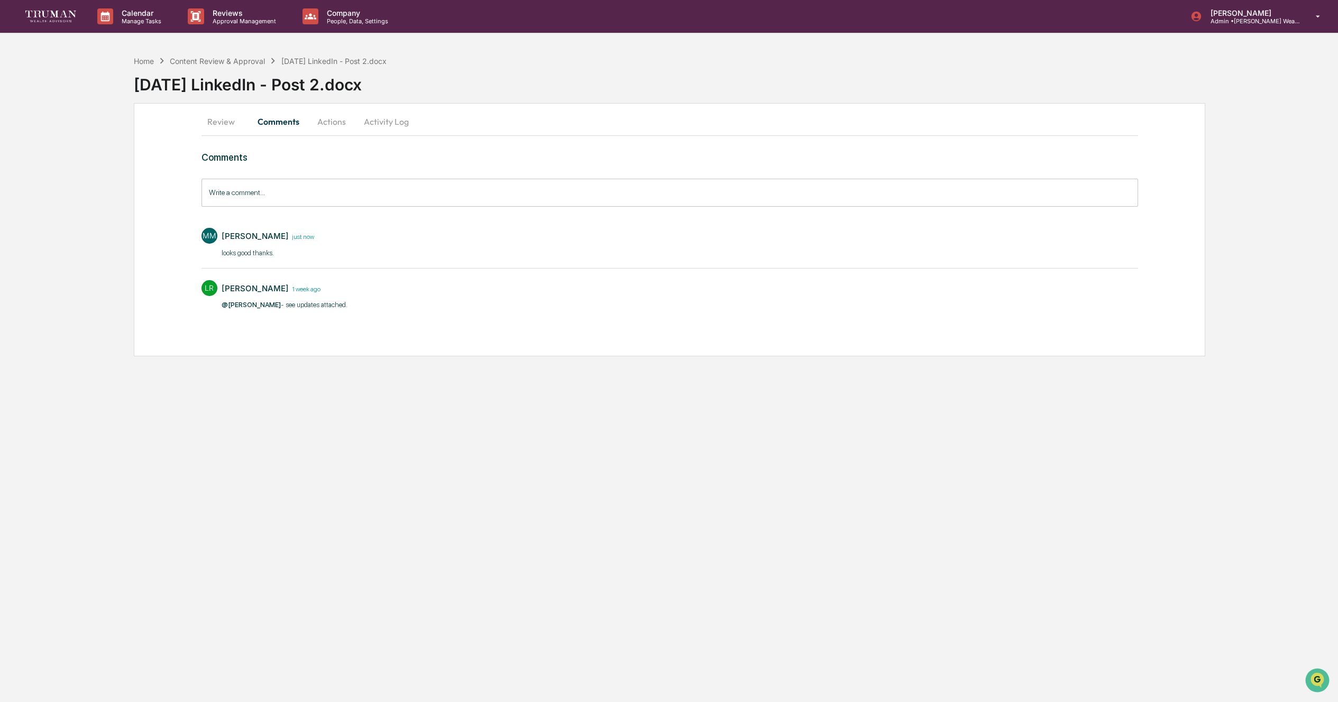
drag, startPoint x: 338, startPoint y: 122, endPoint x: 437, endPoint y: 125, distance: 98.4
click at [338, 122] on button "Actions" at bounding box center [332, 121] width 48 height 25
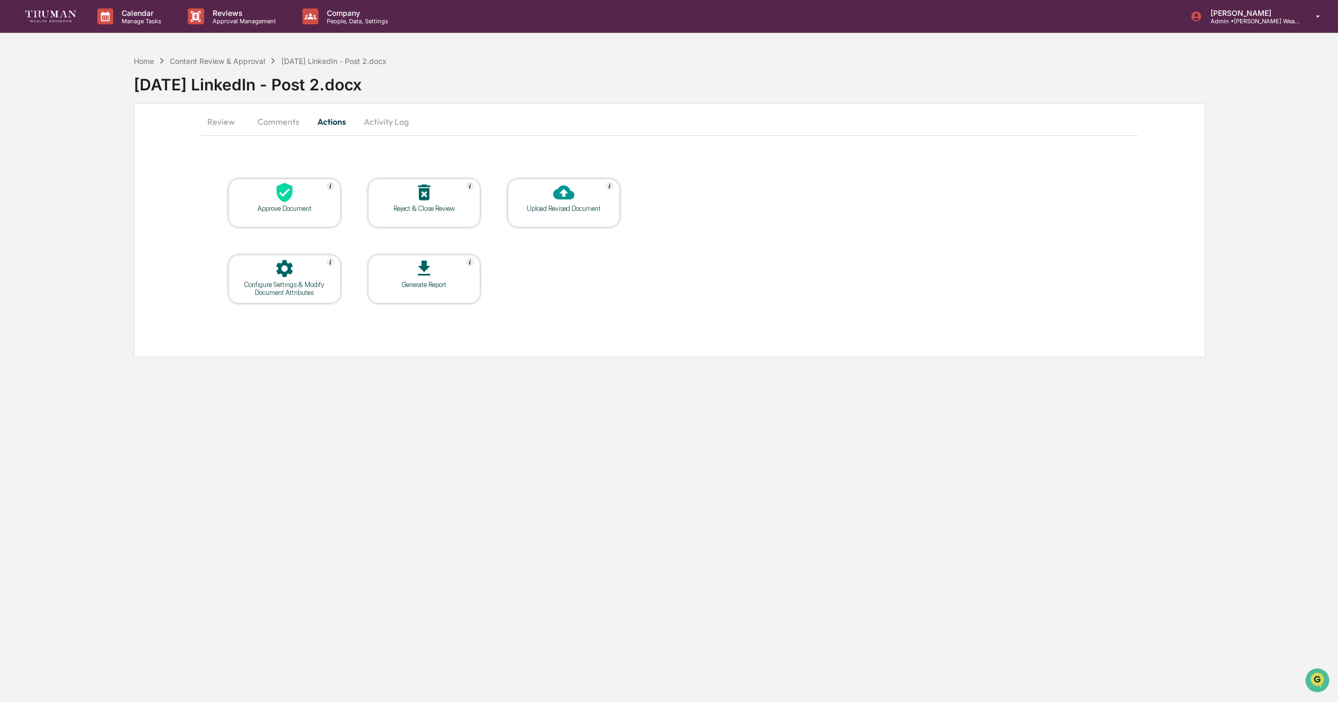
click at [282, 198] on icon at bounding box center [285, 193] width 16 height 20
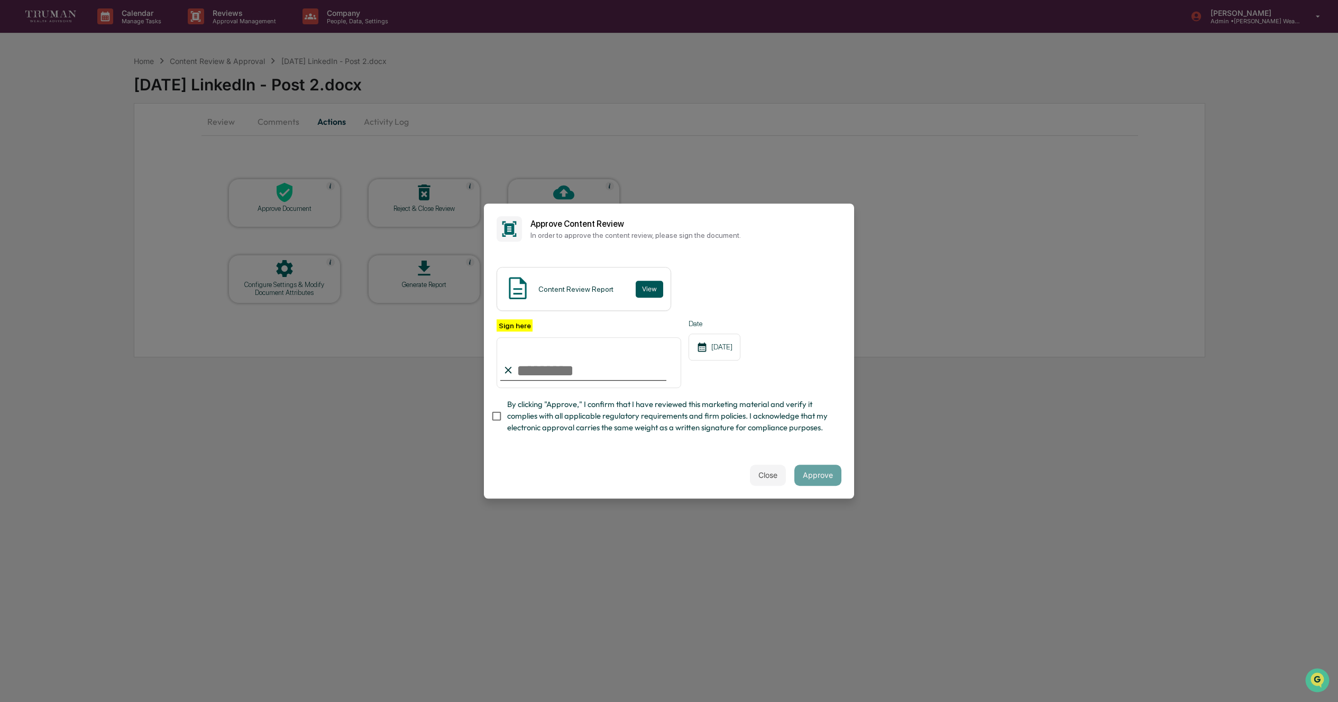
click at [648, 291] on button "View" at bounding box center [650, 289] width 28 height 17
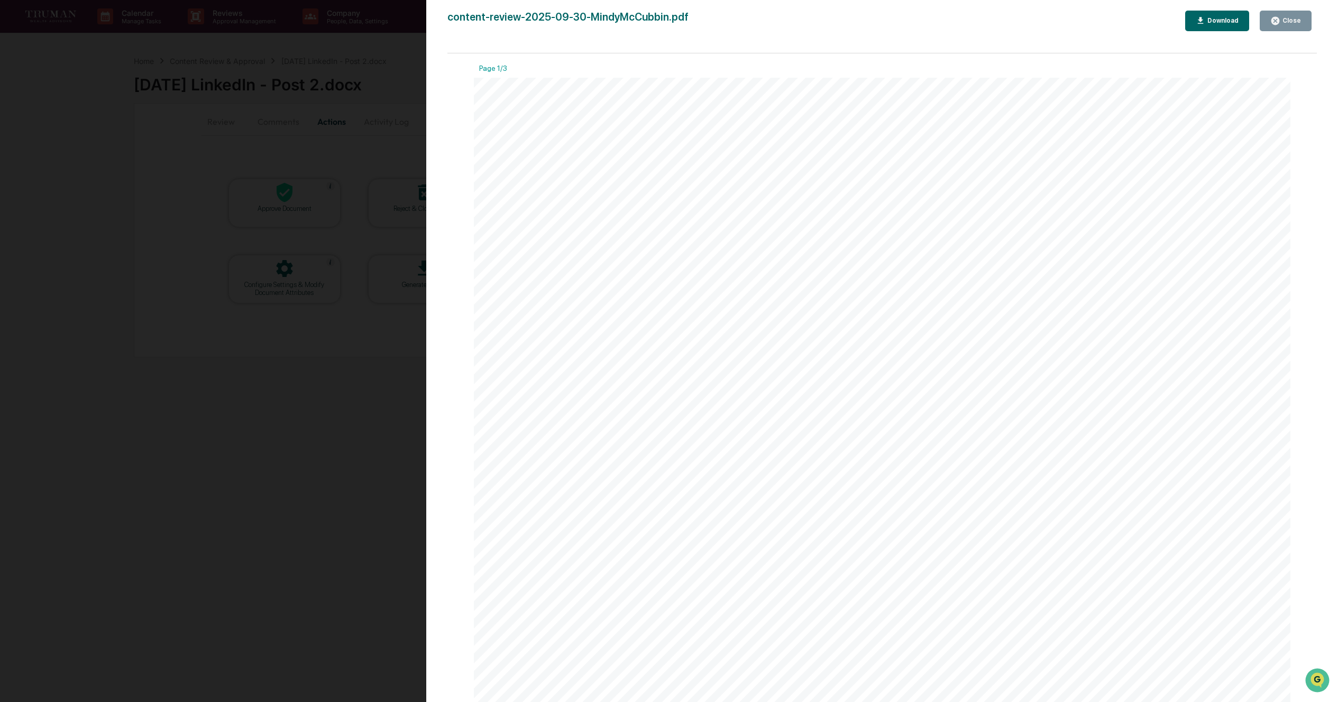
click at [1307, 17] on button "Close" at bounding box center [1286, 21] width 52 height 21
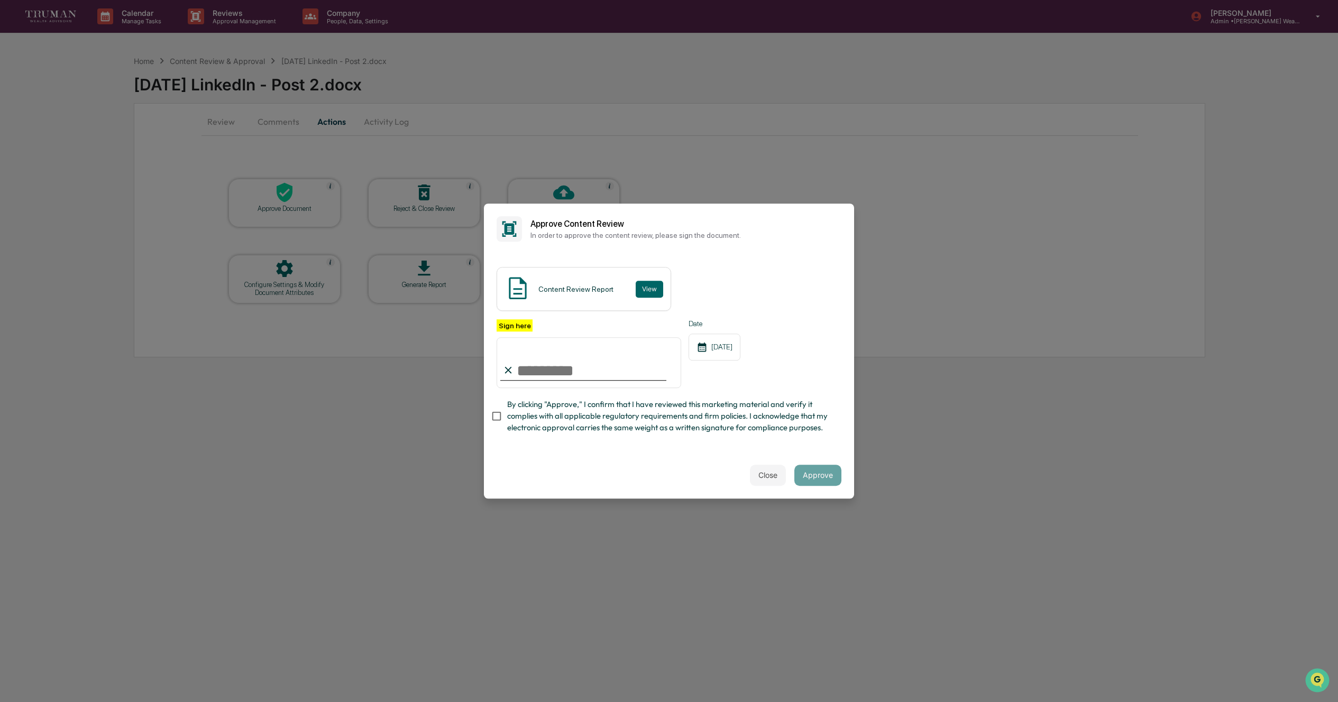
click at [555, 376] on input "Sign here" at bounding box center [589, 362] width 185 height 51
type input "**********"
click at [815, 474] on button "Approve" at bounding box center [817, 475] width 47 height 21
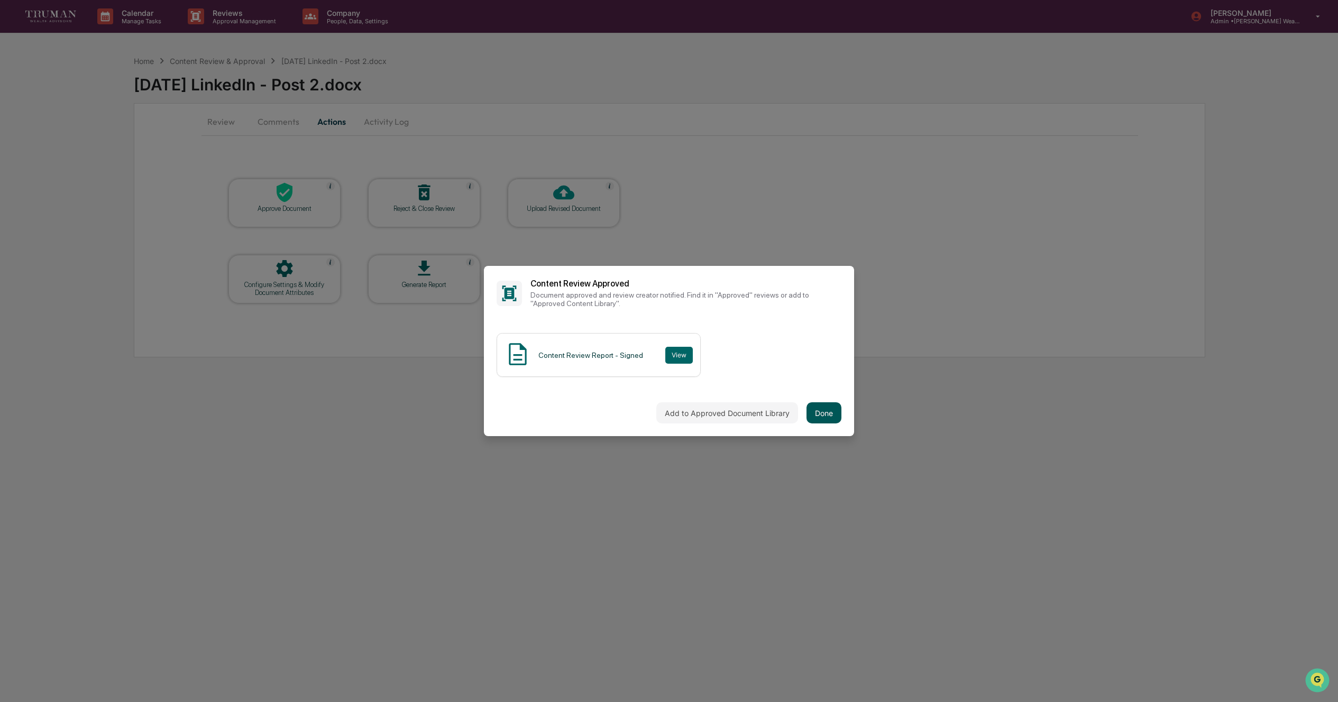
click at [818, 413] on button "Done" at bounding box center [824, 412] width 35 height 21
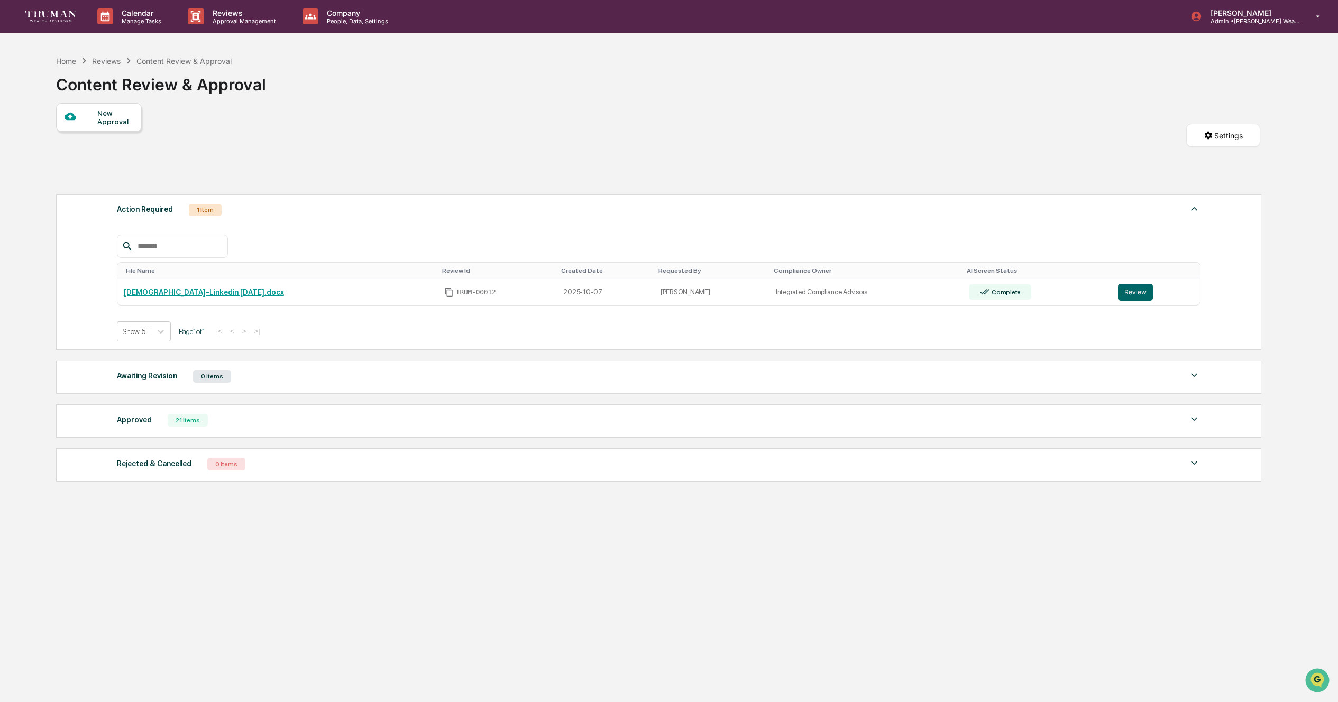
click at [240, 217] on div "Action Required 1 Item" at bounding box center [659, 210] width 1084 height 15
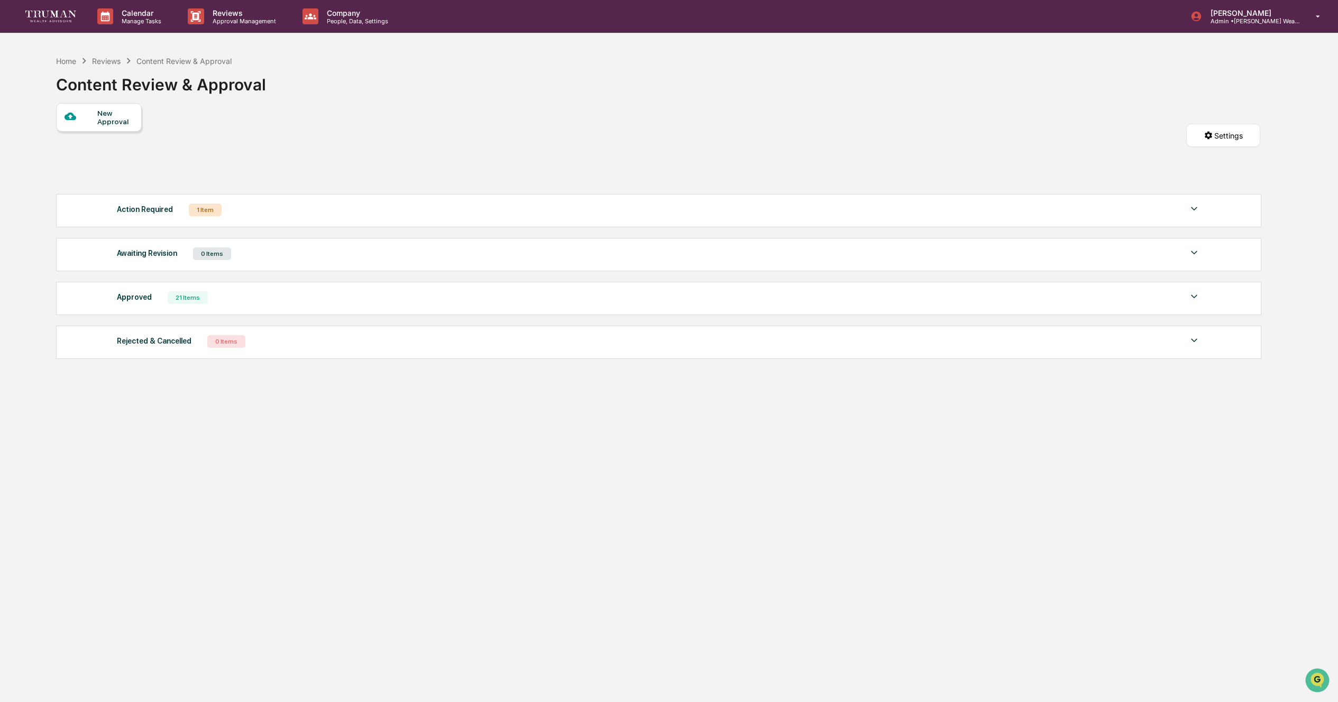
drag, startPoint x: 236, startPoint y: 214, endPoint x: 242, endPoint y: 213, distance: 6.0
click at [236, 214] on div "Action Required 1 Item" at bounding box center [659, 210] width 1084 height 15
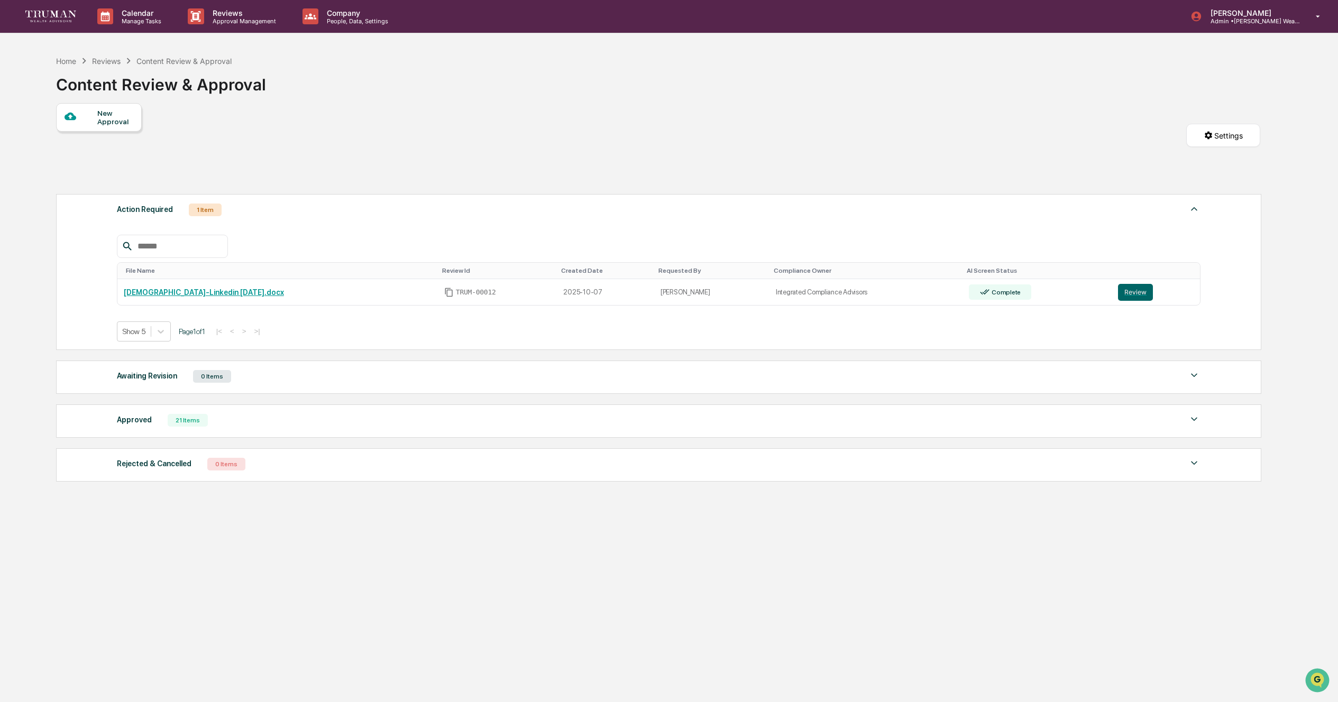
click at [108, 119] on div "New Approval" at bounding box center [114, 117] width 35 height 17
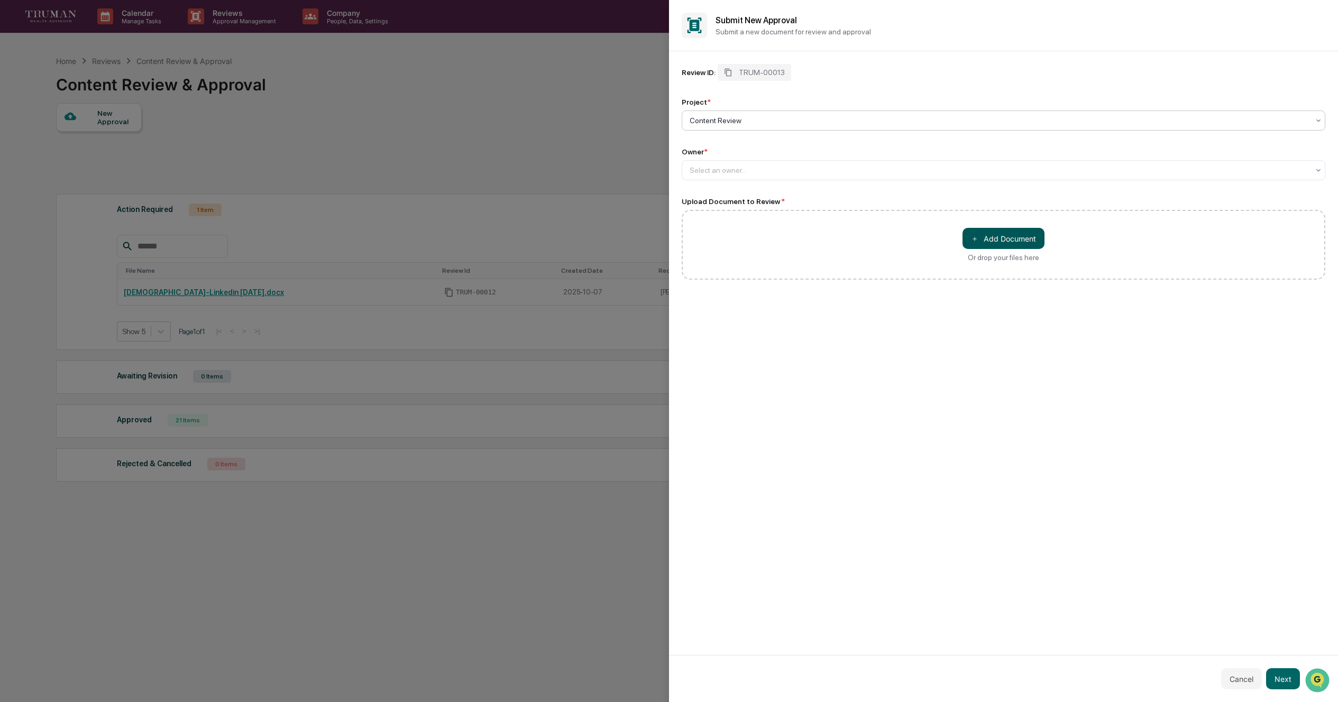
click at [1005, 242] on button "＋ Add Document" at bounding box center [1004, 238] width 82 height 21
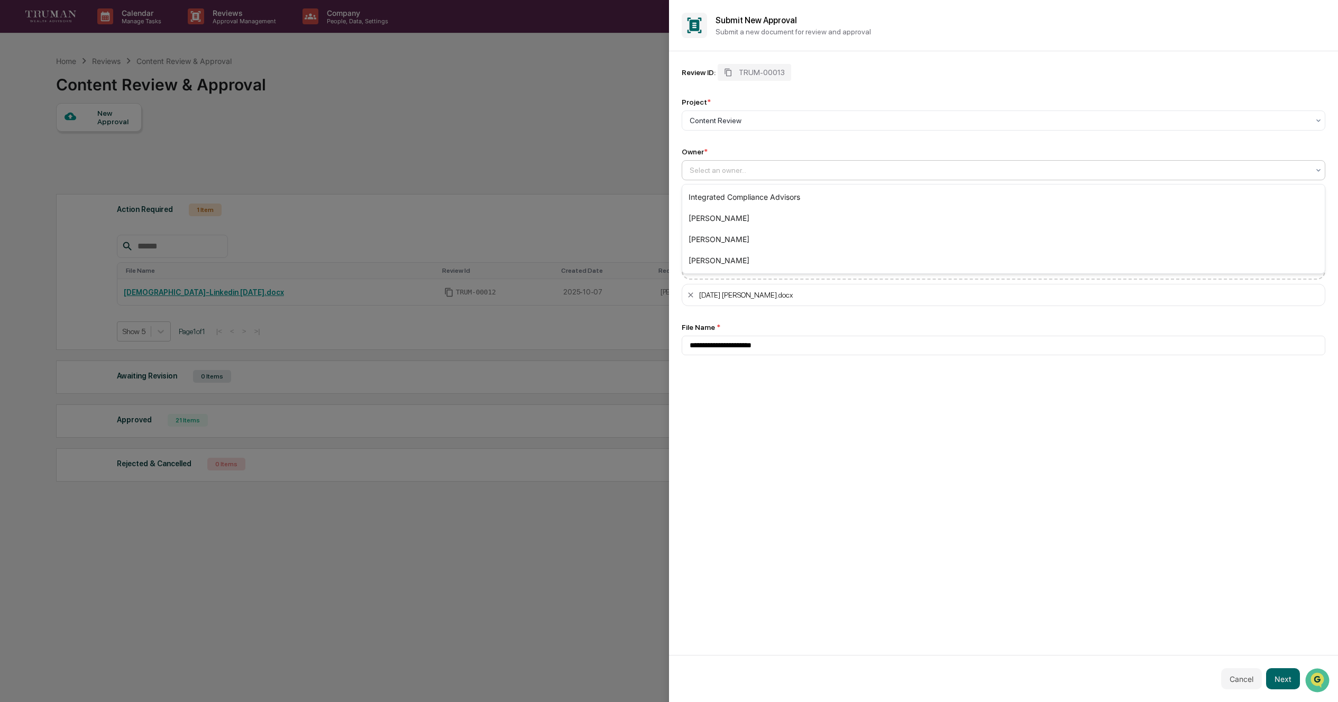
click at [785, 171] on div at bounding box center [999, 170] width 619 height 11
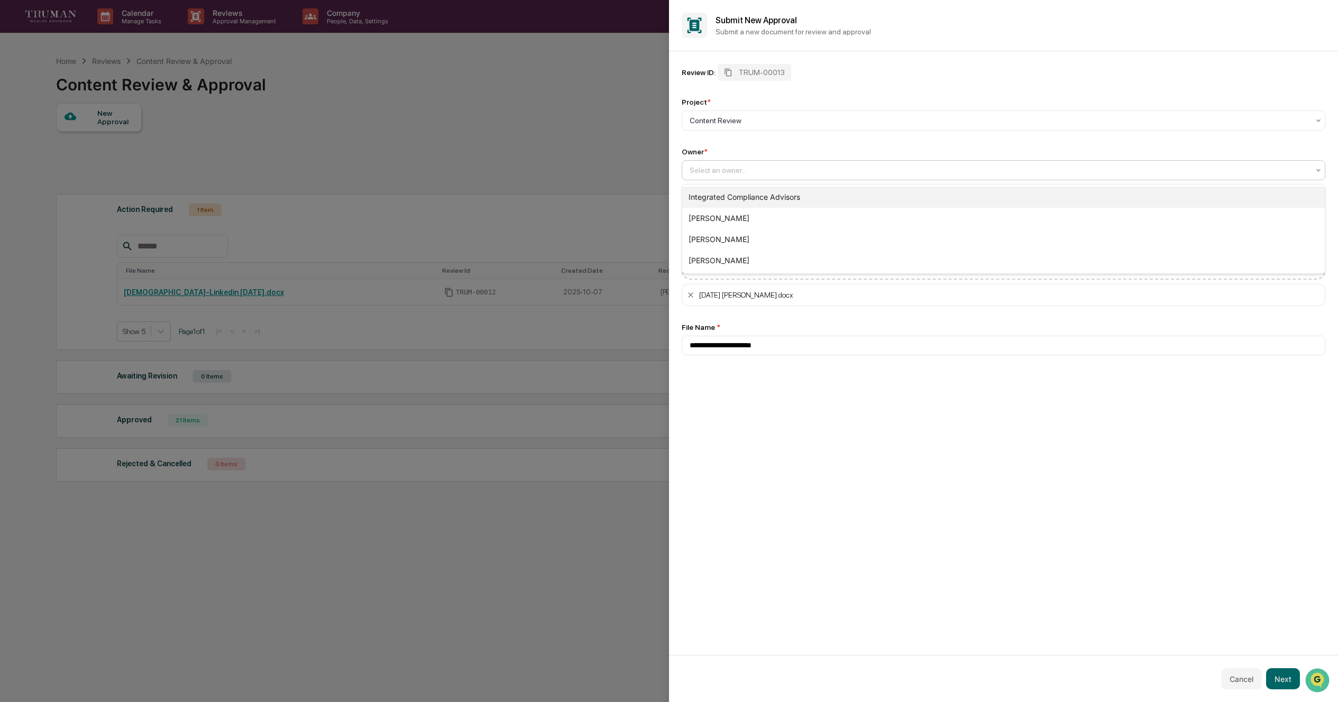
click at [767, 202] on div "Integrated Compliance Advisors" at bounding box center [1003, 197] width 643 height 21
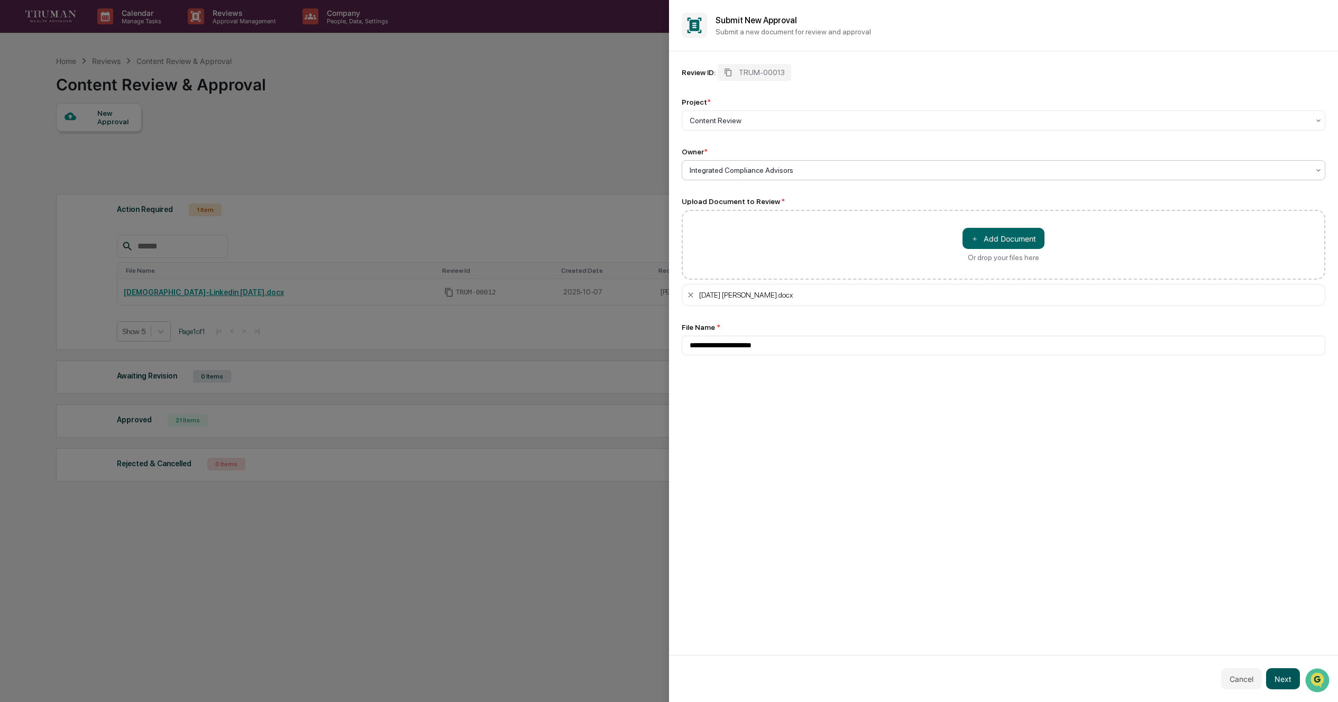
click at [1293, 676] on button "Next" at bounding box center [1283, 679] width 34 height 21
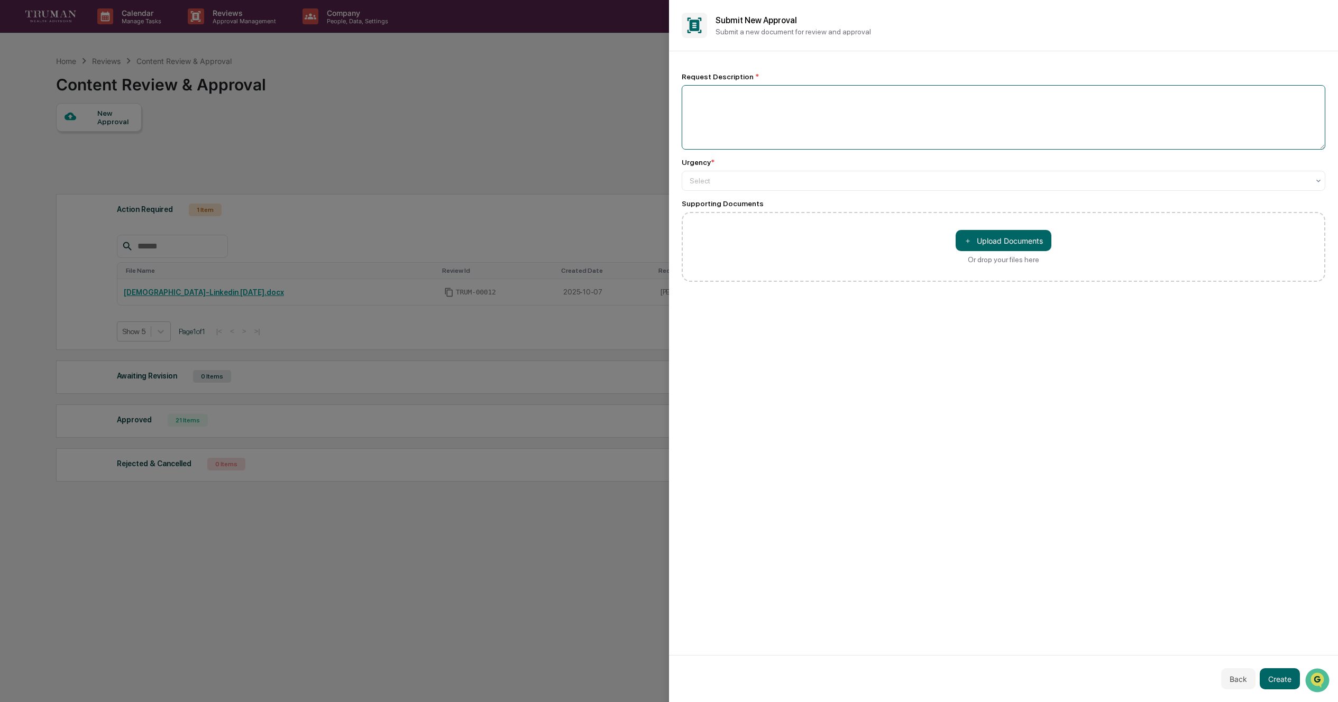
click at [722, 101] on textarea at bounding box center [1004, 117] width 644 height 65
type textarea "**********"
click at [785, 187] on div "Select" at bounding box center [999, 180] width 630 height 15
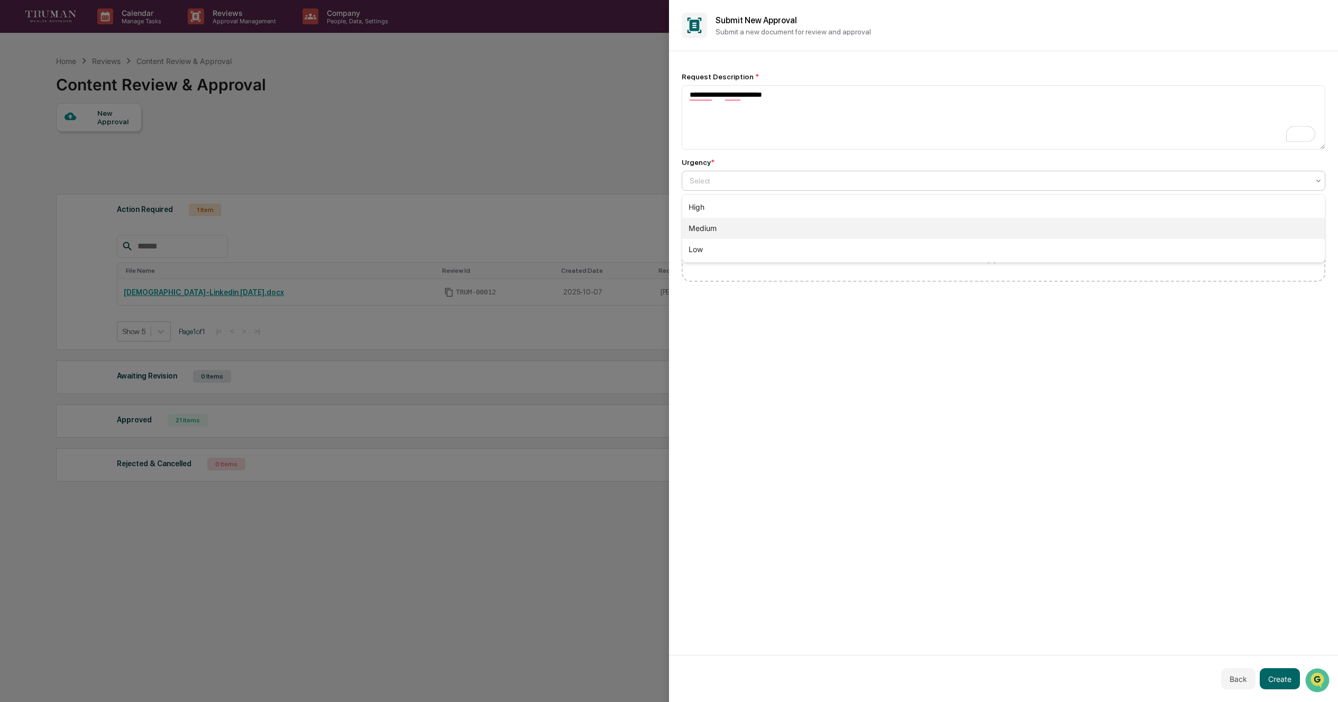
drag, startPoint x: 790, startPoint y: 231, endPoint x: 835, endPoint y: 226, distance: 45.8
click at [790, 231] on div "Medium" at bounding box center [1003, 228] width 643 height 21
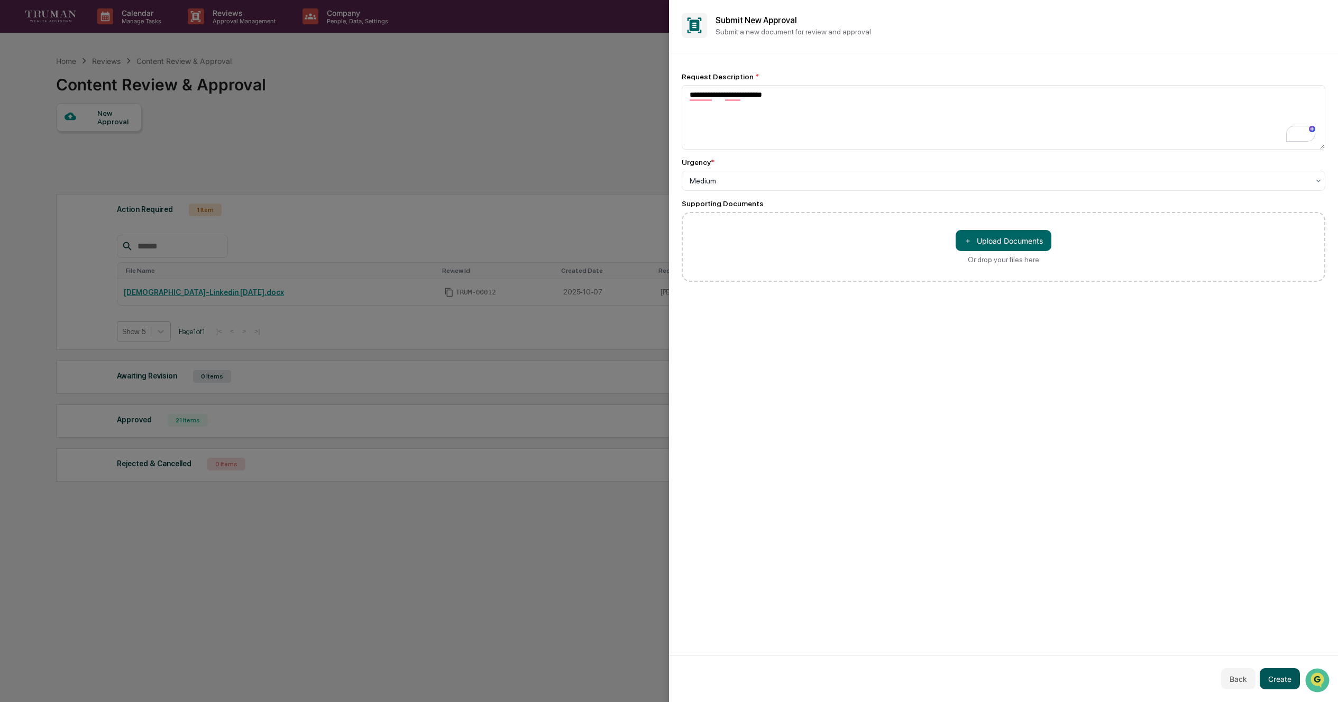
click at [1283, 679] on button "Create" at bounding box center [1280, 679] width 40 height 21
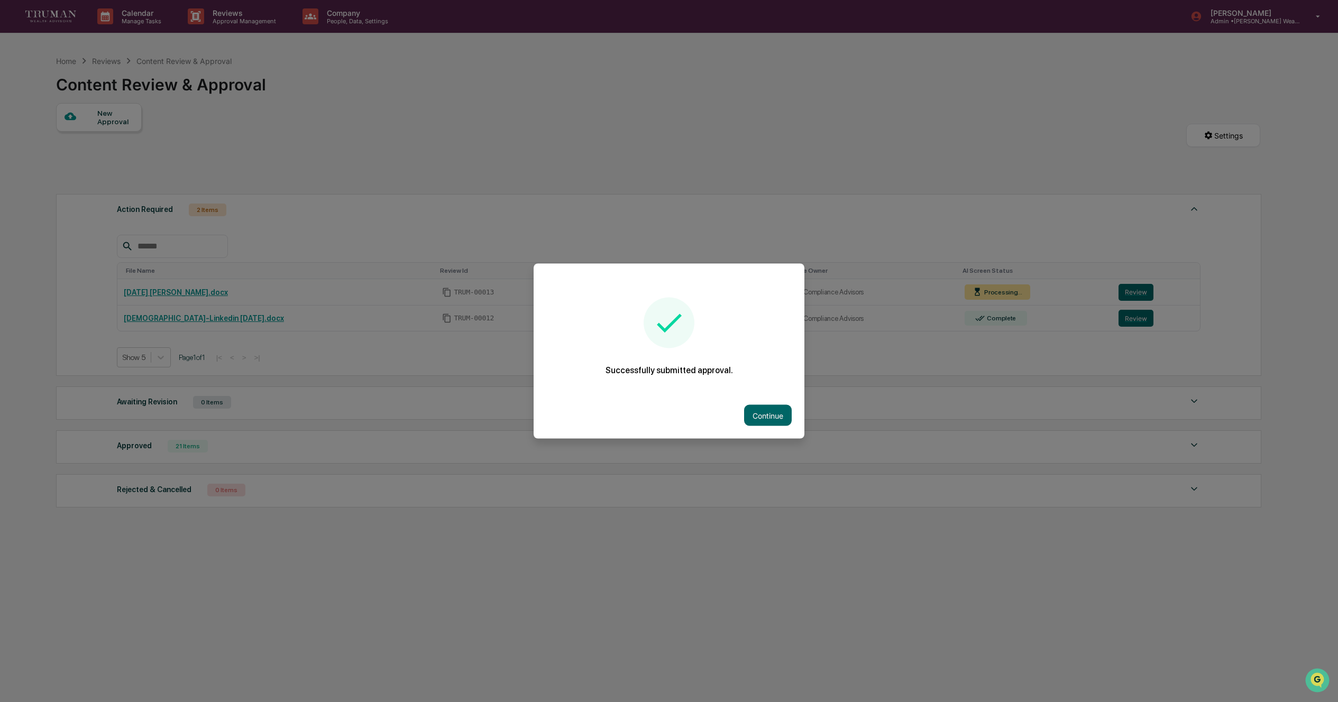
drag, startPoint x: 766, startPoint y: 418, endPoint x: 772, endPoint y: 416, distance: 6.9
click at [767, 417] on button "Continue" at bounding box center [768, 415] width 48 height 21
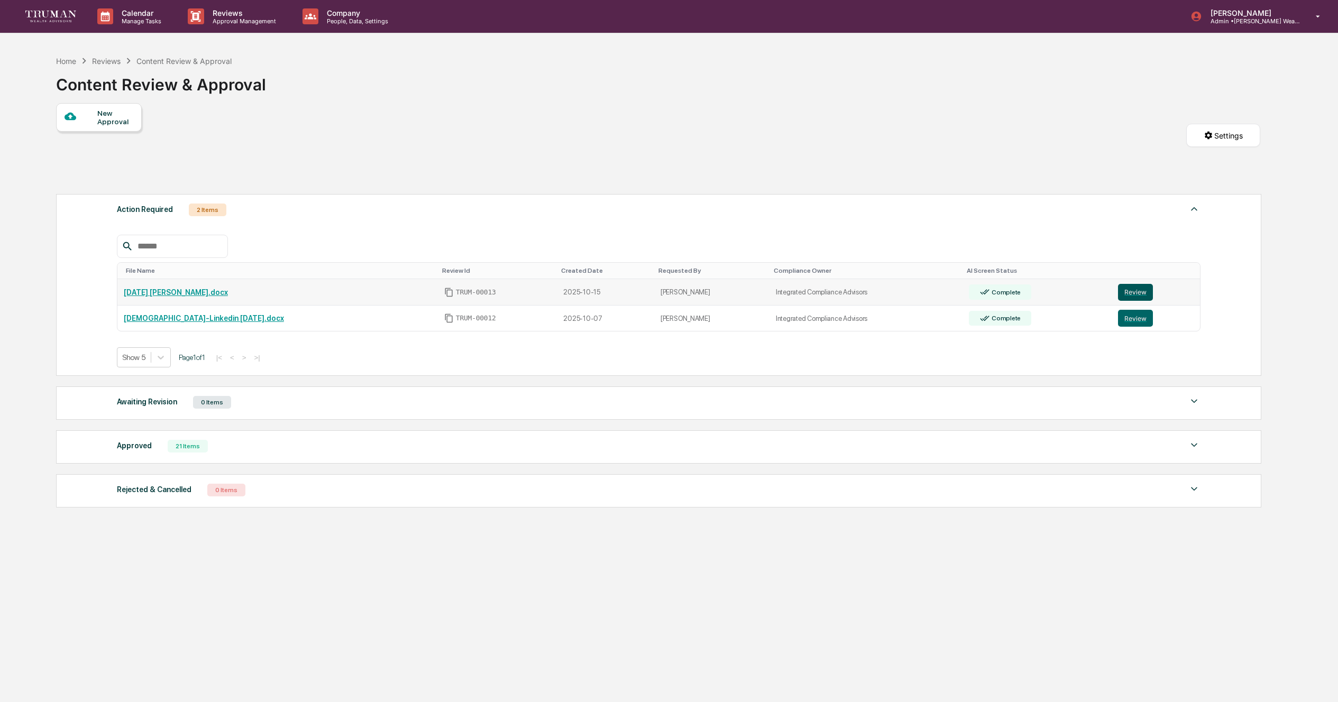
click at [1138, 296] on button "Review" at bounding box center [1135, 292] width 35 height 17
